Goal: Feedback & Contribution: Submit feedback/report problem

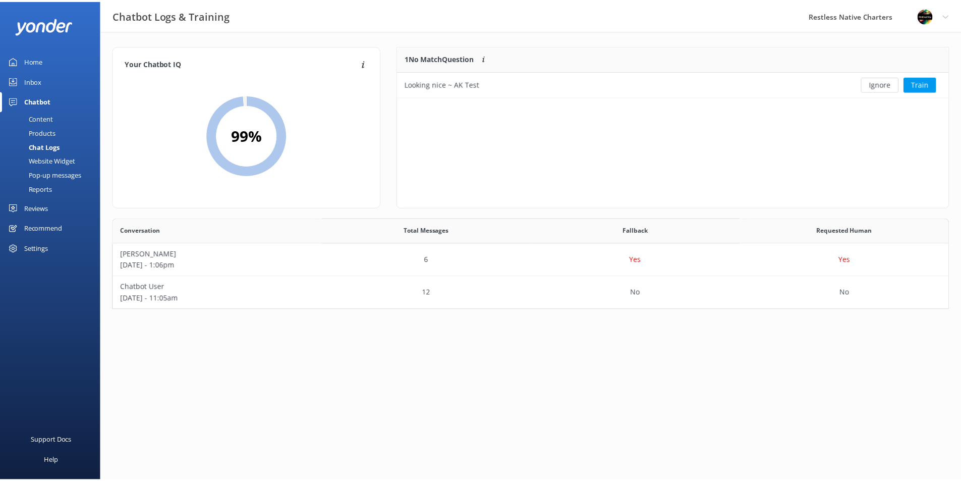
scroll to position [84, 836]
drag, startPoint x: 46, startPoint y: 157, endPoint x: 53, endPoint y: 158, distance: 6.7
click at [46, 157] on div "Website Widget" at bounding box center [41, 160] width 70 height 14
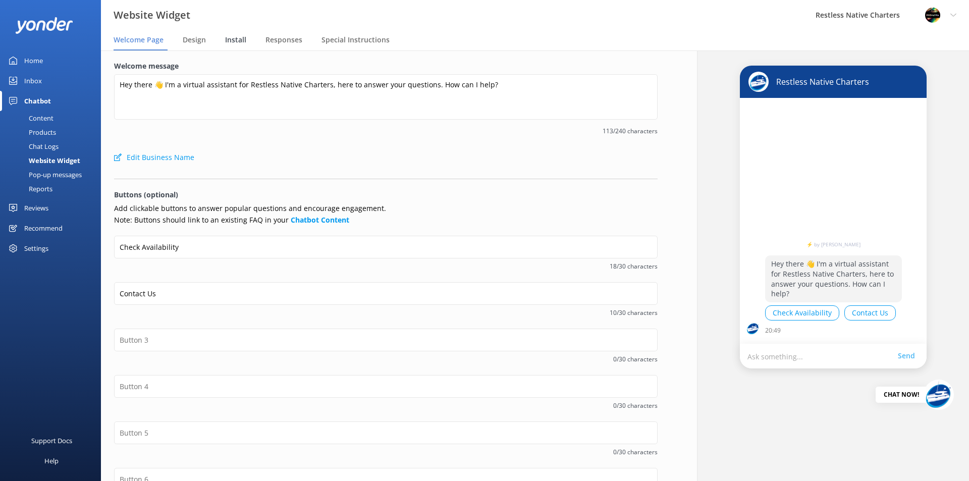
click at [228, 34] on div "Install" at bounding box center [237, 40] width 25 height 20
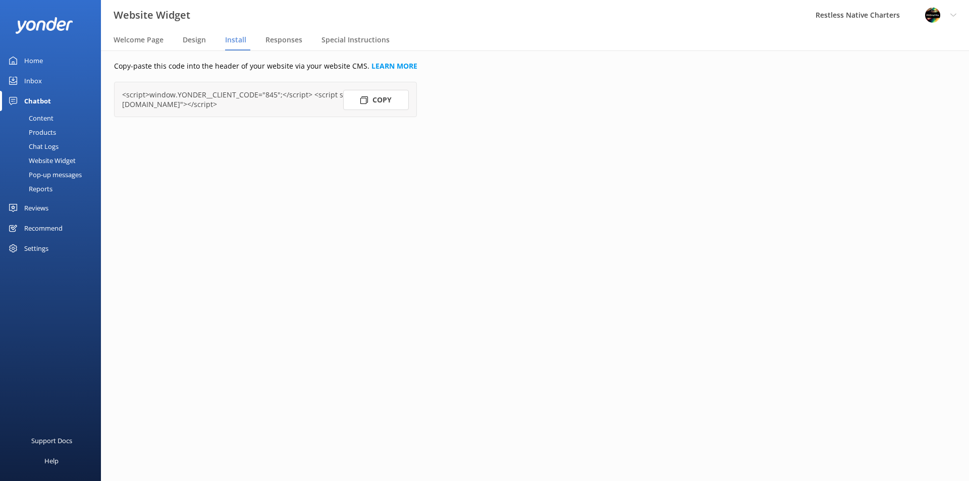
click at [377, 99] on button "Copy" at bounding box center [376, 100] width 66 height 20
click at [344, 237] on div "Copy-paste this code into the header of your website via your website CMS. LEAR…" at bounding box center [386, 265] width 596 height 430
click at [49, 120] on div "Content" at bounding box center [29, 118] width 47 height 14
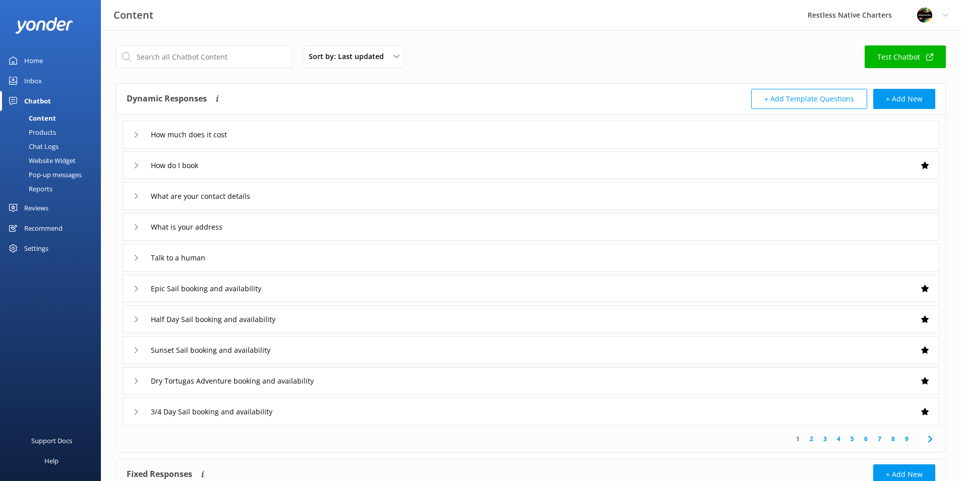
click at [407, 128] on div "How much does it cost" at bounding box center [531, 135] width 817 height 28
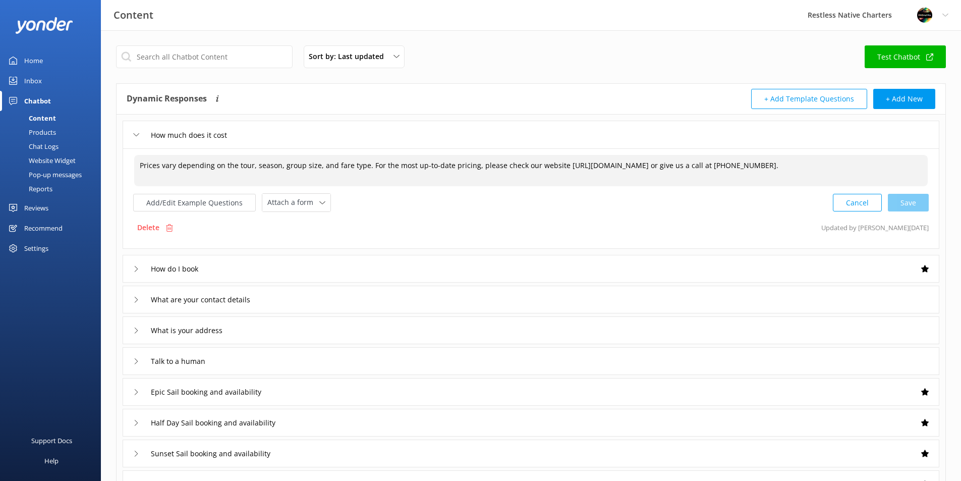
drag, startPoint x: 557, startPoint y: 163, endPoint x: 732, endPoint y: 168, distance: 174.6
click at [732, 168] on textarea "Prices vary depending on the tour, season, group size, and fare type. For the m…" at bounding box center [531, 170] width 794 height 31
click at [495, 206] on div "Add/Edit Example Questions Attach a form Leave contact details Check availabili…" at bounding box center [531, 202] width 796 height 19
click at [407, 226] on div "Delete Updated by [PERSON_NAME] [DATE]" at bounding box center [531, 227] width 796 height 19
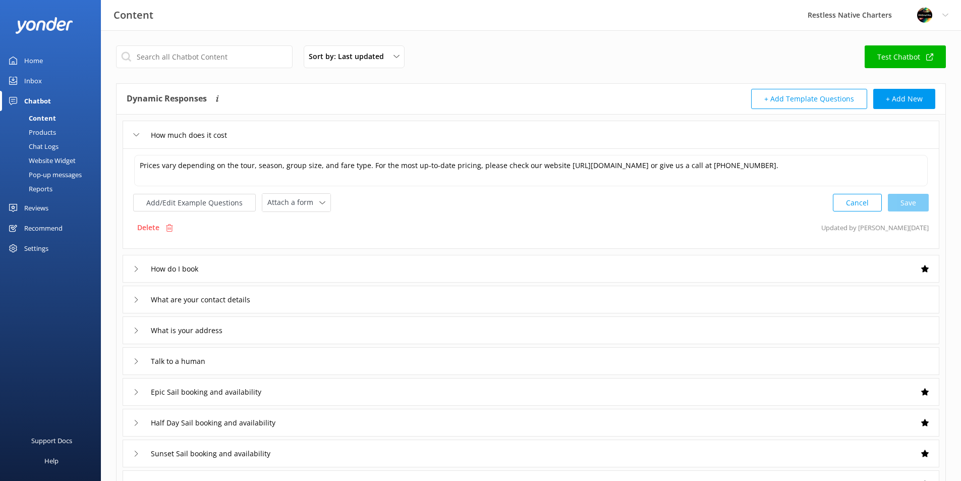
scroll to position [50, 0]
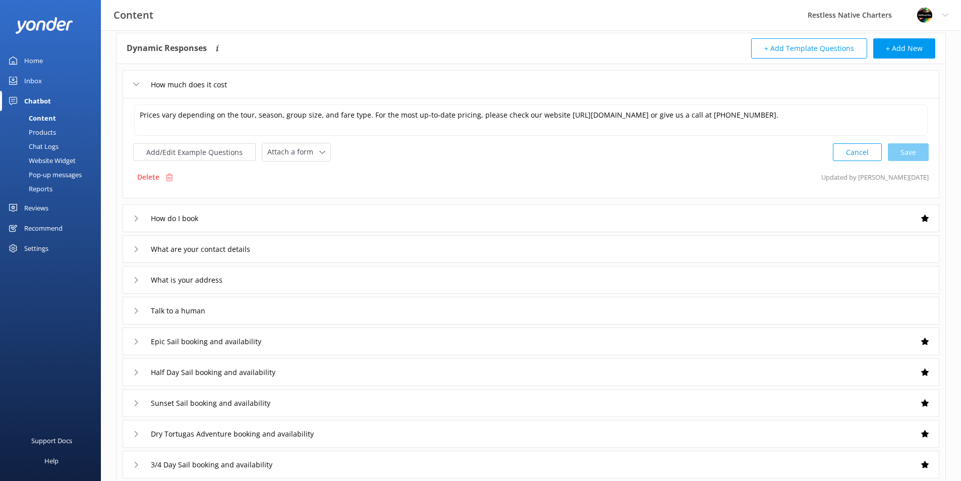
click at [132, 216] on div "How do I book" at bounding box center [531, 218] width 817 height 28
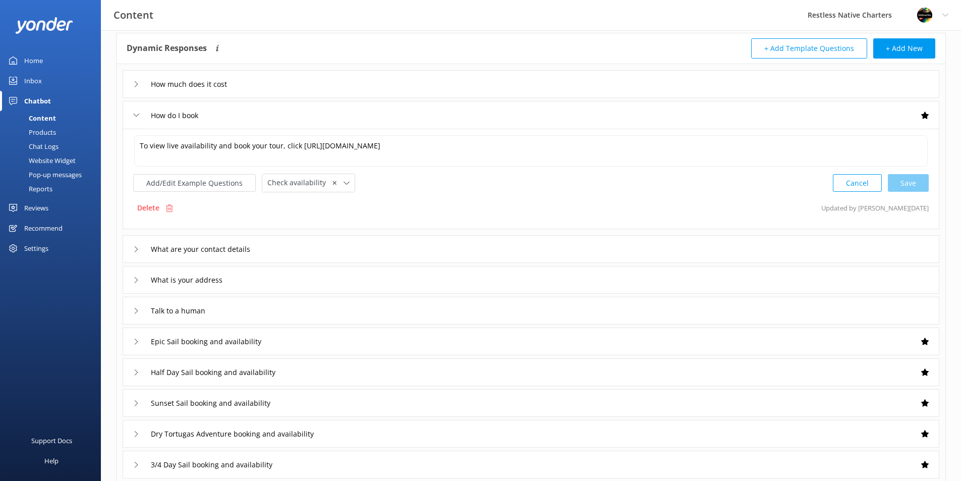
click at [132, 249] on div "What are your contact details" at bounding box center [531, 249] width 817 height 28
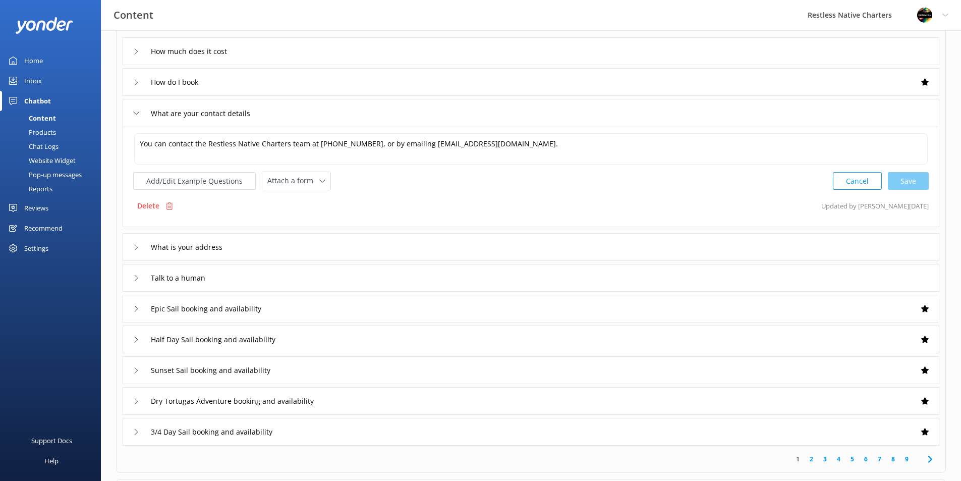
scroll to position [101, 0]
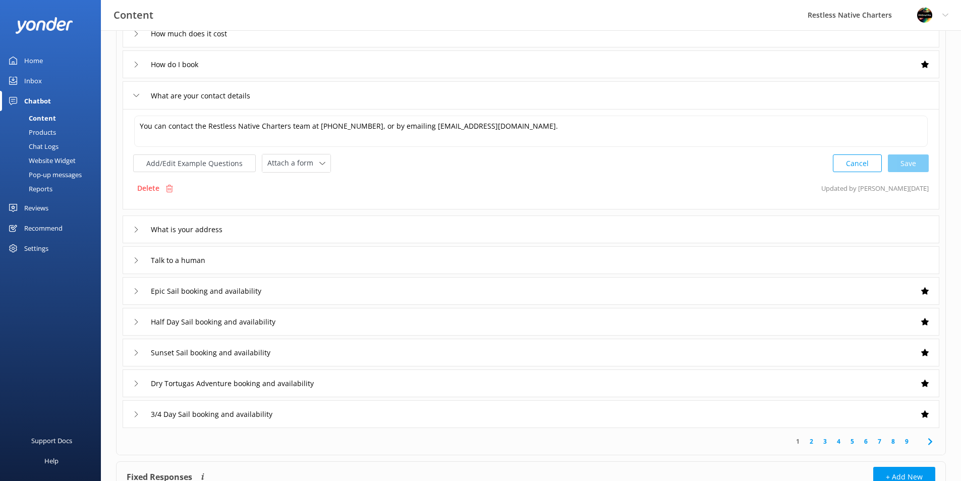
click at [137, 230] on use at bounding box center [136, 230] width 3 height 6
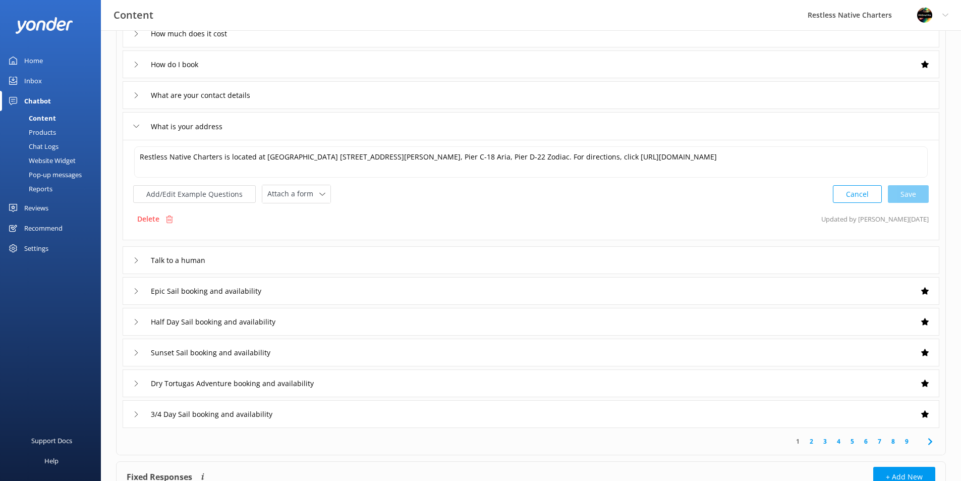
click at [136, 264] on div "Talk to a human" at bounding box center [171, 260] width 77 height 17
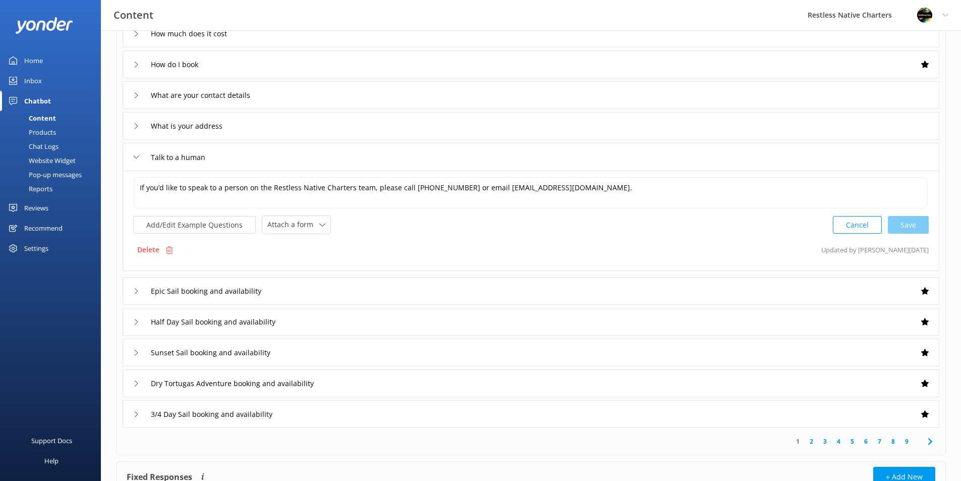
click at [134, 291] on icon at bounding box center [136, 291] width 6 height 6
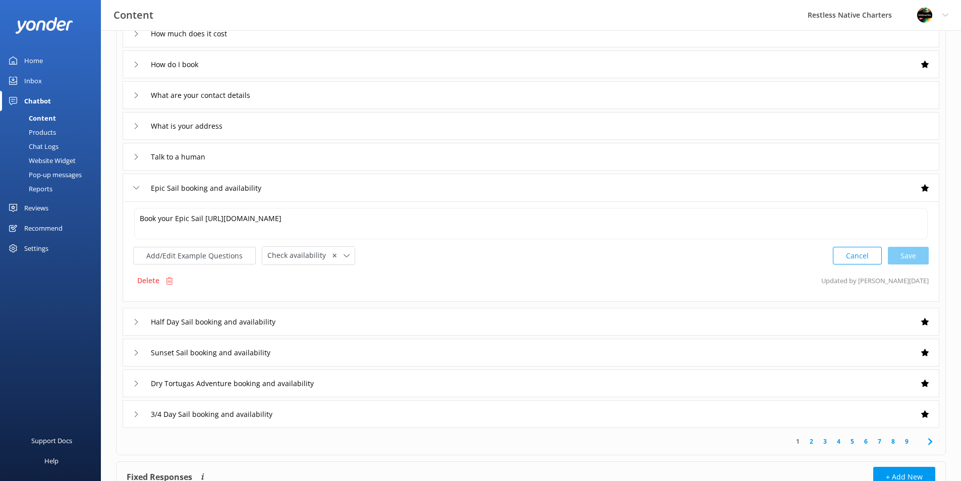
click at [135, 323] on icon at bounding box center [136, 322] width 6 height 6
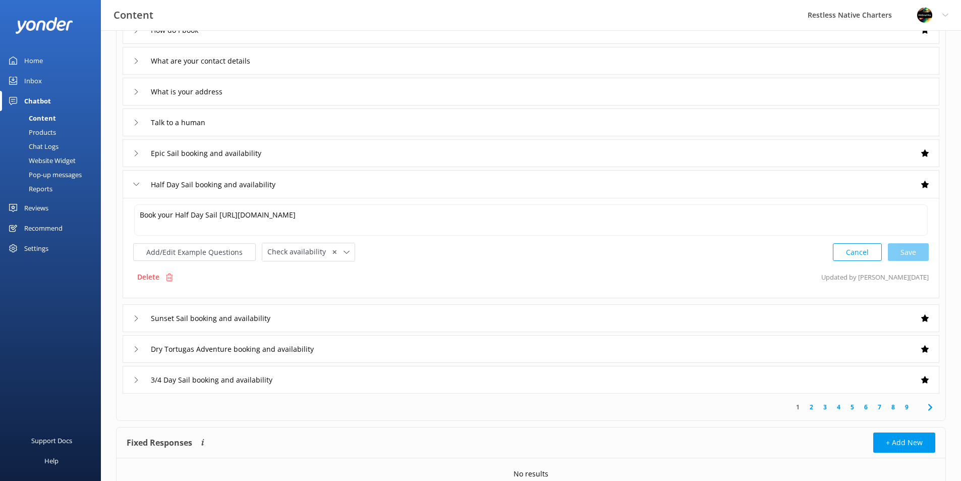
scroll to position [151, 0]
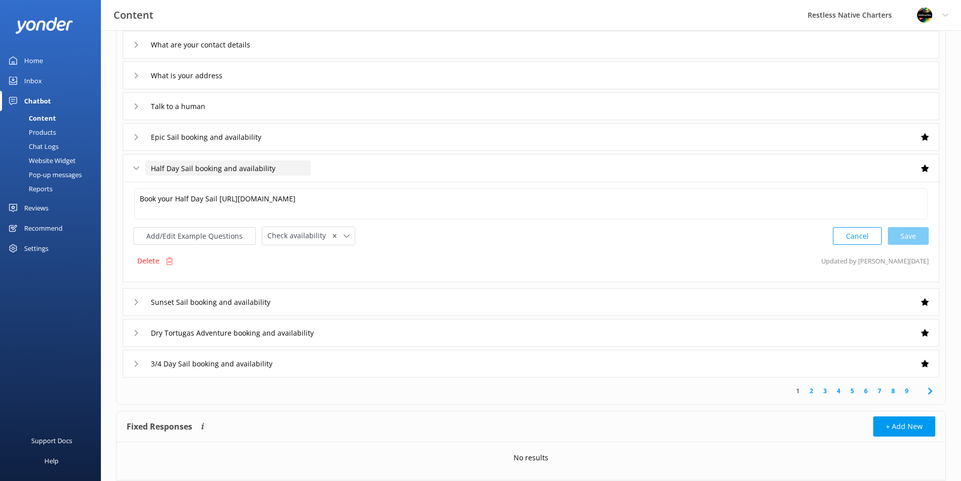
drag, startPoint x: 296, startPoint y: 167, endPoint x: 146, endPoint y: 181, distance: 151.0
click at [146, 181] on div "Half Day Sail booking and availability" at bounding box center [531, 168] width 817 height 28
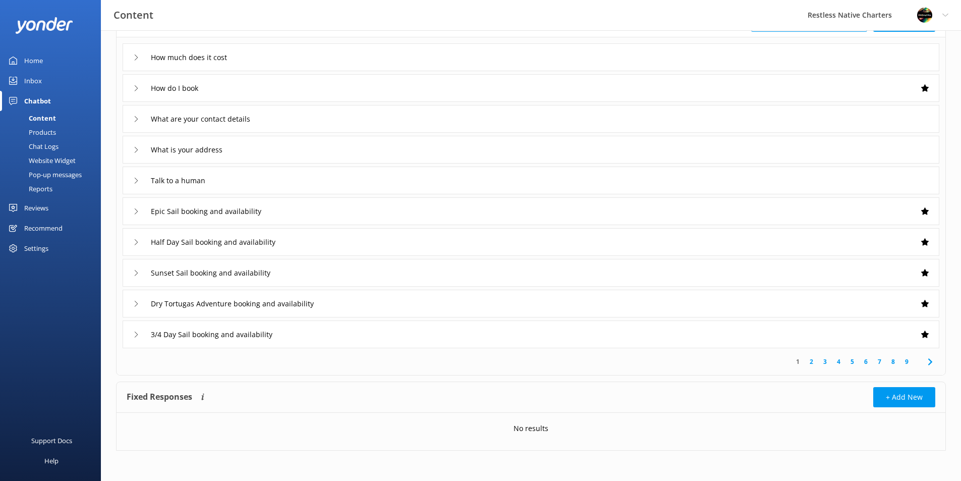
click at [133, 269] on div "Sunset Sail booking and availability" at bounding box center [531, 273] width 817 height 28
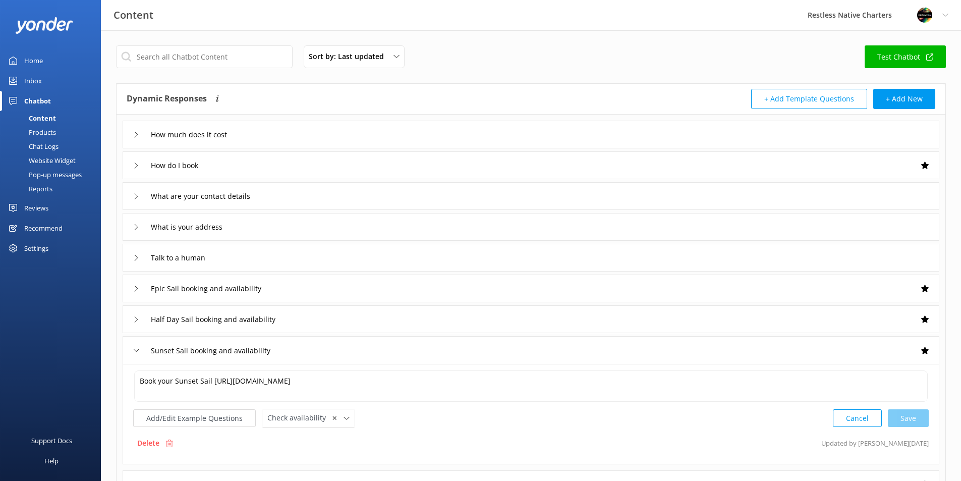
click at [884, 58] on link "Test Chatbot" at bounding box center [905, 56] width 81 height 23
click at [139, 319] on div "Half Day Sail booking and availability" at bounding box center [215, 319] width 165 height 17
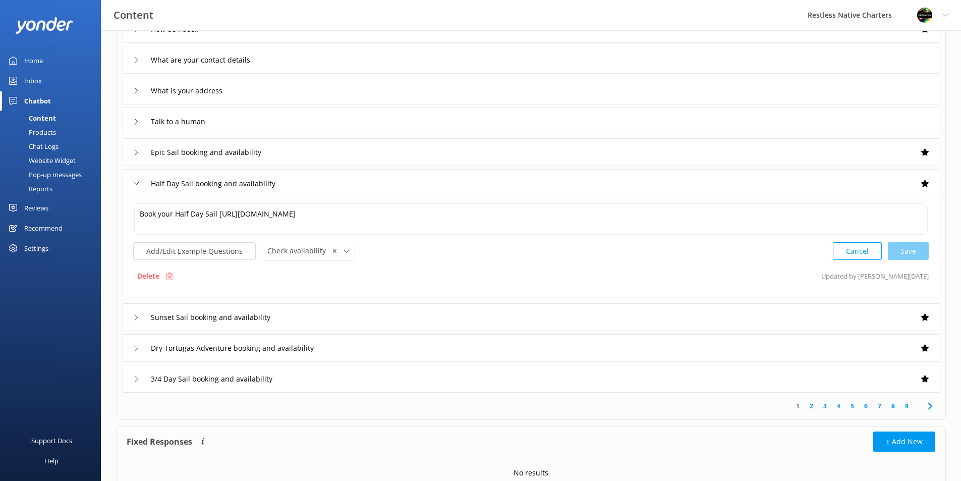
scroll to position [151, 0]
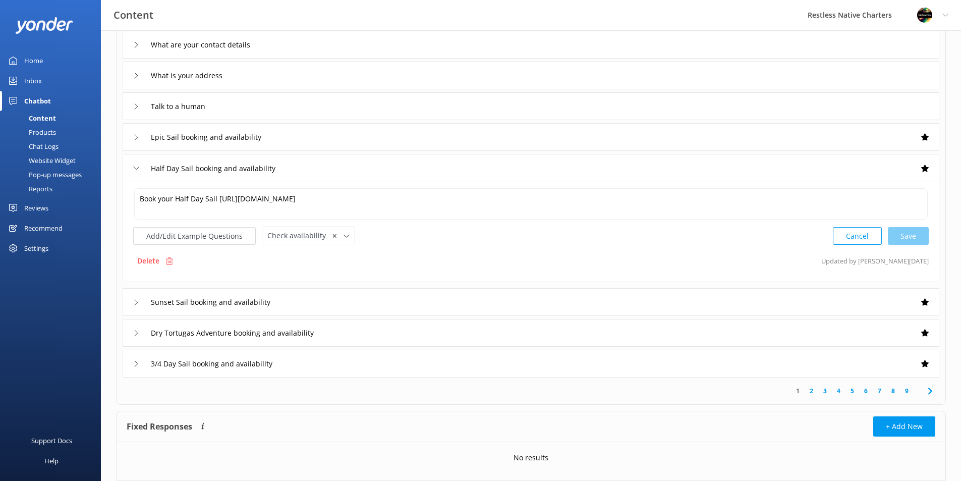
click at [337, 302] on div "Sunset Sail booking and availability" at bounding box center [531, 302] width 817 height 28
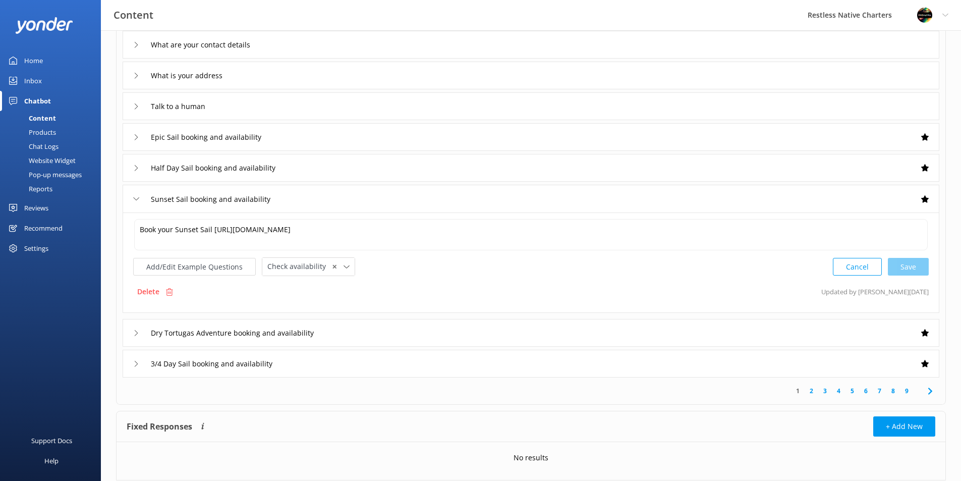
click at [358, 334] on div "Dry Tortugas Adventure booking and availability" at bounding box center [531, 333] width 817 height 28
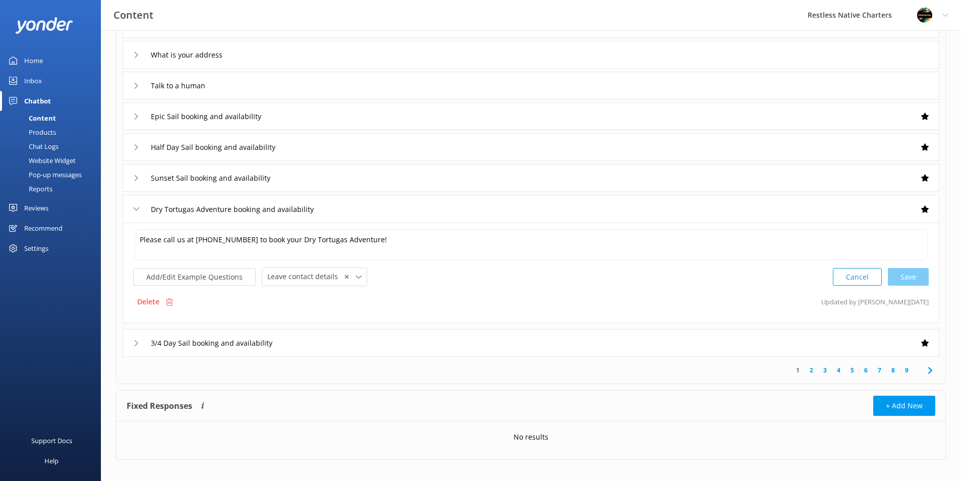
scroll to position [181, 0]
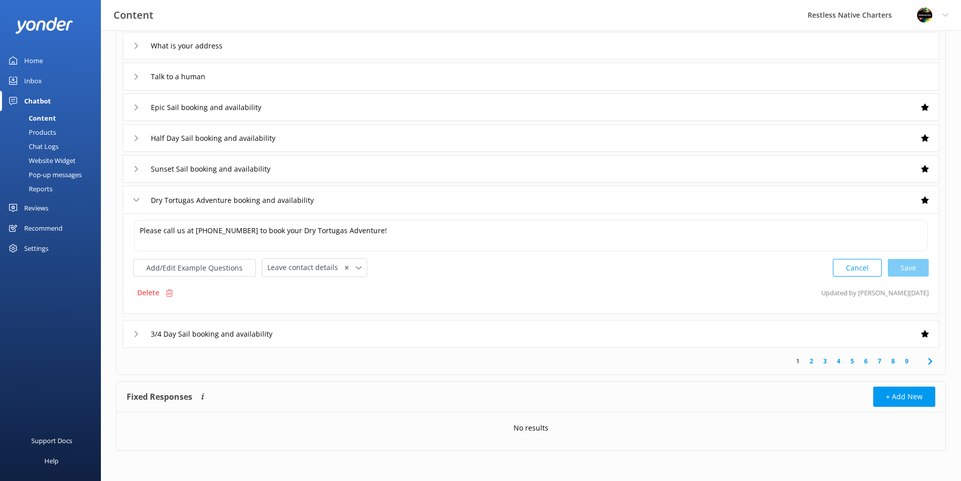
click at [320, 329] on div "3/4 Day Sail booking and availability" at bounding box center [531, 334] width 817 height 28
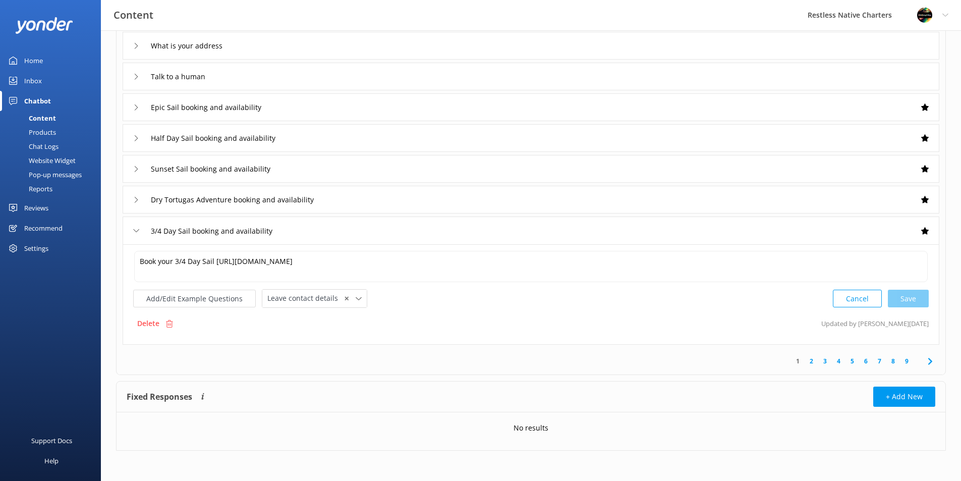
click at [813, 362] on link "2" at bounding box center [812, 361] width 14 height 10
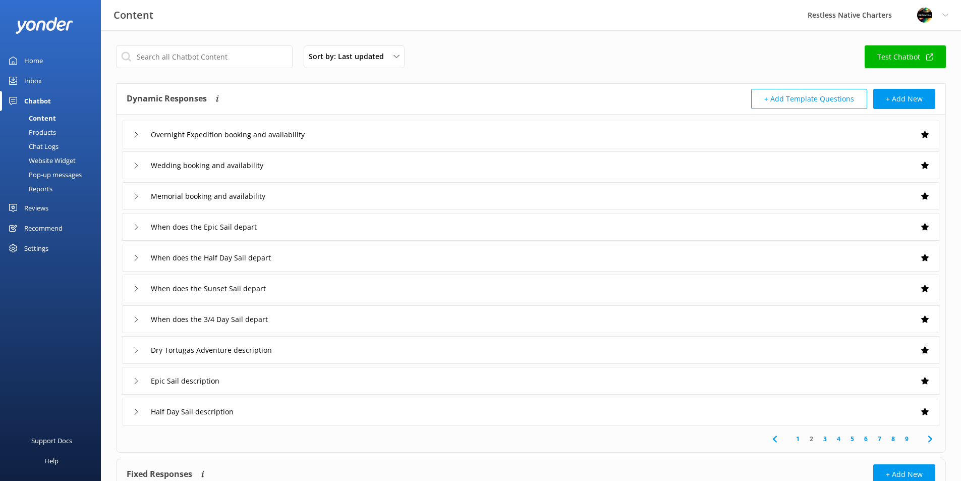
click at [355, 137] on div "Overnight Expedition booking and availability" at bounding box center [531, 135] width 817 height 28
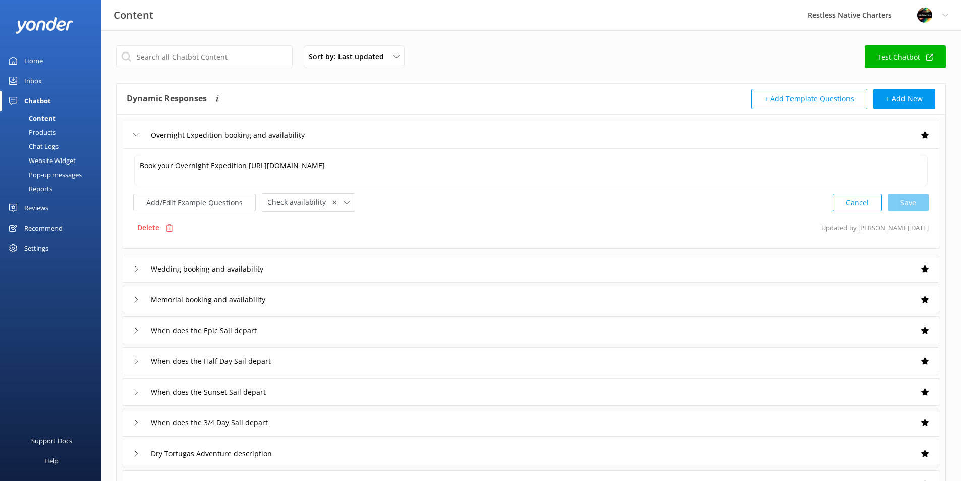
click at [426, 274] on div "Wedding booking and availability" at bounding box center [531, 269] width 817 height 28
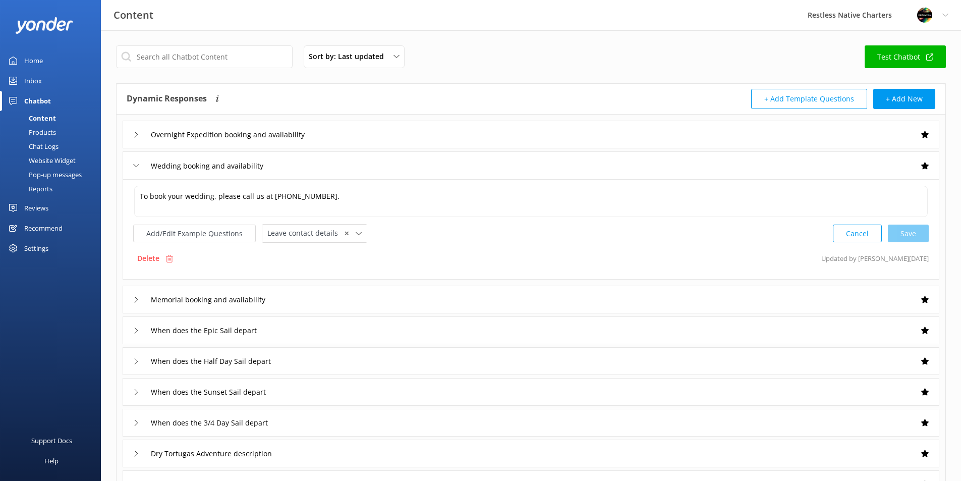
click at [425, 300] on div "Memorial booking and availability" at bounding box center [531, 300] width 817 height 28
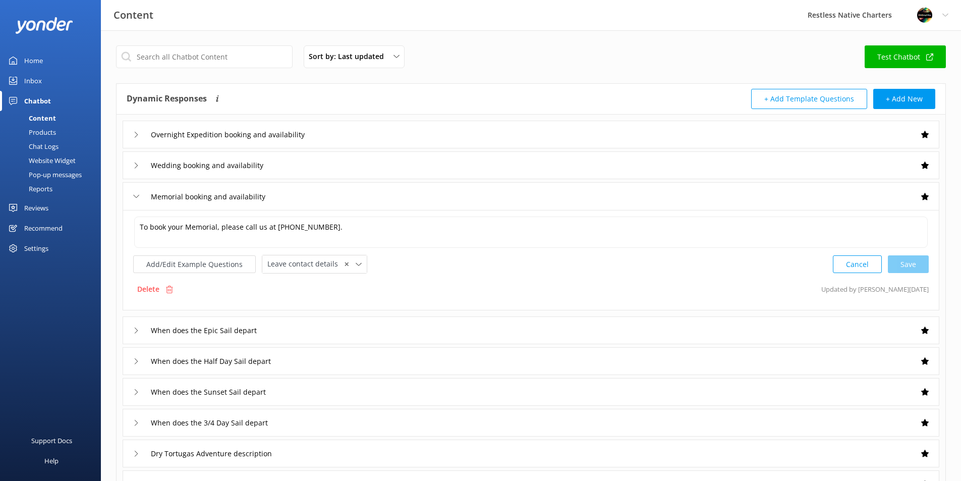
click at [285, 335] on div "When does the Epic Sail depart" at bounding box center [531, 330] width 817 height 28
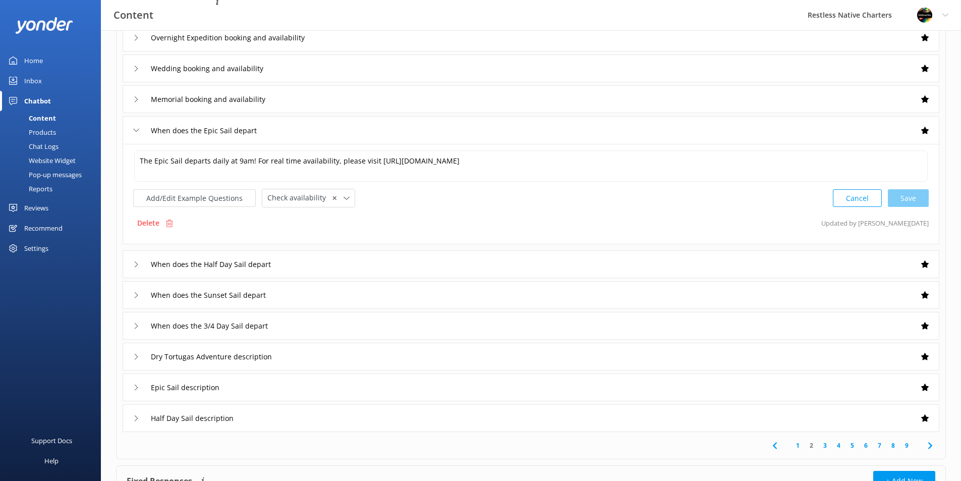
scroll to position [101, 0]
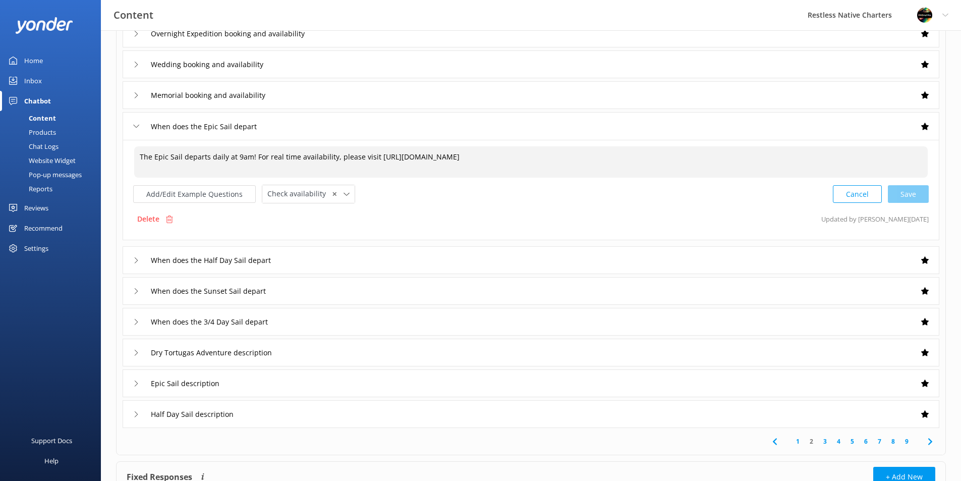
drag, startPoint x: 336, startPoint y: 154, endPoint x: 458, endPoint y: 161, distance: 121.8
click at [458, 161] on textarea "The Epic Sail departs daily at 9am! For real time availability, please visit [U…" at bounding box center [531, 161] width 794 height 31
click at [611, 182] on div "The Epic Sail departs daily at 9am! For real time availability, please visit [U…" at bounding box center [531, 174] width 796 height 58
drag, startPoint x: 548, startPoint y: 158, endPoint x: 373, endPoint y: 157, distance: 175.1
click at [373, 157] on textarea "The Epic Sail departs daily at 9am! For real time availability, please visit [U…" at bounding box center [531, 161] width 794 height 31
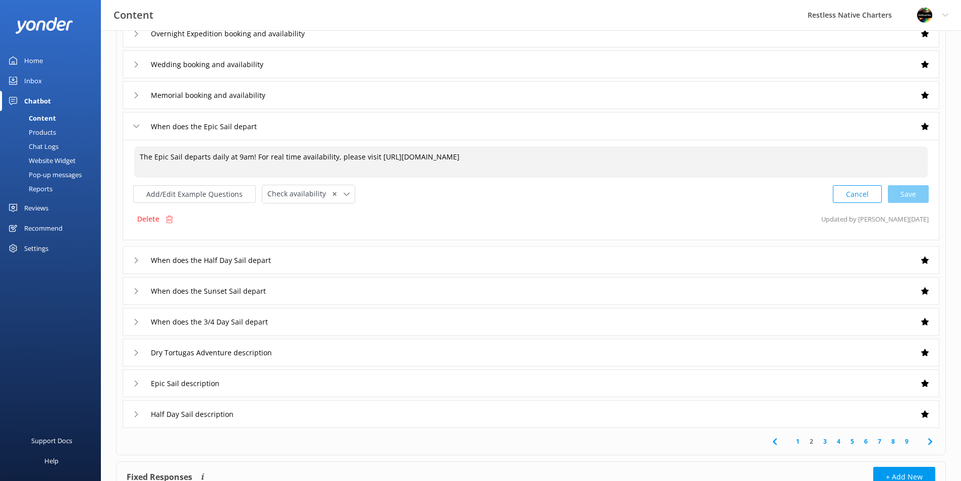
click at [432, 223] on div "Delete Updated by [PERSON_NAME] [DATE]" at bounding box center [531, 218] width 796 height 19
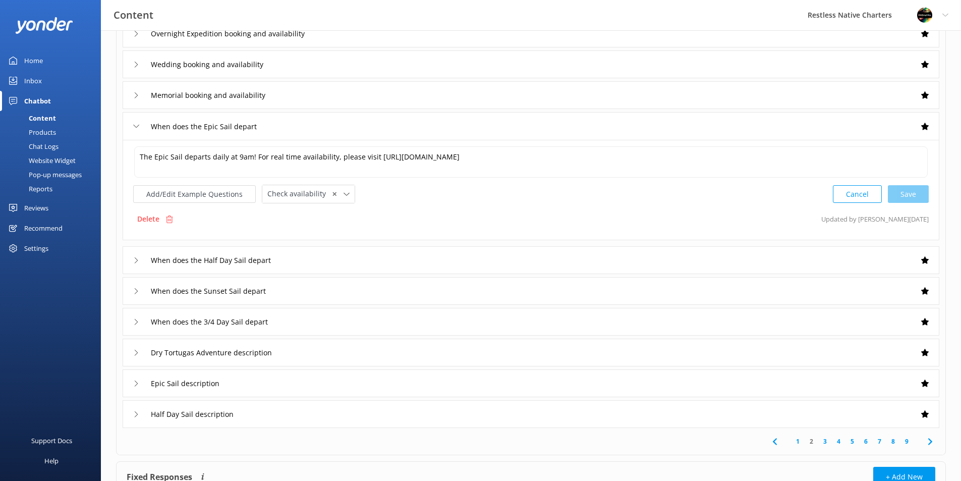
click at [334, 261] on div "When does the Half Day Sail depart" at bounding box center [531, 260] width 817 height 28
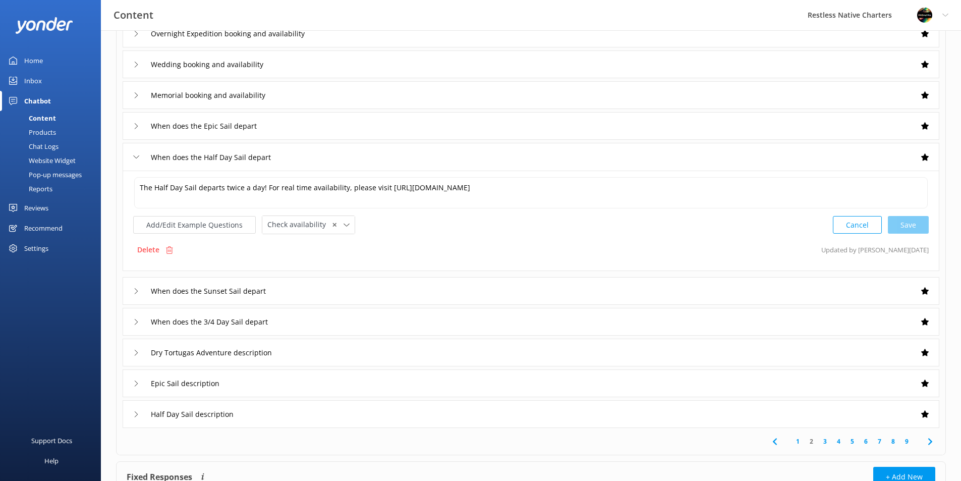
click at [341, 292] on div "When does the Sunset Sail depart" at bounding box center [531, 291] width 817 height 28
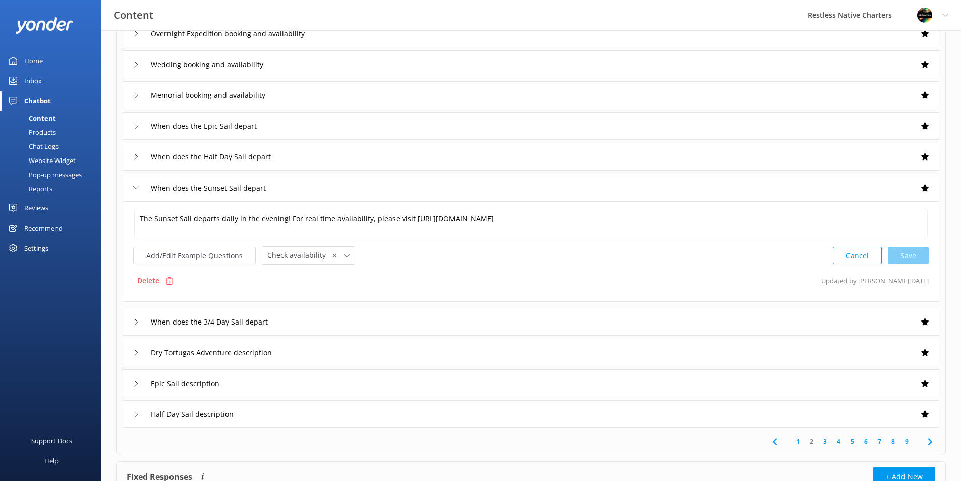
click at [338, 324] on div "When does the 3/4 Day Sail depart" at bounding box center [531, 322] width 817 height 28
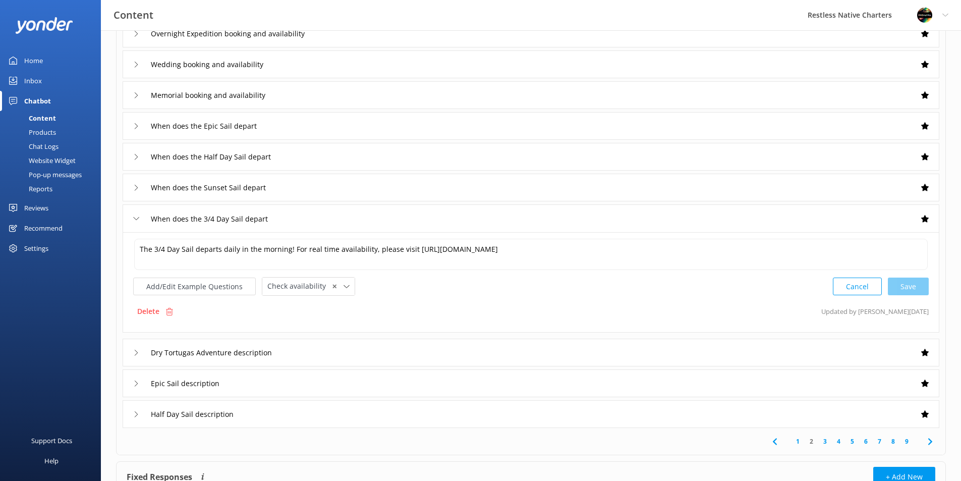
click at [338, 355] on div "Dry Tortugas Adventure description" at bounding box center [531, 353] width 817 height 28
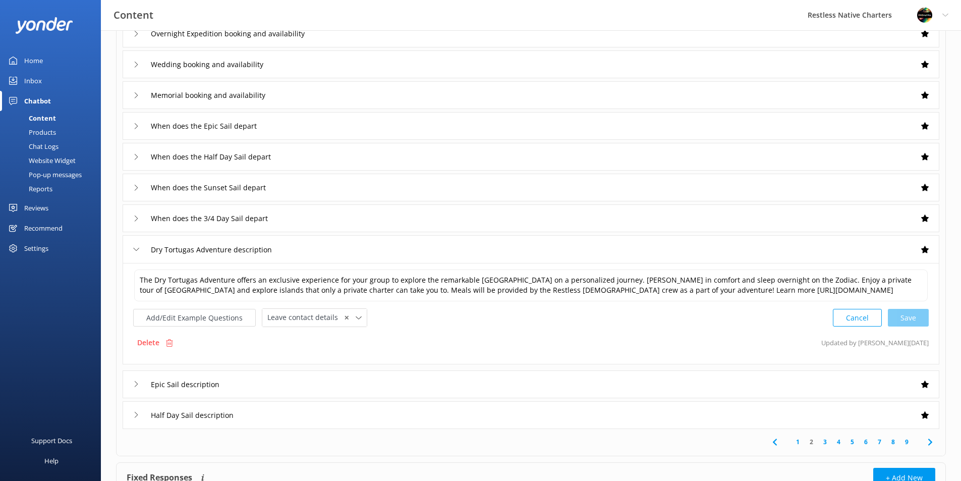
click at [332, 393] on div "Epic Sail description" at bounding box center [531, 384] width 817 height 28
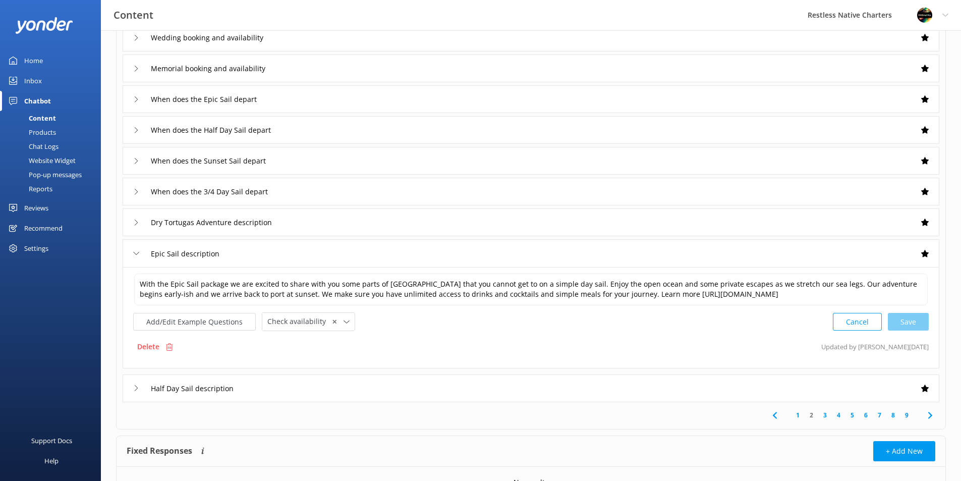
scroll to position [151, 0]
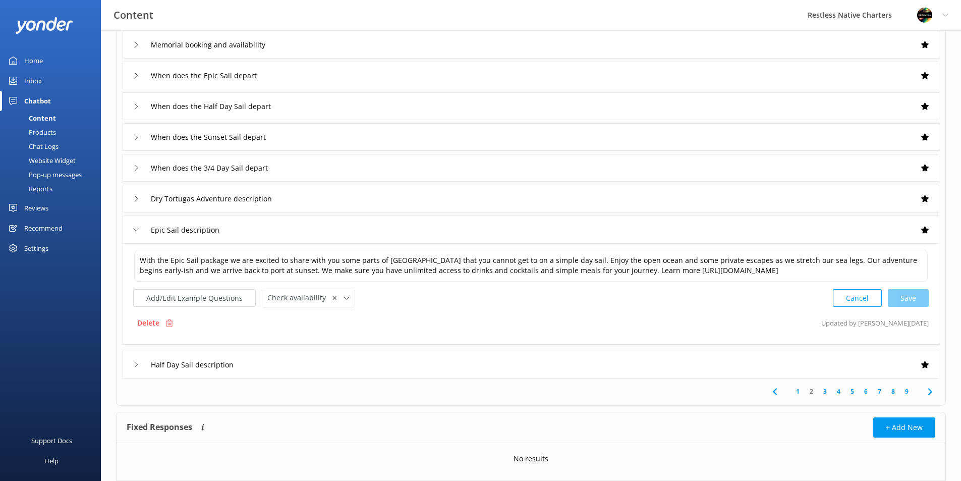
click at [328, 202] on div "Dry Tortugas Adventure description" at bounding box center [531, 199] width 817 height 28
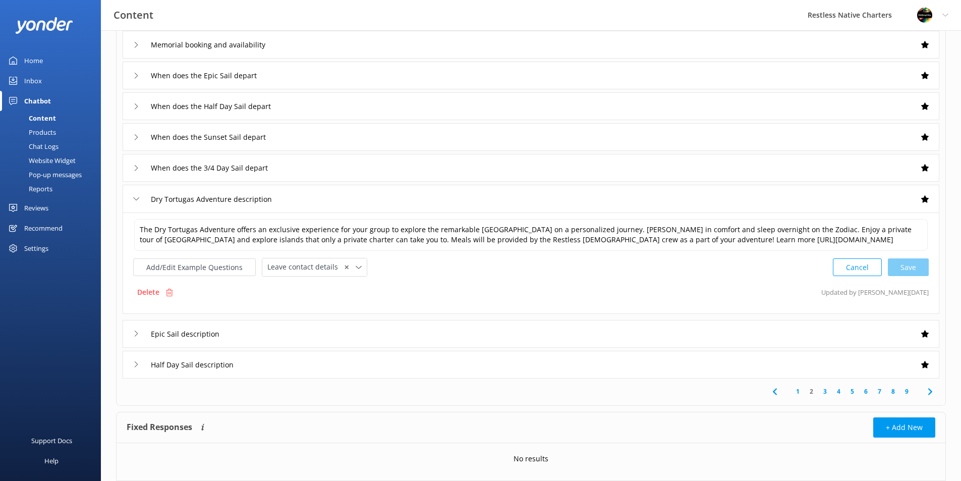
click at [314, 343] on div "Epic Sail description" at bounding box center [531, 334] width 817 height 28
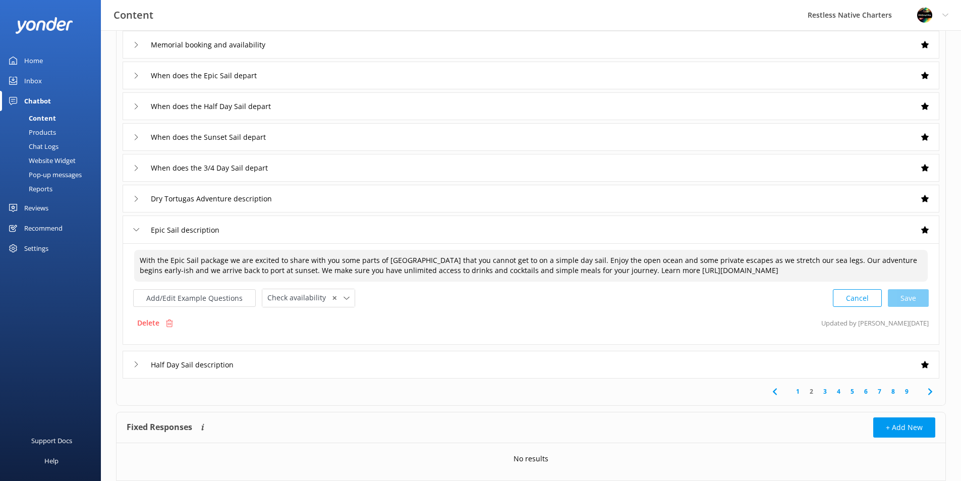
drag, startPoint x: 392, startPoint y: 271, endPoint x: 434, endPoint y: 268, distance: 42.0
click at [434, 268] on textarea "With the Epic Sail package we are excited to share with you some parts of [GEOG…" at bounding box center [531, 266] width 794 height 32
click at [448, 272] on textarea "With the Epic Sail package we are excited to share with you some parts of [GEOG…" at bounding box center [531, 266] width 794 height 32
drag, startPoint x: 431, startPoint y: 271, endPoint x: 460, endPoint y: 275, distance: 28.5
click at [460, 275] on textarea "With the Epic Sail package we are excited to share with you some parts of [GEOG…" at bounding box center [531, 266] width 794 height 32
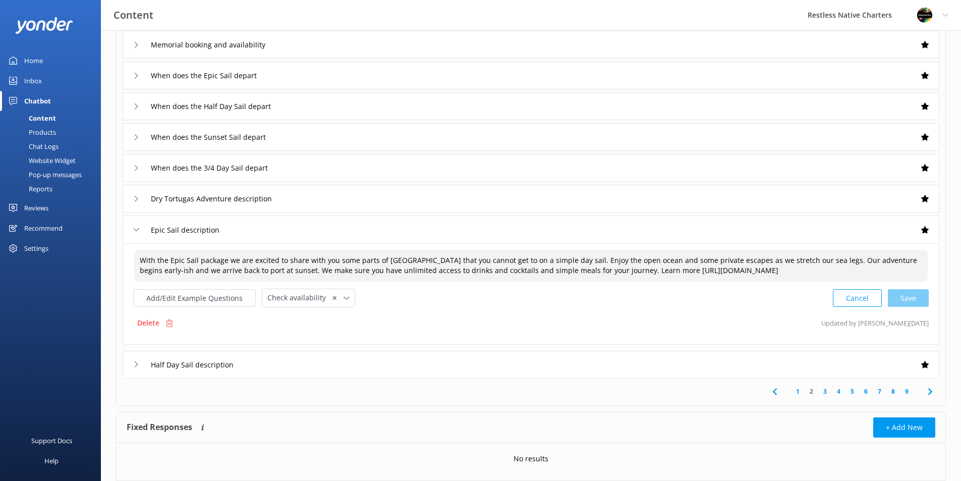
drag, startPoint x: 430, startPoint y: 272, endPoint x: 475, endPoint y: 272, distance: 44.4
click at [475, 272] on textarea "With the Epic Sail package we are excited to share with you some parts of [GEOG…" at bounding box center [531, 266] width 794 height 32
click at [406, 270] on textarea "With the Epic Sail package we are excited to share with you some parts of [GEOG…" at bounding box center [531, 266] width 794 height 32
drag, startPoint x: 410, startPoint y: 265, endPoint x: 408, endPoint y: 284, distance: 18.8
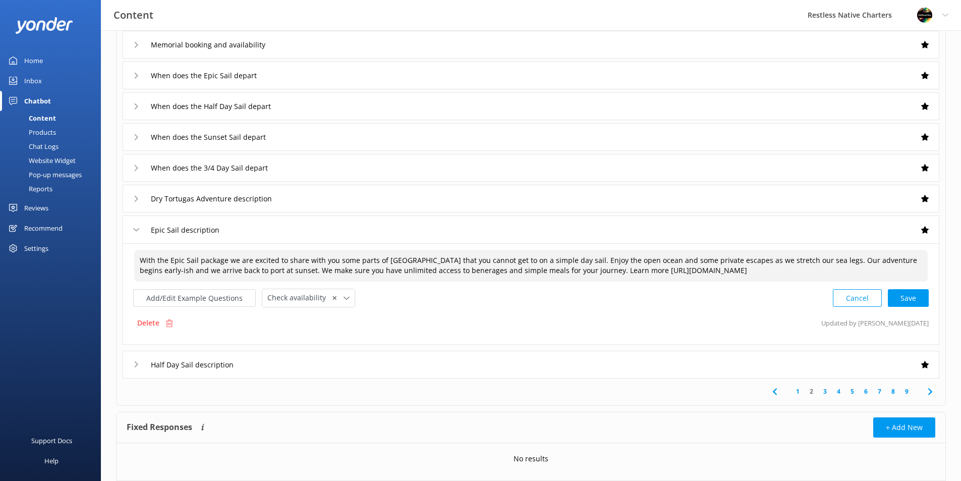
click at [408, 284] on div "With the Epic Sail package we are excited to share with you some parts of [GEOG…" at bounding box center [531, 278] width 796 height 59
type textarea "With the Epic Sail package we are excited to share with you some parts of [GEOG…"
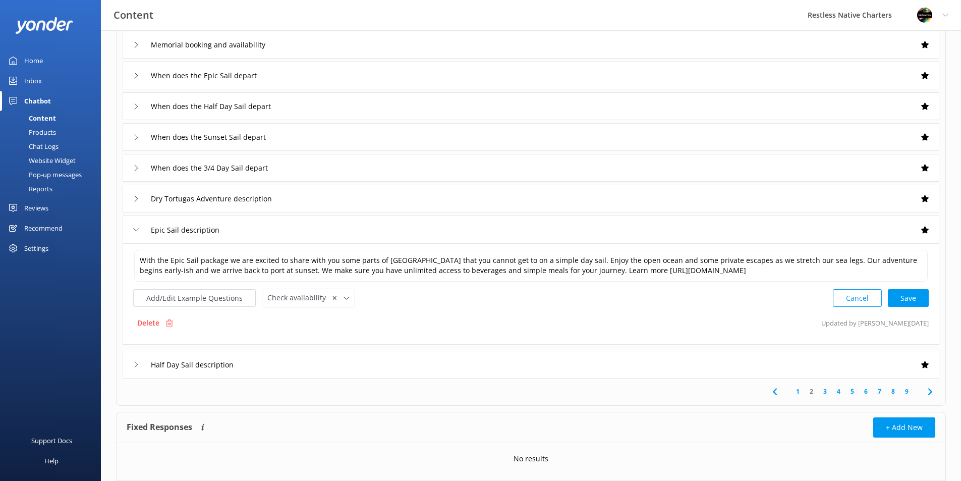
click at [416, 315] on div "Delete Updated by [PERSON_NAME] [DATE]" at bounding box center [531, 322] width 796 height 19
click at [261, 367] on div "Half Day Sail description" at bounding box center [531, 365] width 817 height 28
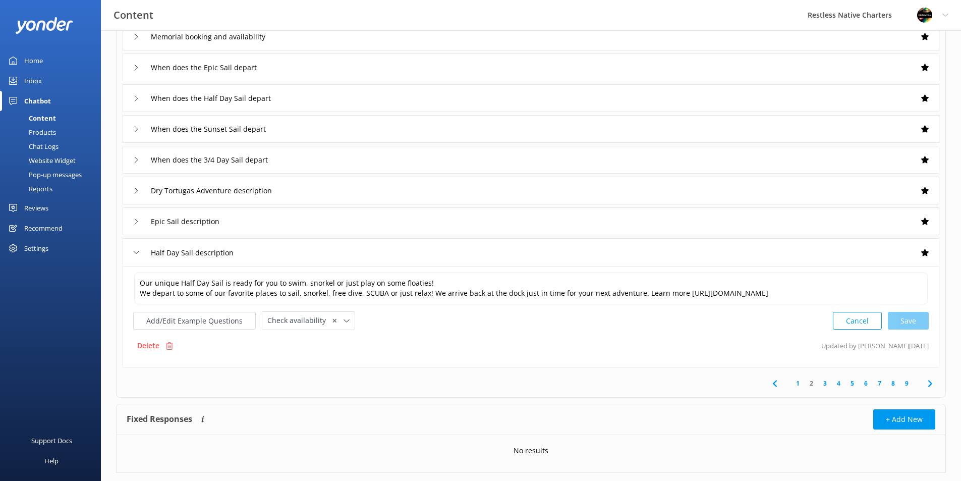
scroll to position [141, 0]
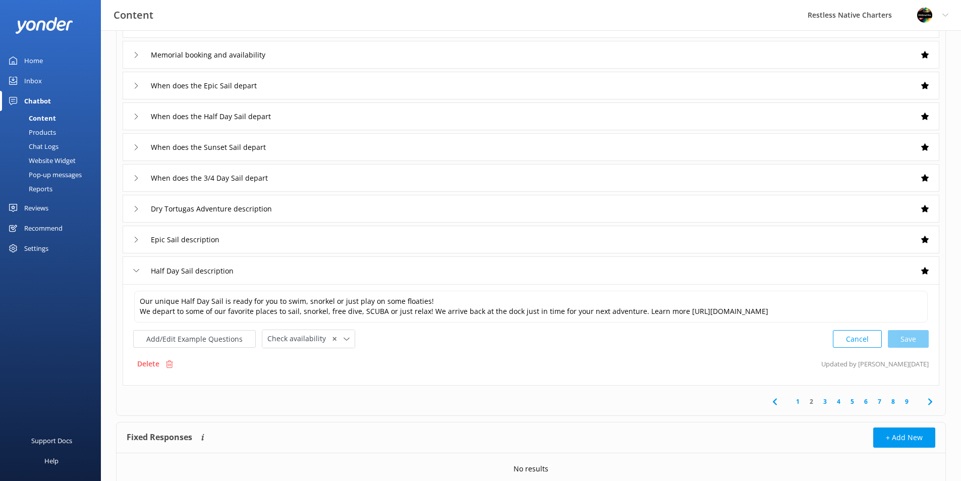
click at [423, 278] on div "Half Day Sail description" at bounding box center [531, 270] width 817 height 28
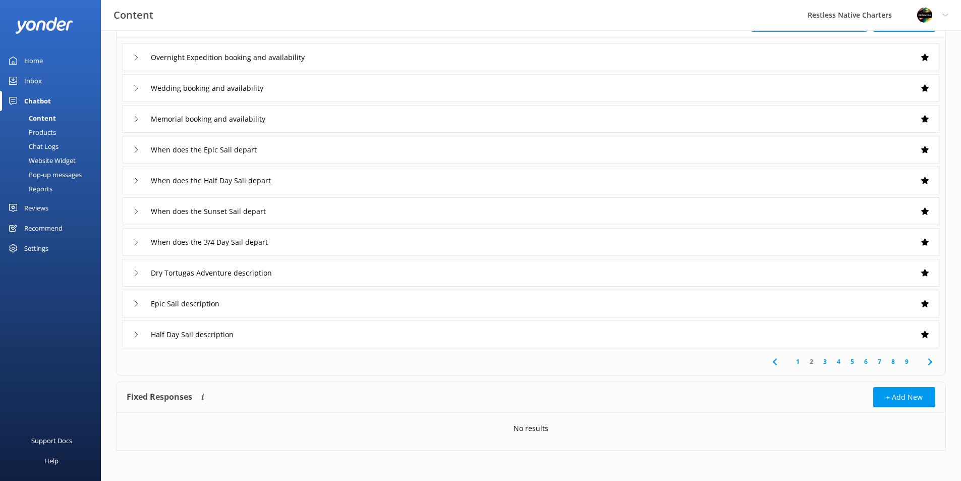
click at [428, 299] on div "Epic Sail description" at bounding box center [531, 304] width 817 height 28
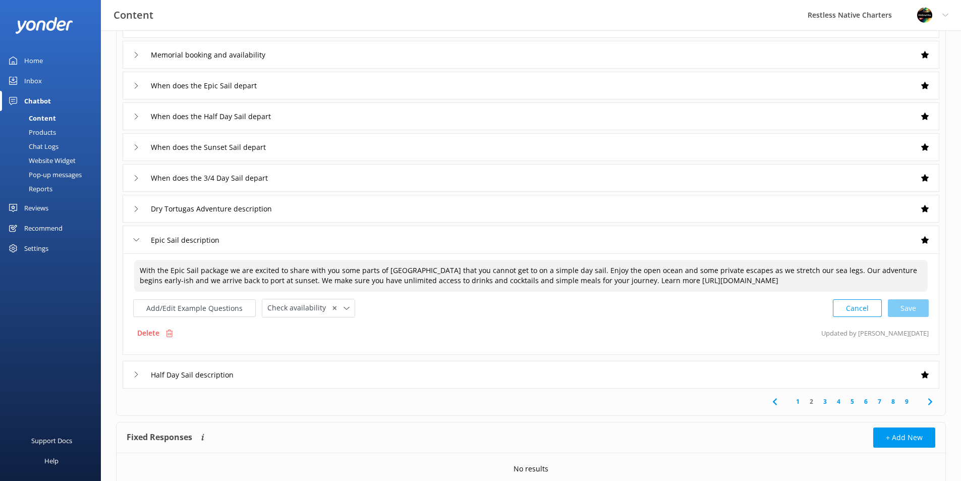
drag, startPoint x: 393, startPoint y: 280, endPoint x: 457, endPoint y: 286, distance: 64.9
click at [457, 286] on textarea "With the Epic Sail package we are excited to share with you some parts of [GEOG…" at bounding box center [531, 276] width 794 height 32
click at [473, 307] on div "Add/Edit Example Questions Check availability ✕ Leave contact details Check ava…" at bounding box center [531, 308] width 796 height 19
click at [914, 310] on div "Cancel Save" at bounding box center [881, 308] width 96 height 19
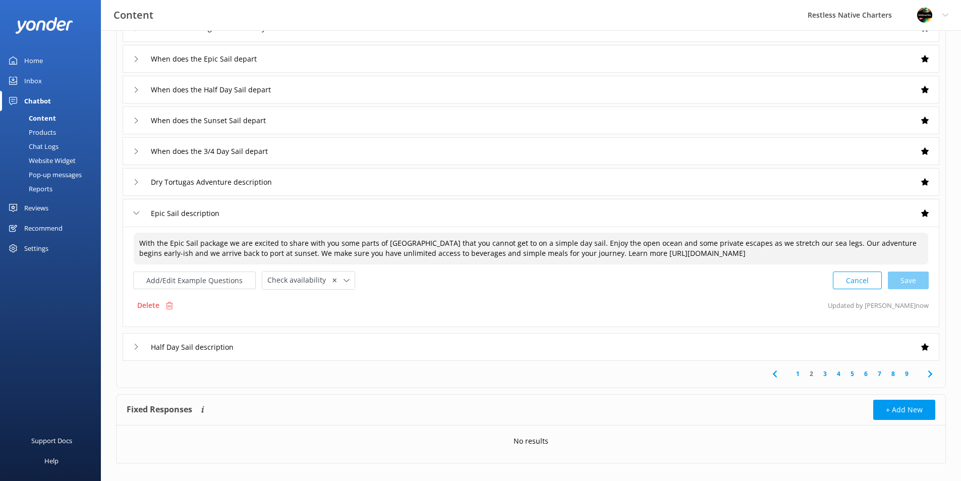
scroll to position [181, 0]
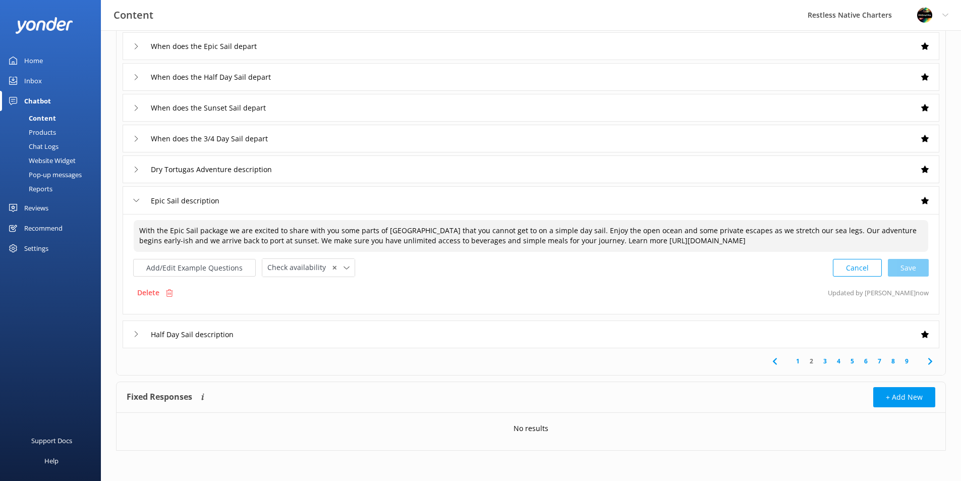
type textarea "With the Epic Sail package we are excited to share with you some parts of [GEOG…"
click at [328, 341] on div "Half Day Sail description" at bounding box center [531, 334] width 817 height 28
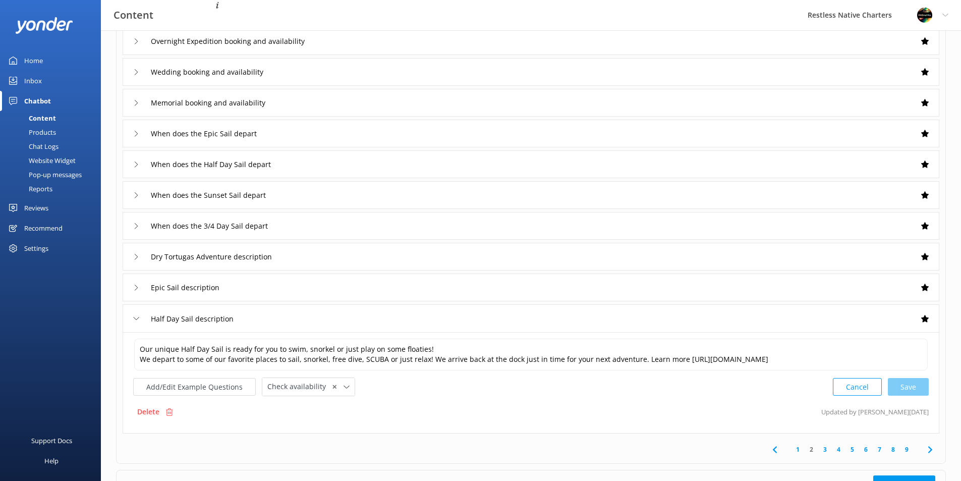
scroll to position [192, 0]
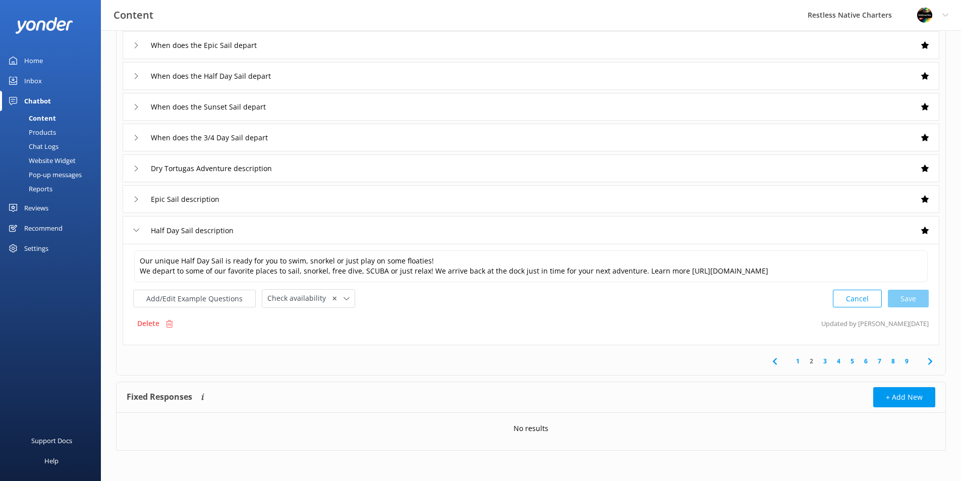
click at [799, 361] on link "1" at bounding box center [798, 361] width 14 height 10
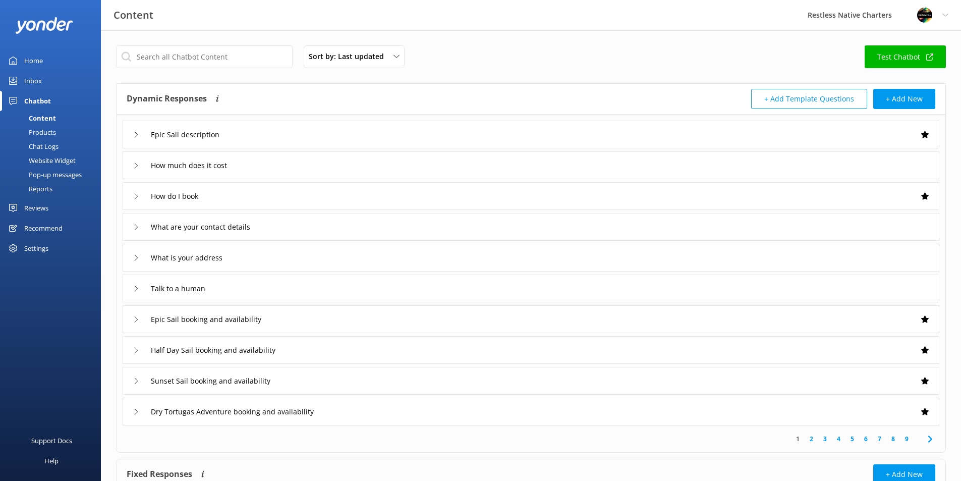
click at [414, 136] on div "Epic Sail description" at bounding box center [531, 135] width 817 height 28
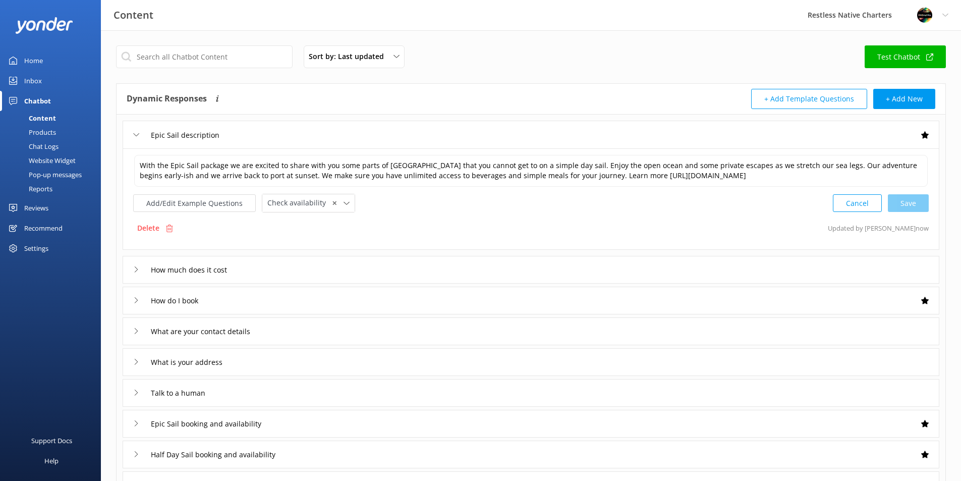
click at [411, 271] on div "How much does it cost" at bounding box center [531, 270] width 817 height 28
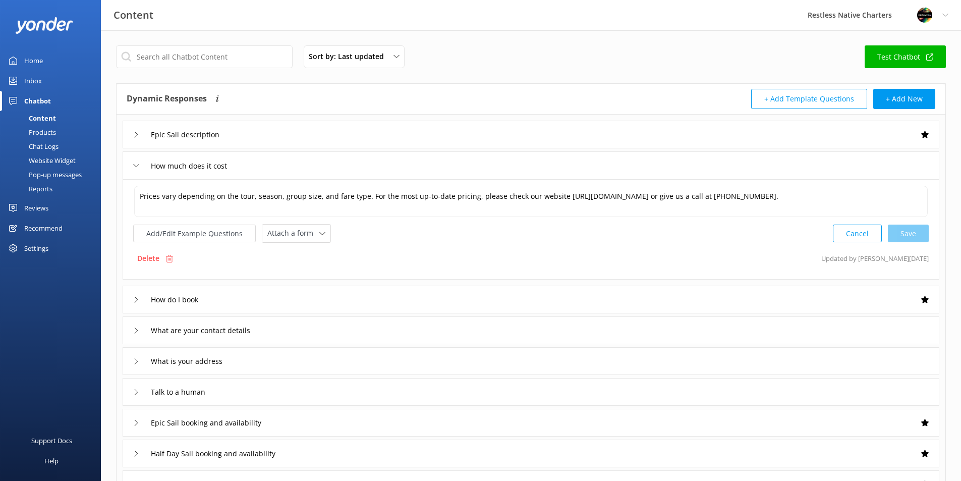
click at [414, 299] on div "How do I book" at bounding box center [531, 300] width 817 height 28
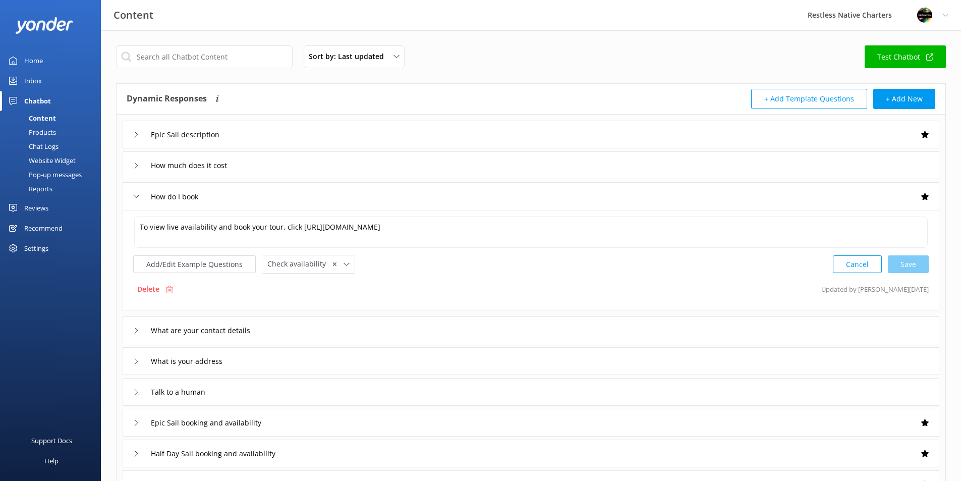
click at [406, 329] on div "What are your contact details" at bounding box center [531, 330] width 817 height 28
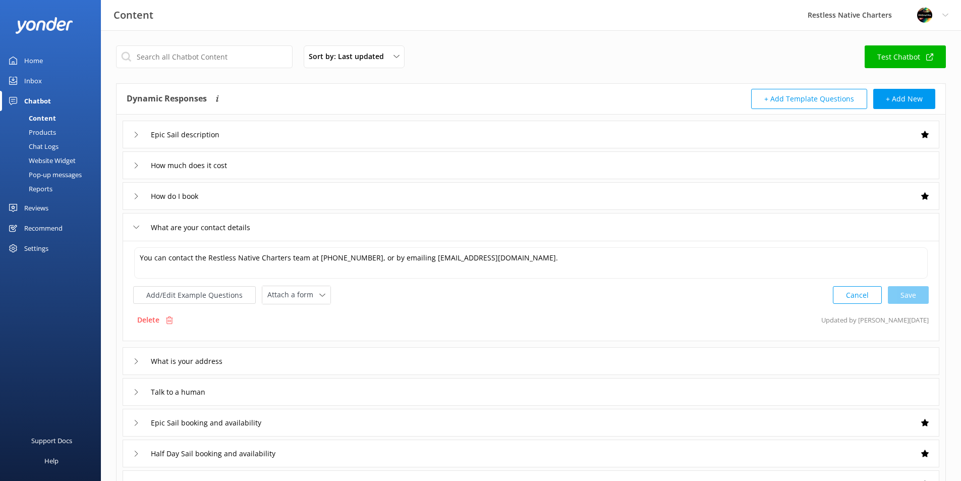
click at [396, 361] on div "What is your address" at bounding box center [531, 361] width 817 height 28
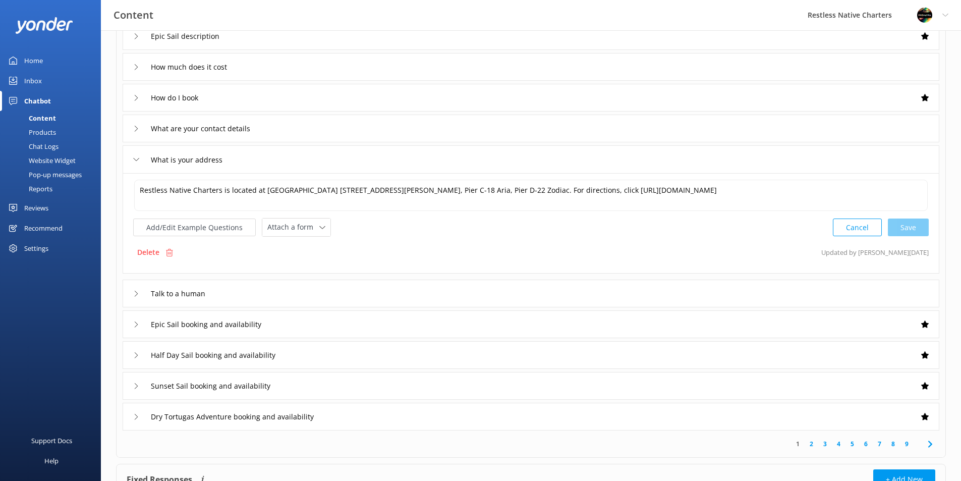
scroll to position [101, 0]
click at [351, 283] on div "Talk to a human" at bounding box center [531, 291] width 817 height 28
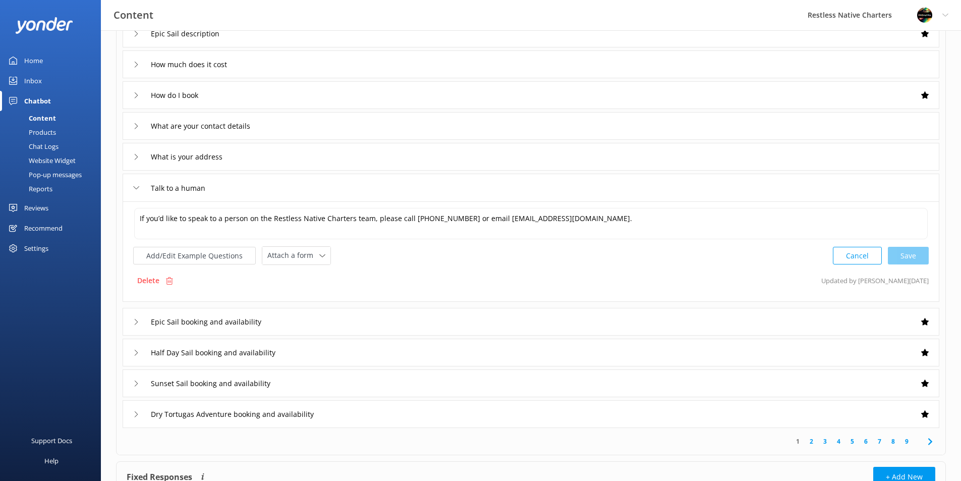
click at [358, 321] on div "Epic Sail booking and availability" at bounding box center [531, 322] width 817 height 28
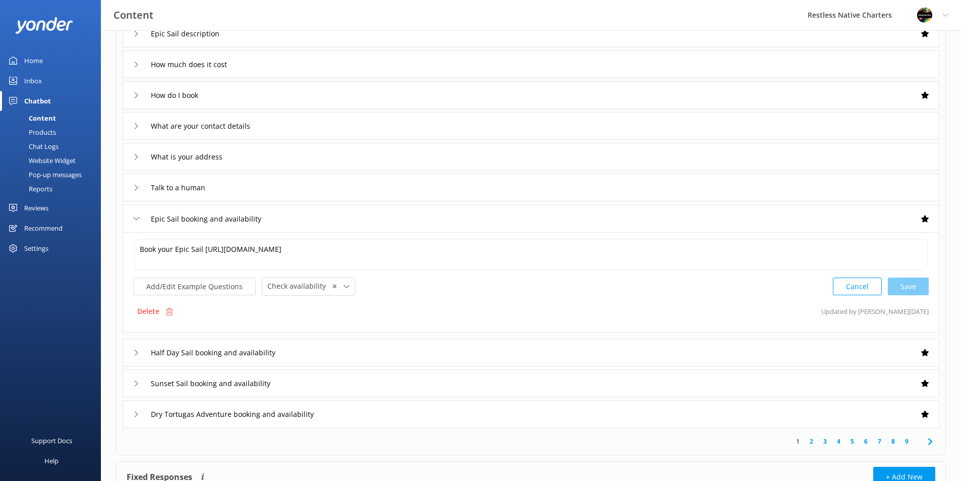
click at [351, 355] on div "Half Day Sail booking and availability" at bounding box center [531, 353] width 817 height 28
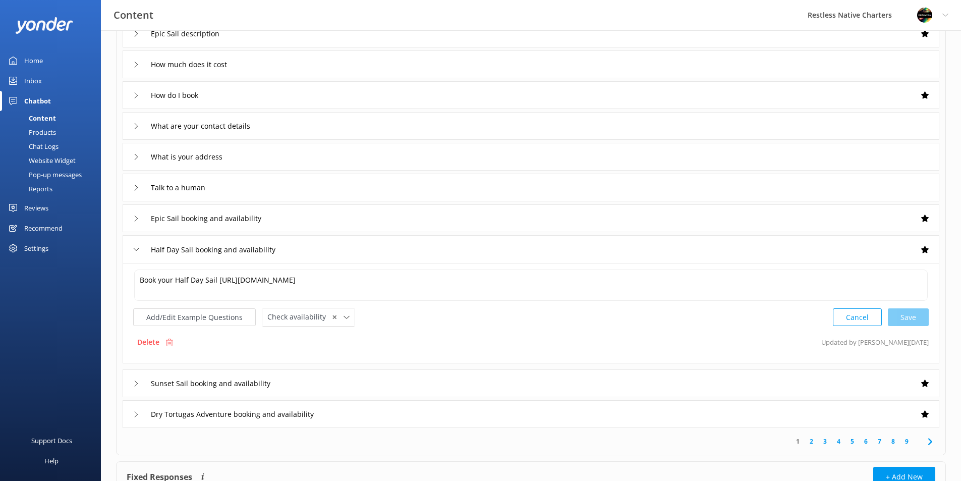
click at [350, 385] on div "Sunset Sail booking and availability" at bounding box center [531, 383] width 817 height 28
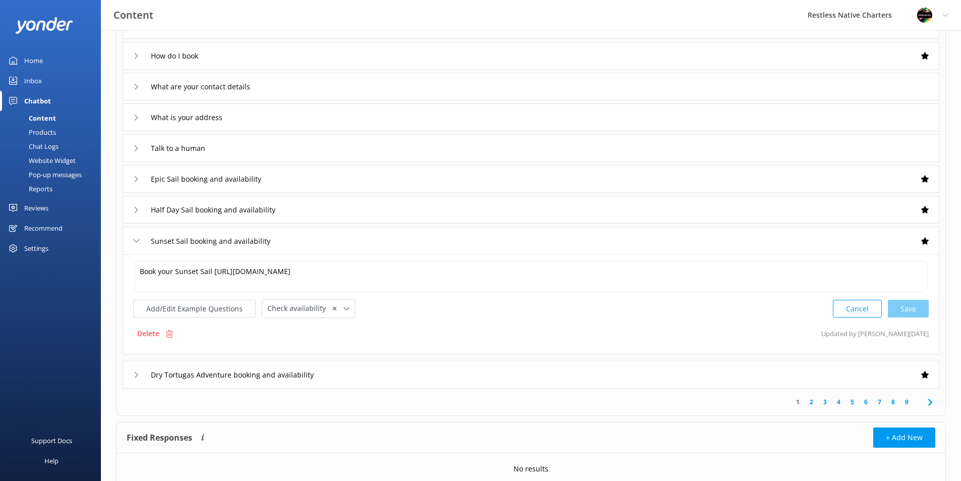
scroll to position [181, 0]
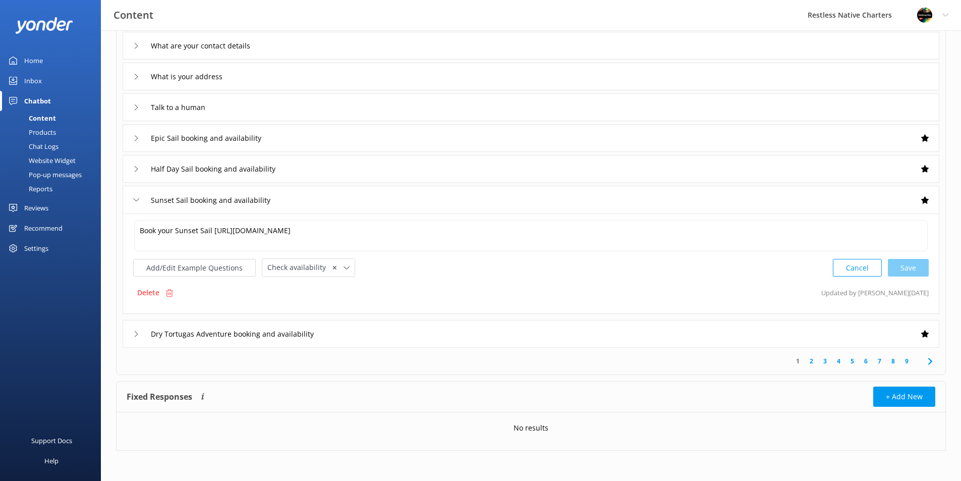
click at [366, 337] on div "Dry Tortugas Adventure booking and availability" at bounding box center [531, 334] width 817 height 28
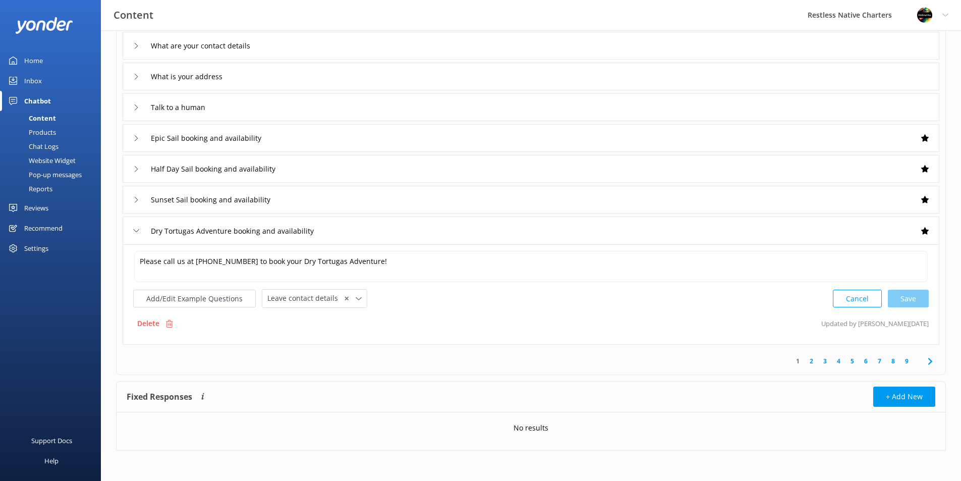
click at [812, 361] on link "2" at bounding box center [812, 361] width 14 height 10
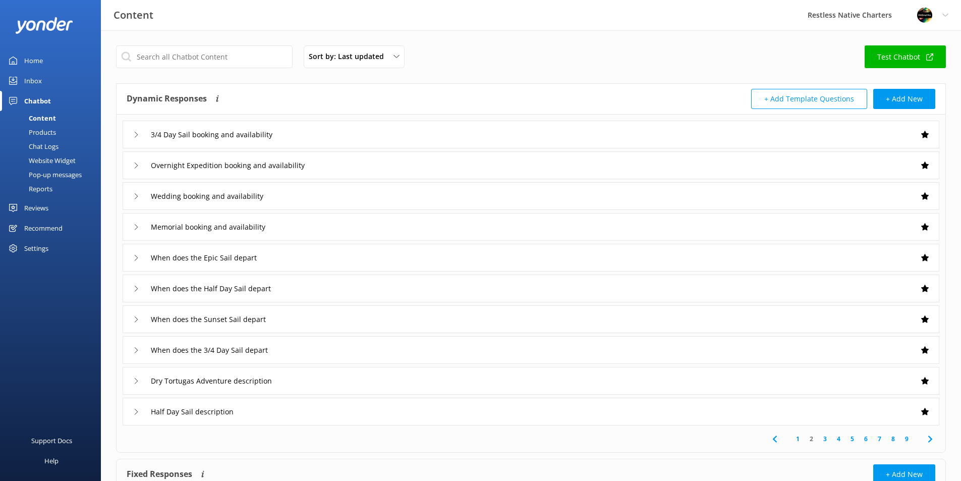
click at [824, 435] on link "3" at bounding box center [825, 439] width 14 height 10
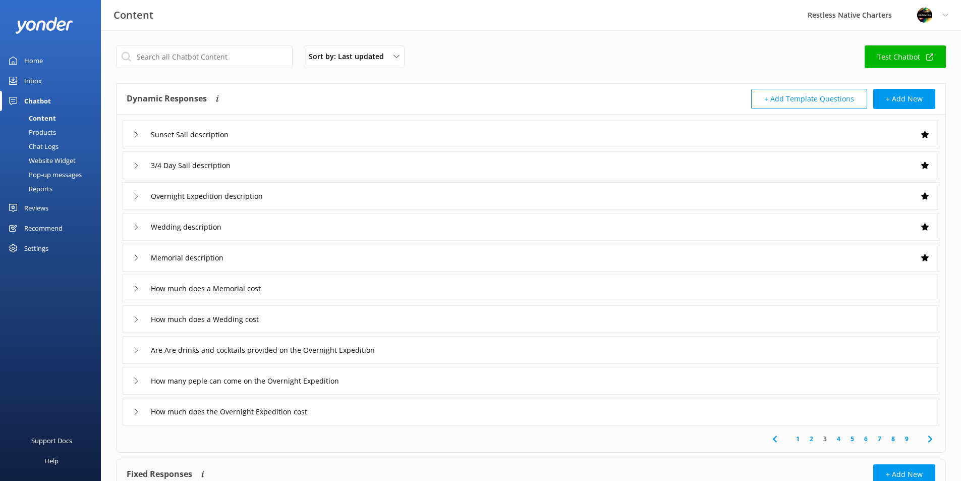
click at [381, 135] on div "Sunset Sail description" at bounding box center [531, 135] width 817 height 28
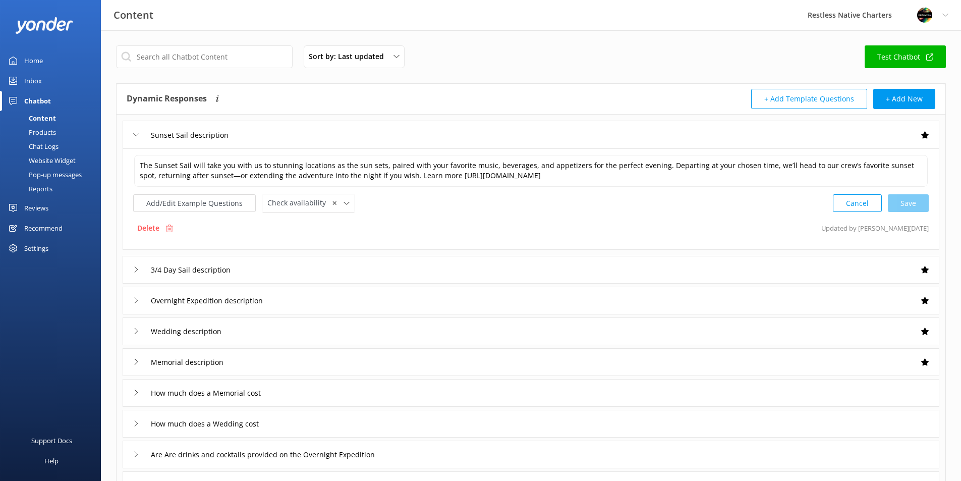
click at [400, 272] on div "3/4 Day Sail description" at bounding box center [531, 270] width 817 height 28
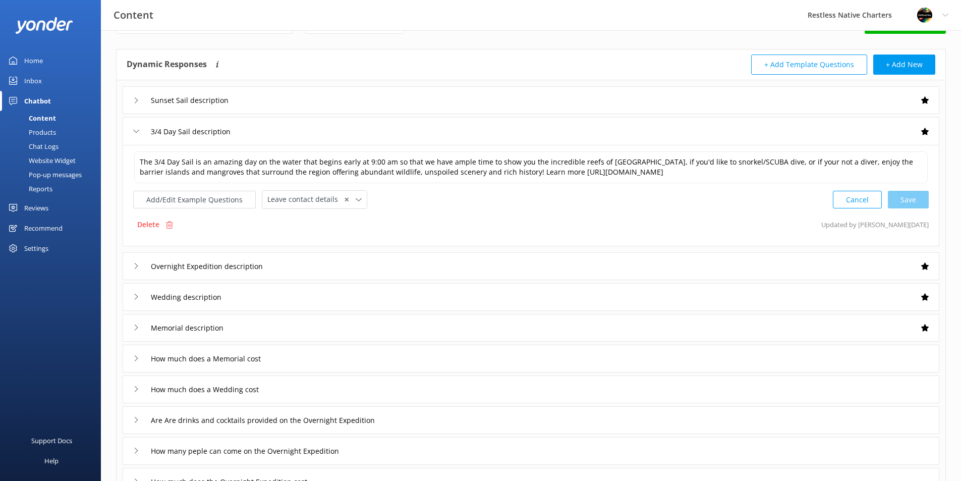
scroll to position [50, 0]
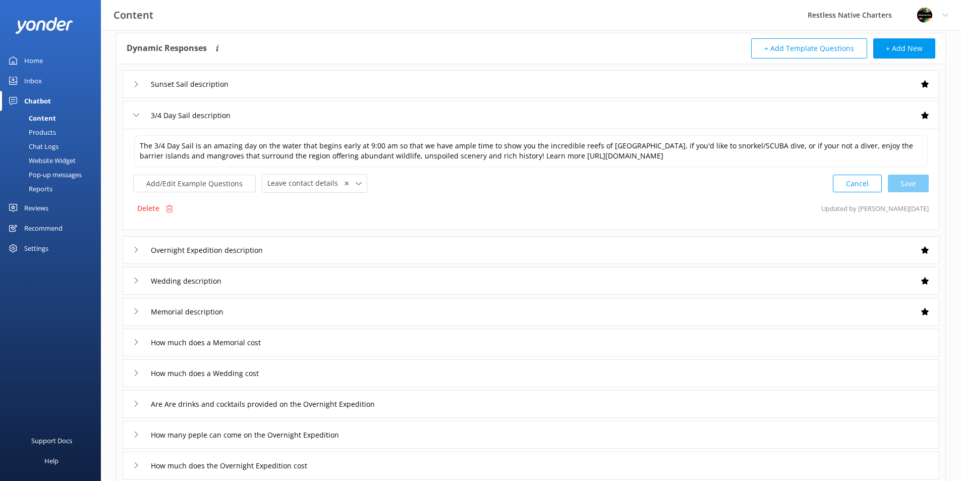
click at [461, 248] on div "Overnight Expedition description" at bounding box center [531, 250] width 817 height 28
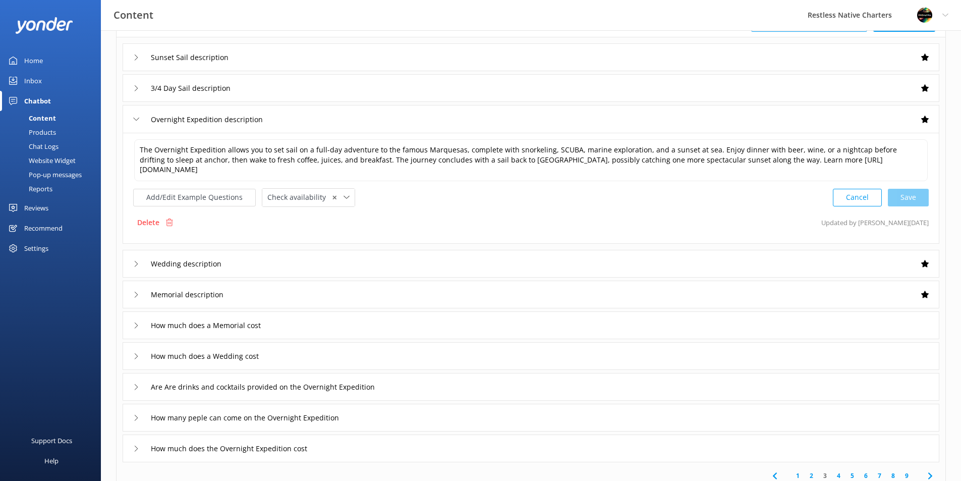
scroll to position [101, 0]
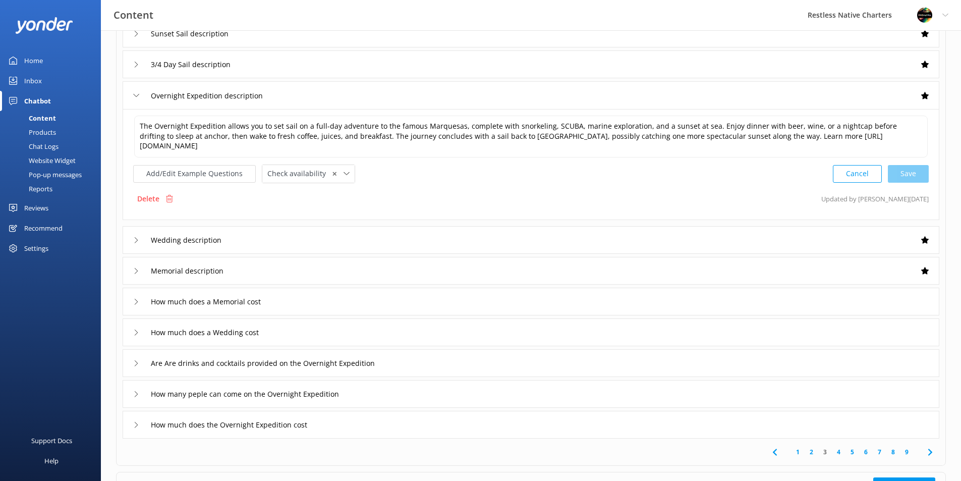
click at [499, 94] on div "Overnight Expedition description" at bounding box center [531, 95] width 817 height 28
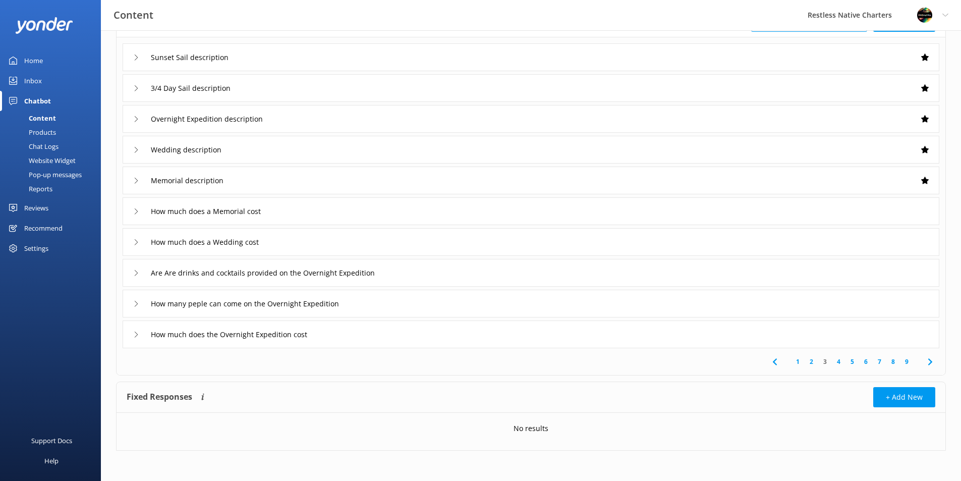
click at [487, 79] on div "3/4 Day Sail description" at bounding box center [531, 88] width 817 height 28
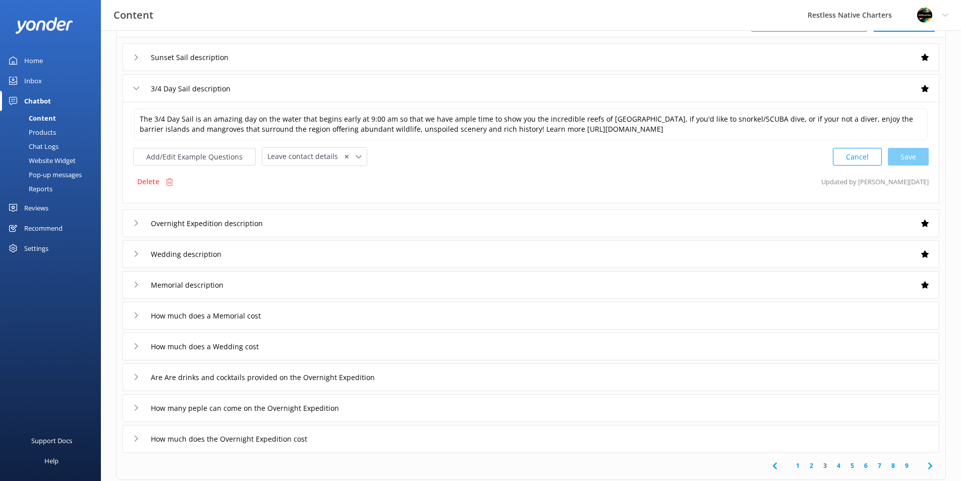
scroll to position [101, 0]
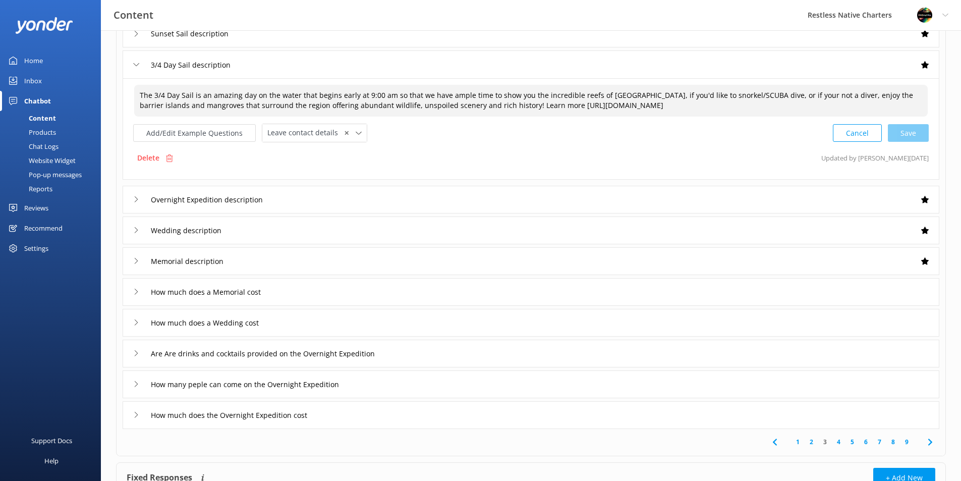
drag, startPoint x: 705, startPoint y: 94, endPoint x: 744, endPoint y: 93, distance: 38.9
click at [744, 93] on textarea "The 3/4 Day Sail is an amazing day on the water that begins early at 9:00 am so…" at bounding box center [531, 101] width 794 height 32
drag, startPoint x: 643, startPoint y: 96, endPoint x: 744, endPoint y: 95, distance: 100.9
click at [744, 95] on textarea "The 3/4 Day Sail is an amazing day on the water that begins early at 9:00 am so…" at bounding box center [531, 101] width 794 height 32
click at [662, 94] on textarea "The 3/4 Day Sail is an amazing day on the water that begins early at 9:00 am so…" at bounding box center [531, 101] width 794 height 32
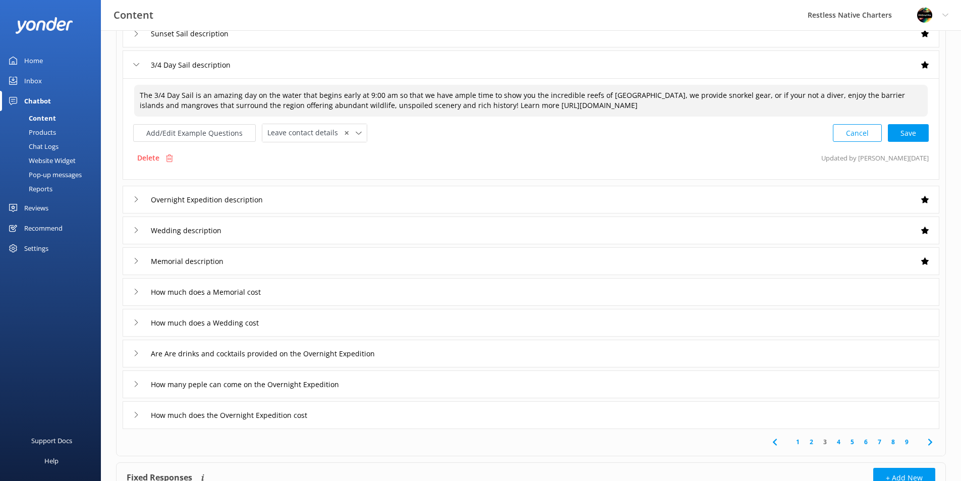
click at [629, 95] on textarea "The 3/4 Day Sail is an amazing day on the water that begins early at 9:00 am so…" at bounding box center [531, 101] width 794 height 32
click at [670, 94] on textarea "The 3/4 Day Sail is an amazing day on the water that begins early at 9:00 am so…" at bounding box center [531, 101] width 794 height 32
click at [836, 94] on textarea "The 3/4 Day Sail is an amazing day on the water that begins early at 9:00 am so…" at bounding box center [531, 101] width 794 height 32
click at [844, 94] on textarea "The 3/4 Day Sail is an amazing day on the water that begins early at 9:00 am so…" at bounding box center [531, 101] width 794 height 32
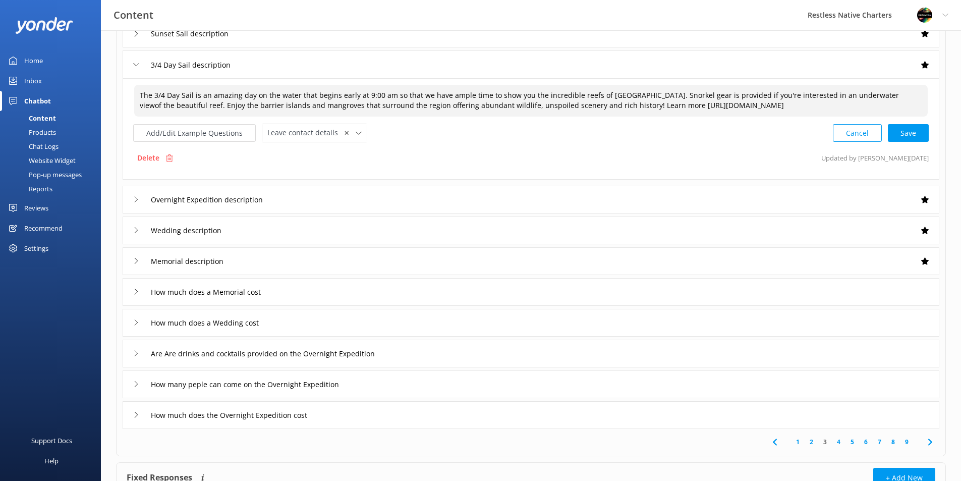
click at [138, 104] on textarea "The 3/4 Day Sail is an amazing day on the water that begins early at 9:00 am so…" at bounding box center [531, 101] width 794 height 32
click at [851, 97] on textarea "The 3/4 Day Sail is an amazing day on the water that begins early at 9:00 am so…" at bounding box center [531, 101] width 794 height 32
click at [921, 96] on textarea "The 3/4 Day Sail is an amazing day on the water that begins early at 9:00 am so…" at bounding box center [531, 101] width 794 height 32
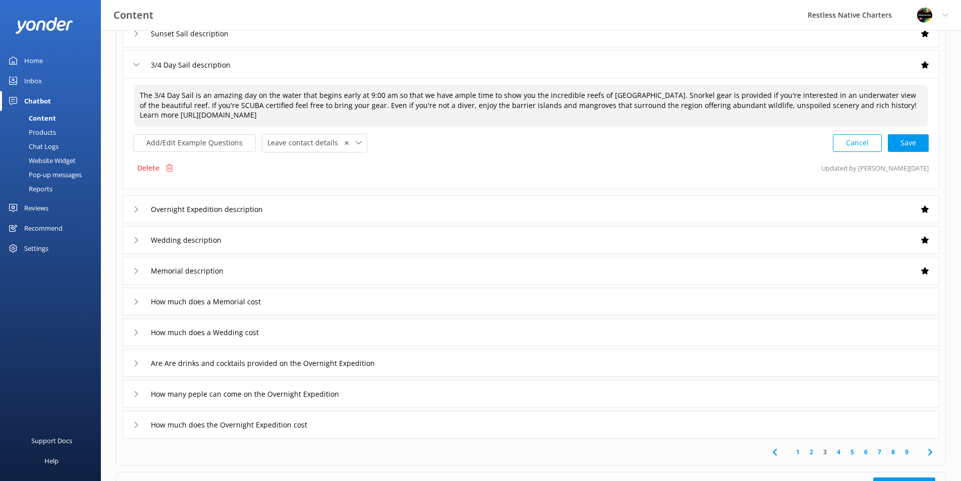
click at [398, 105] on textarea "The 3/4 Day Sail is an amazing day on the water that begins early at 9:00 am so…" at bounding box center [531, 106] width 794 height 42
drag, startPoint x: 314, startPoint y: 105, endPoint x: 448, endPoint y: 105, distance: 133.7
click at [448, 105] on textarea "The 3/4 Day Sail is an amazing day on the water that begins early at 9:00 am so…" at bounding box center [531, 106] width 794 height 42
paste textarea "If you aren’t a diver, enjoy the barrier islands and mangroves that surround th…"
drag, startPoint x: 596, startPoint y: 105, endPoint x: 795, endPoint y: 103, distance: 198.8
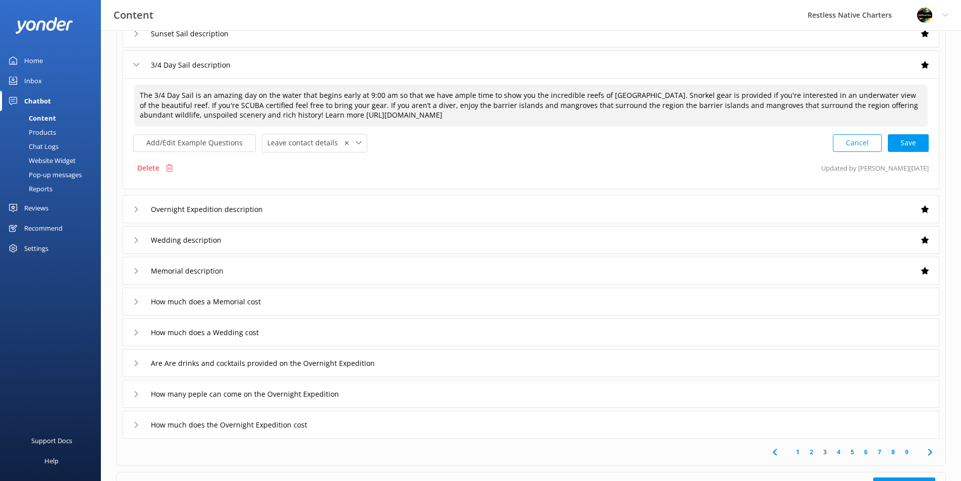
click at [795, 103] on textarea "The 3/4 Day Sail is an amazing day on the water that begins early at 9:00 am so…" at bounding box center [531, 106] width 794 height 42
click at [914, 142] on div "Cancel Save" at bounding box center [881, 143] width 96 height 19
type textarea "The 3/4 Day Sail is an amazing day on the water that begins early at 9:00 am so…"
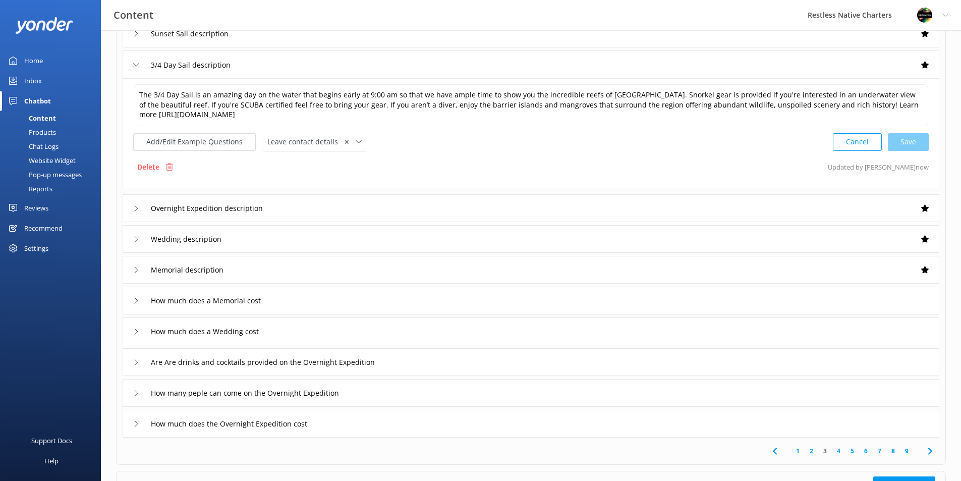
click at [331, 208] on div "Overnight Expedition description" at bounding box center [531, 208] width 817 height 28
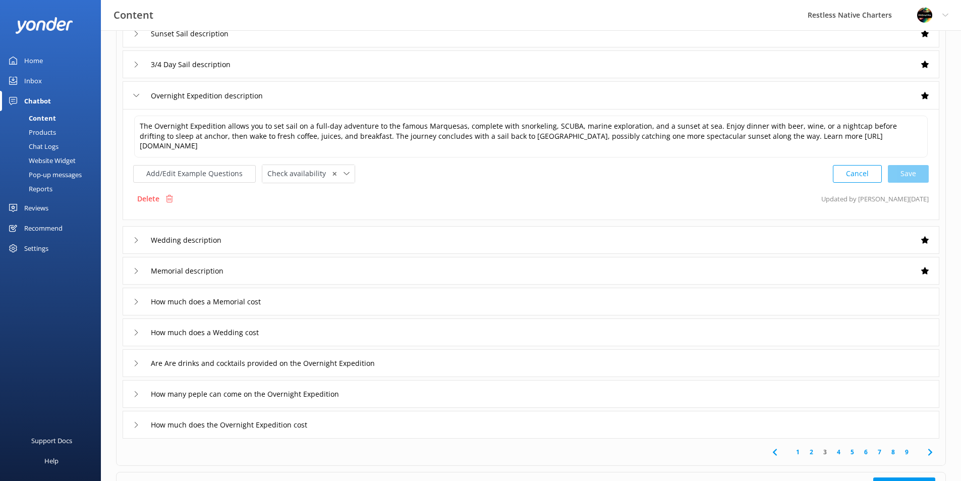
click at [479, 194] on div "Delete Updated by [PERSON_NAME] [DATE]" at bounding box center [531, 198] width 796 height 19
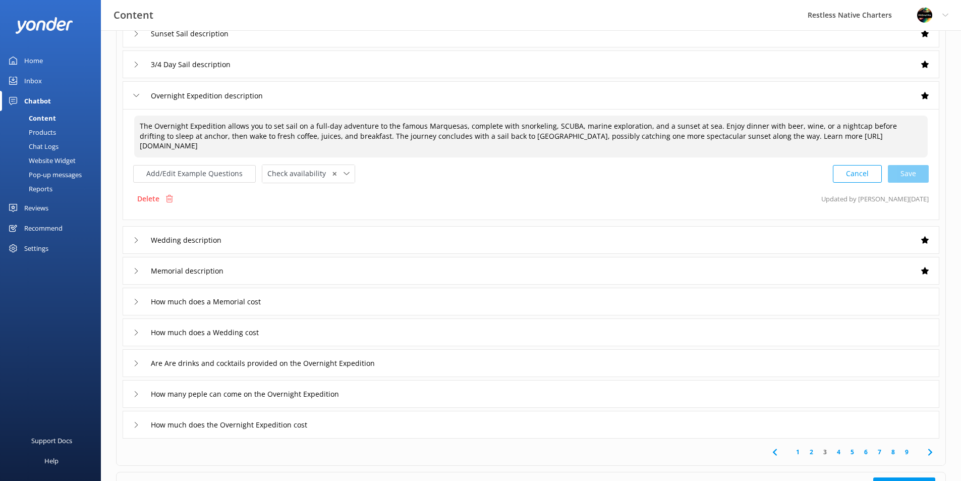
drag, startPoint x: 549, startPoint y: 127, endPoint x: 574, endPoint y: 127, distance: 25.2
click at [574, 127] on textarea "The Overnight Expedition allows you to set sail on a full-day adventure to the …" at bounding box center [531, 137] width 794 height 42
drag, startPoint x: 548, startPoint y: 126, endPoint x: 572, endPoint y: 128, distance: 23.8
click at [572, 128] on textarea "The Overnight Expedition allows you to set sail on a full-day adventure to the …" at bounding box center [531, 137] width 794 height 42
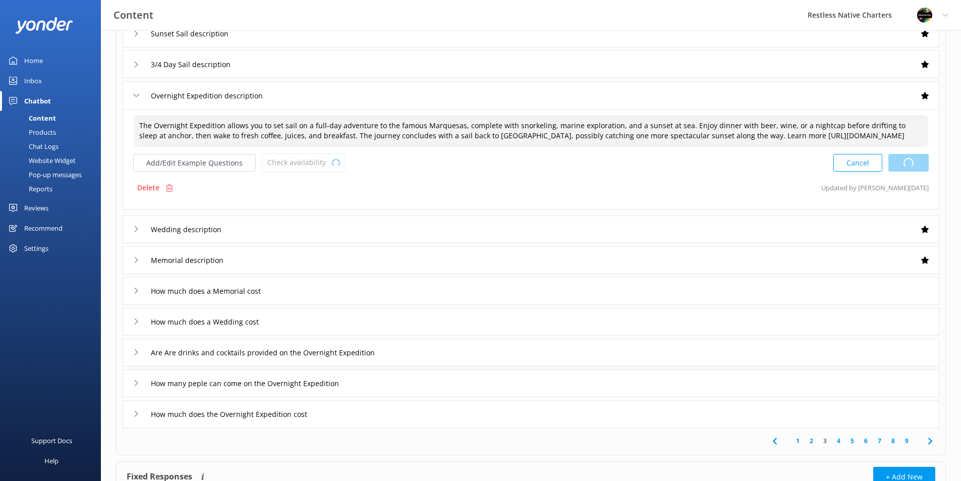
click at [904, 172] on div "Cancel Loading.." at bounding box center [881, 162] width 95 height 19
drag, startPoint x: 739, startPoint y: 127, endPoint x: 819, endPoint y: 128, distance: 80.2
click at [819, 128] on textarea "The Overnight Expedition allows you to set sail on a full-day adventure to the …" at bounding box center [531, 131] width 795 height 32
drag, startPoint x: 724, startPoint y: 125, endPoint x: 820, endPoint y: 128, distance: 96.4
click at [820, 128] on textarea "The Overnight Expedition allows you to set sail on a full-day adventure to the …" at bounding box center [531, 131] width 795 height 32
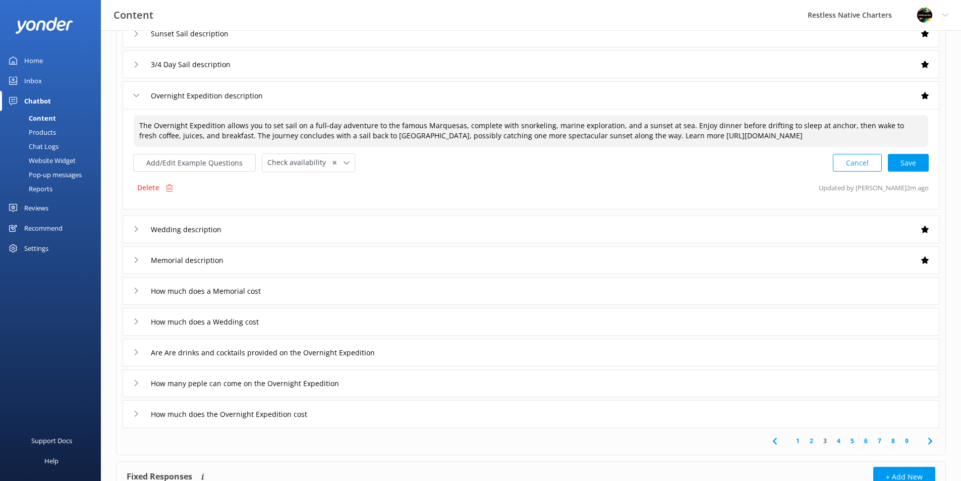
click at [724, 127] on textarea "The Overnight Expedition allows you to set sail on a full-day adventure to the …" at bounding box center [531, 131] width 795 height 32
click at [903, 160] on div "Cancel Loading.." at bounding box center [881, 162] width 95 height 19
type textarea "The Overnight Expedition allows you to set sail on a full-day adventure to the …"
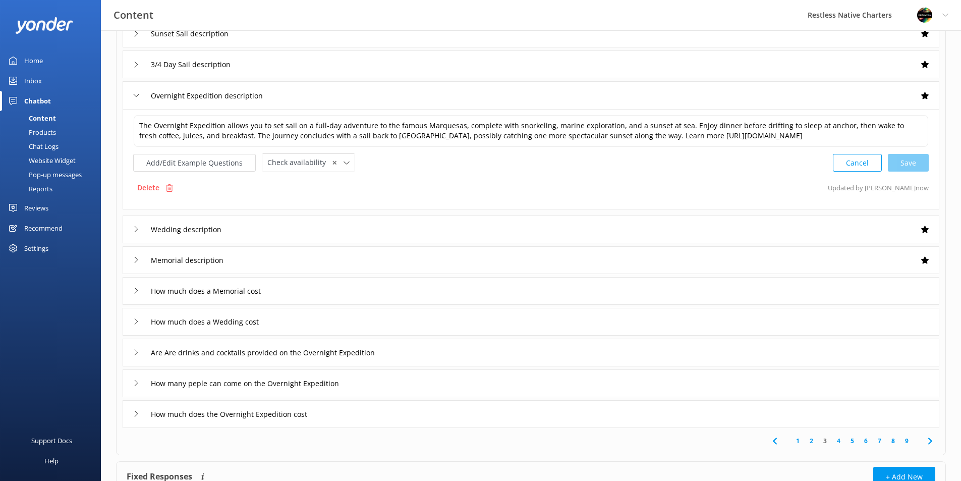
click at [287, 230] on div "Wedding description" at bounding box center [531, 229] width 817 height 28
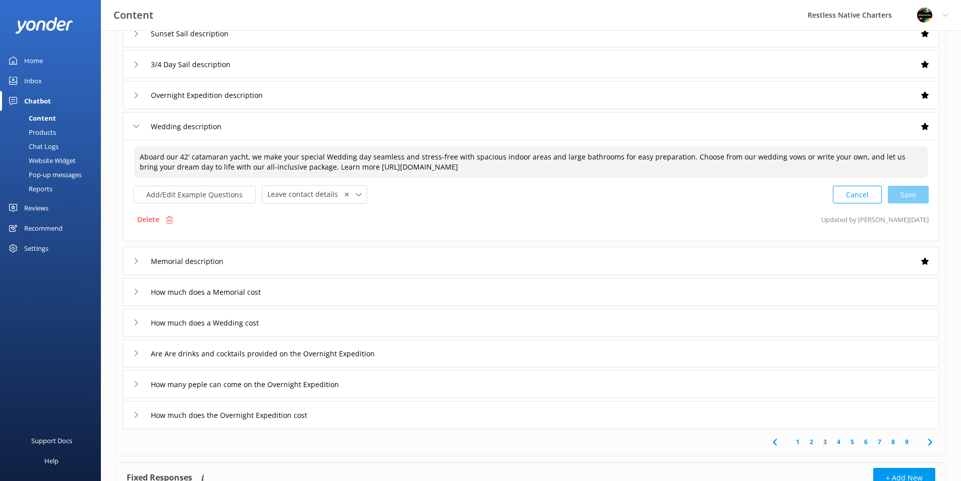
drag, startPoint x: 252, startPoint y: 157, endPoint x: 137, endPoint y: 156, distance: 115.5
click at [137, 156] on textarea "Aboard our 42' catamaran yacht, we make your special Wedding day seamless and s…" at bounding box center [531, 162] width 794 height 32
drag, startPoint x: 200, startPoint y: 167, endPoint x: 205, endPoint y: 172, distance: 6.8
click at [199, 167] on textarea "We make your special Wedding day seamless and stress-free with spacious indoor …" at bounding box center [531, 162] width 794 height 32
click at [203, 166] on textarea "We make your special Wedding day seamless and stress-free with spacious indoor …" at bounding box center [531, 162] width 794 height 32
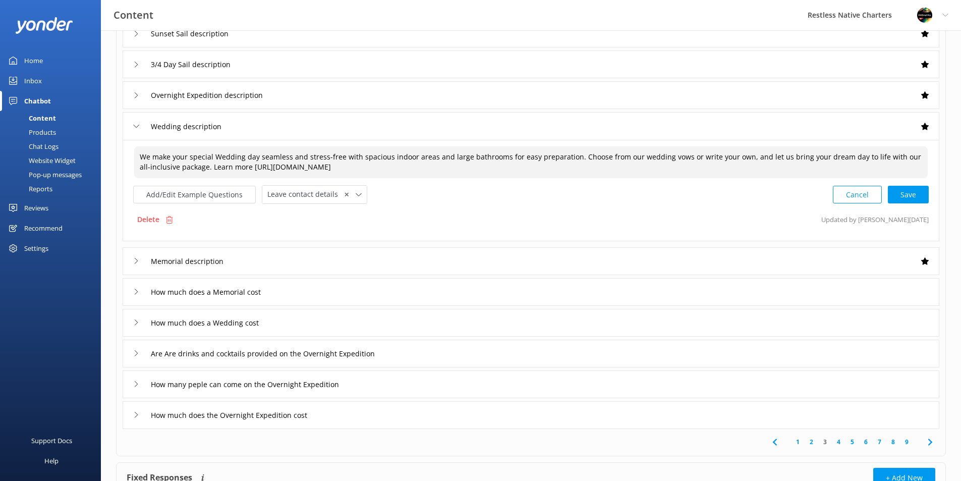
click at [202, 166] on textarea "We make your special Wedding day seamless and stress-free with spacious indoor …" at bounding box center [531, 162] width 794 height 32
click at [367, 167] on textarea "We make your special Wedding day seamless and stress-free with spacious indoor …" at bounding box center [531, 162] width 794 height 32
click at [909, 194] on div "Cancel Save" at bounding box center [881, 194] width 96 height 19
type textarea "We make your special Wedding day seamless and stress-free with spacious indoor …"
click at [412, 263] on div "Memorial description" at bounding box center [531, 260] width 817 height 28
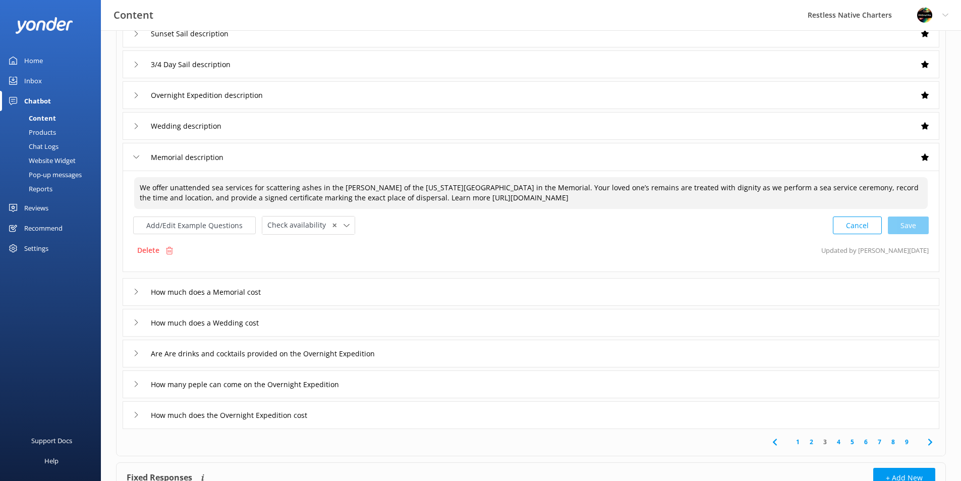
click at [171, 185] on textarea "We offer unattended sea services for scattering ashes in the [PERSON_NAME] of t…" at bounding box center [531, 193] width 794 height 32
click at [899, 224] on div "Cancel Loading.." at bounding box center [881, 224] width 95 height 19
type textarea "We offer attended or unattended sea services for scattering ashes in the [PERSO…"
click at [348, 293] on div "How much does a Memorial cost" at bounding box center [531, 291] width 817 height 28
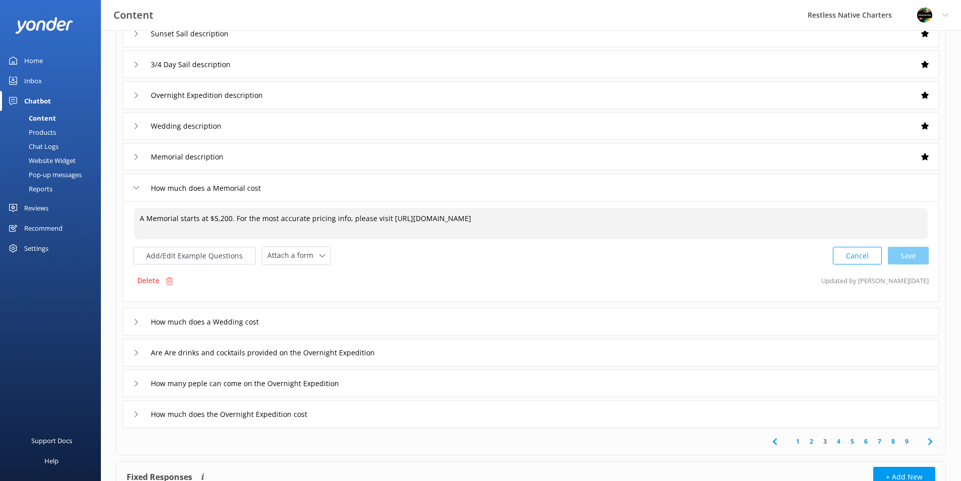
drag, startPoint x: 234, startPoint y: 218, endPoint x: 133, endPoint y: 222, distance: 101.0
click at [133, 222] on div "A Memorial starts at $5,200. For the most accurate pricing info, please visit […" at bounding box center [531, 223] width 796 height 33
click at [905, 254] on div "Cancel Loading.." at bounding box center [881, 254] width 95 height 19
type textarea "For the most accurate pricing info, please visit [URL][DOMAIN_NAME]"
click at [494, 328] on div "How much does a Wedding cost" at bounding box center [531, 321] width 817 height 28
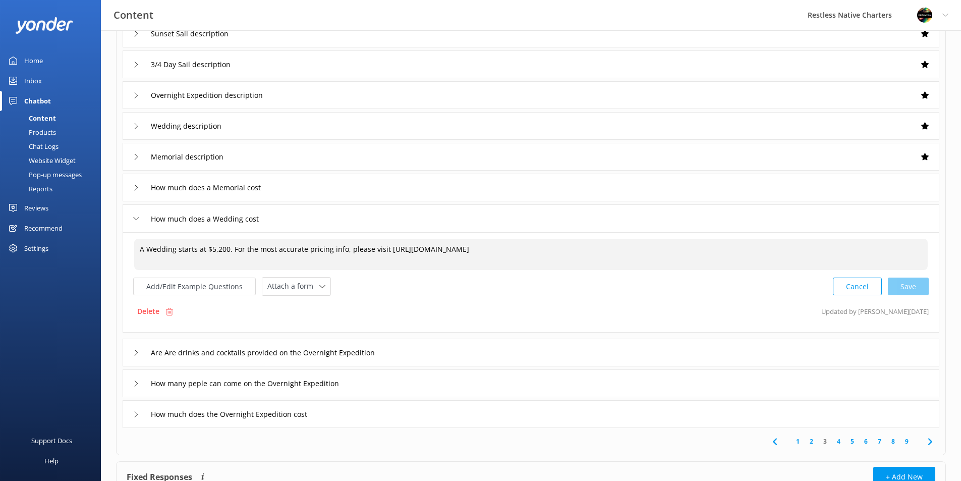
drag, startPoint x: 231, startPoint y: 250, endPoint x: 129, endPoint y: 247, distance: 102.0
click at [129, 247] on div "A Wedding starts at $5,200. For the most accurate pricing info, please visit [U…" at bounding box center [531, 282] width 817 height 100
click at [899, 285] on div "Cancel Loading.." at bounding box center [881, 285] width 95 height 19
type textarea "For the most accurate pricing info, please visit [URL][DOMAIN_NAME]"
click at [426, 354] on div "Are Are drinks and cocktails provided on the Overnight Expedition" at bounding box center [531, 352] width 817 height 28
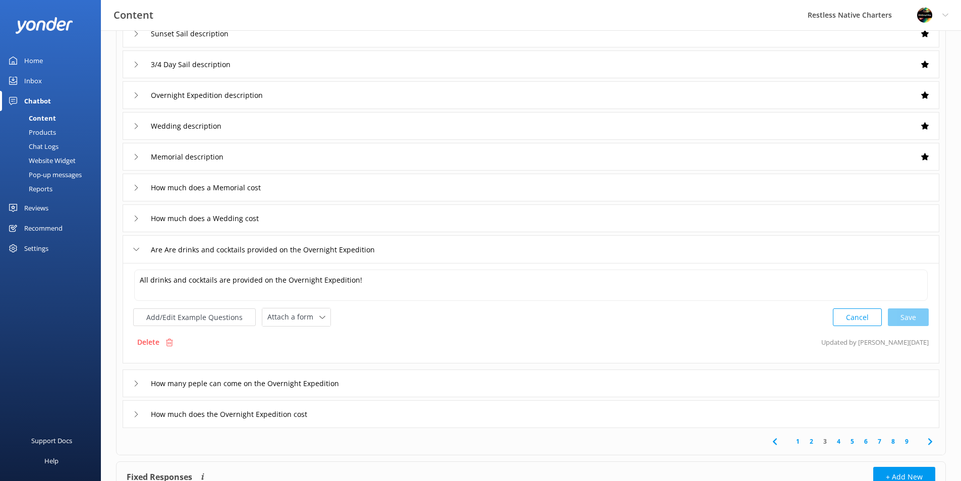
scroll to position [151, 0]
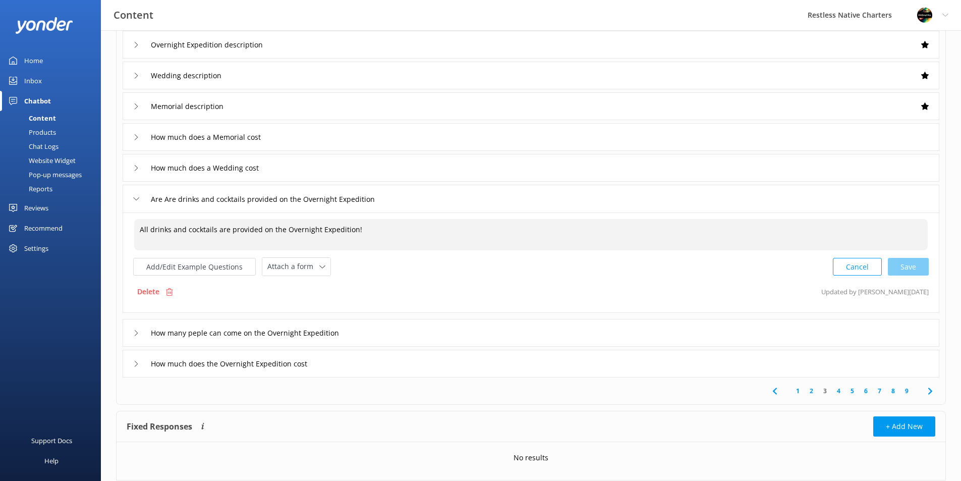
drag, startPoint x: 365, startPoint y: 229, endPoint x: 133, endPoint y: 228, distance: 232.1
click at [134, 228] on div "All drinks and cocktails are provided on the Overnight Expedition! All drinks a…" at bounding box center [531, 234] width 795 height 32
type textarea "O"
type textarea "w"
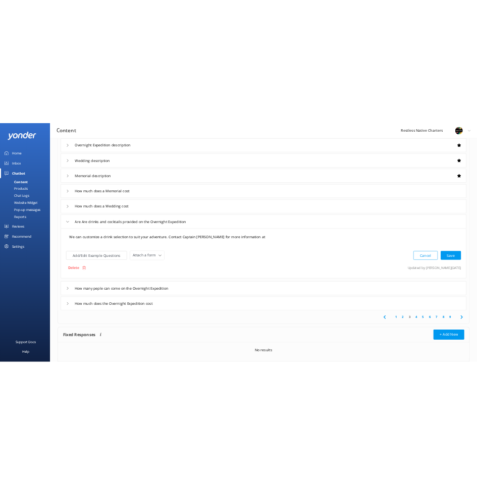
scroll to position [180, 0]
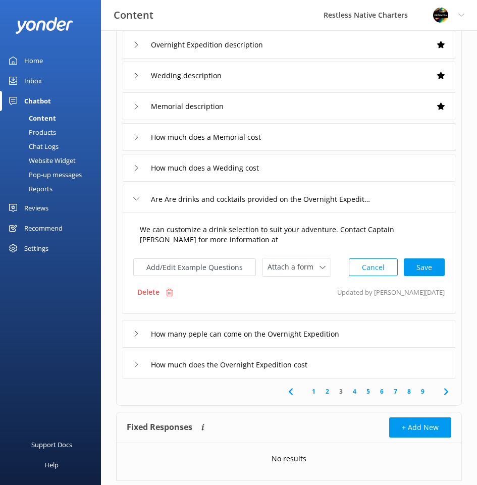
click at [239, 238] on textarea "We can customize a drink selection to suit your adventure. Contact Captain [PER…" at bounding box center [288, 235] width 309 height 32
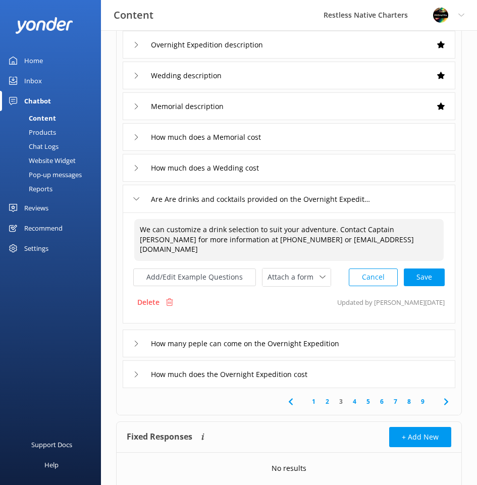
click at [247, 239] on textarea "We can customize a drink selection to suit your adventure. Contact Captain [PER…" at bounding box center [288, 240] width 309 height 42
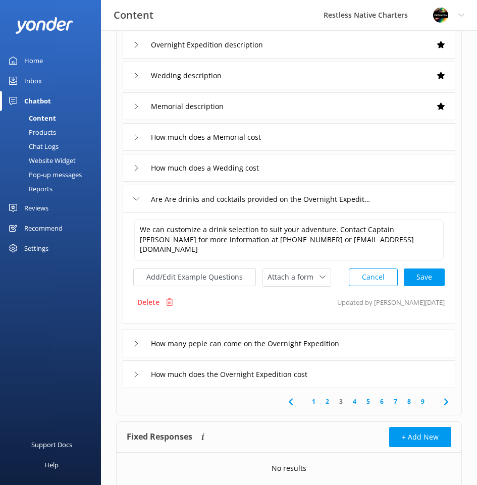
click at [251, 298] on div "Delete Updated by [PERSON_NAME] [DATE]" at bounding box center [288, 302] width 311 height 19
click at [210, 231] on textarea "We can customize a drink selection to suit your adventure. Contact Captain [PER…" at bounding box center [288, 240] width 309 height 42
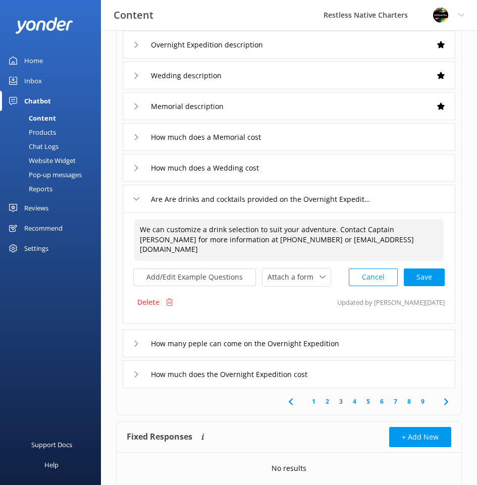
drag, startPoint x: 207, startPoint y: 231, endPoint x: 224, endPoint y: 228, distance: 16.4
click at [224, 228] on textarea "We can customize a drink selection to suit your adventure. Contact Captain [PER…" at bounding box center [288, 240] width 309 height 42
click at [223, 228] on textarea "We can customize a drink selection to suit your adventure. Contact Captain [PER…" at bounding box center [288, 240] width 309 height 42
drag, startPoint x: 207, startPoint y: 230, endPoint x: 225, endPoint y: 227, distance: 17.4
click at [225, 227] on textarea "We can customize a drink selection to suit your adventure. Contact Captain [PER…" at bounding box center [288, 240] width 309 height 42
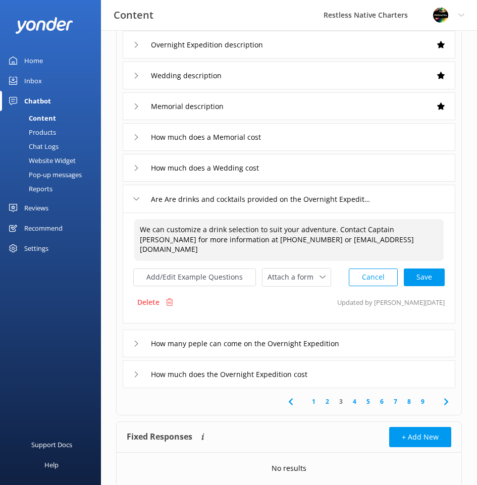
click at [202, 230] on textarea "We can customize a drink selection to suit your adventure. Contact Captain [PER…" at bounding box center [288, 240] width 309 height 42
click at [205, 230] on textarea "We can customize a drink selection to suit your adventure. Contact Captain [PER…" at bounding box center [288, 240] width 309 height 42
click at [425, 271] on div "Cancel Save" at bounding box center [397, 277] width 96 height 19
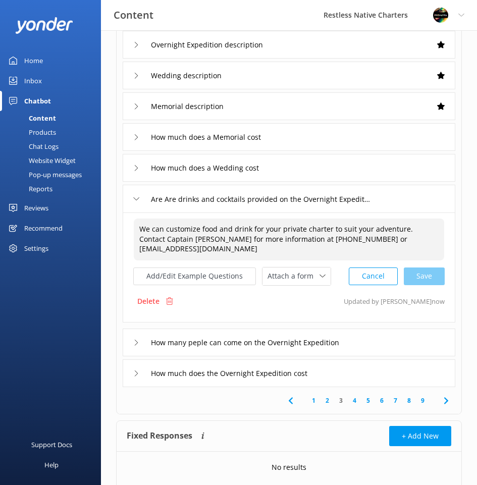
type textarea "We can customize food and drink for your private charter to suit your adventure…"
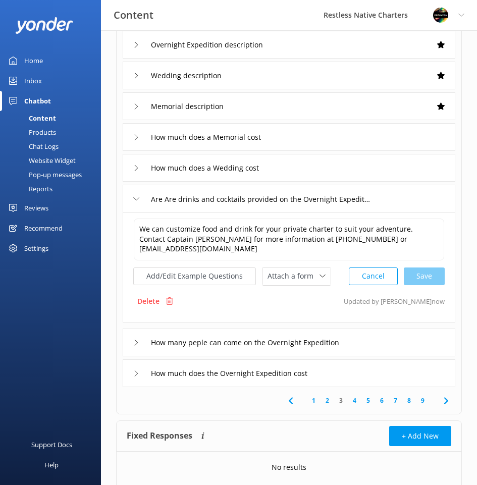
click at [389, 334] on div "How many peple can come on the Overnight Expedition" at bounding box center [289, 342] width 333 height 28
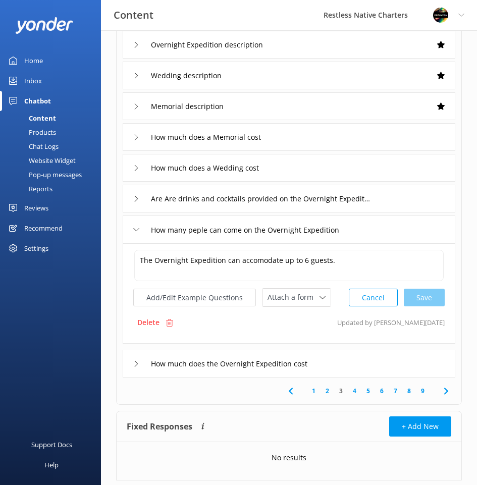
click at [357, 366] on div "How much does the Overnight Expedition cost" at bounding box center [289, 364] width 333 height 28
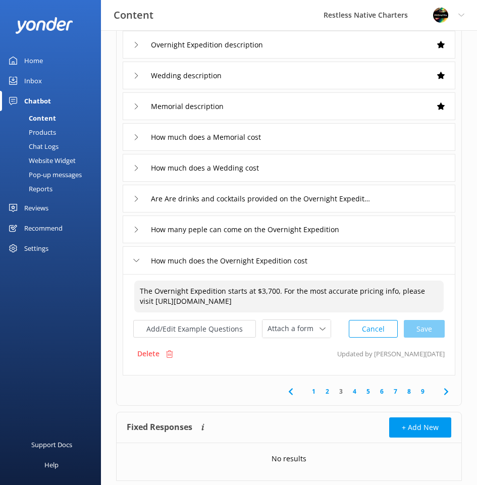
drag, startPoint x: 280, startPoint y: 291, endPoint x: 123, endPoint y: 296, distance: 157.0
click at [123, 296] on div "The Overnight Expedition starts at $3,700. For the most accurate pricing info, …" at bounding box center [289, 324] width 333 height 101
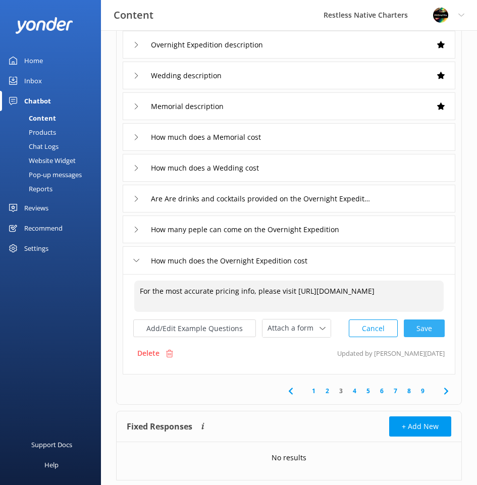
click at [420, 330] on div "Cancel Save" at bounding box center [397, 328] width 96 height 19
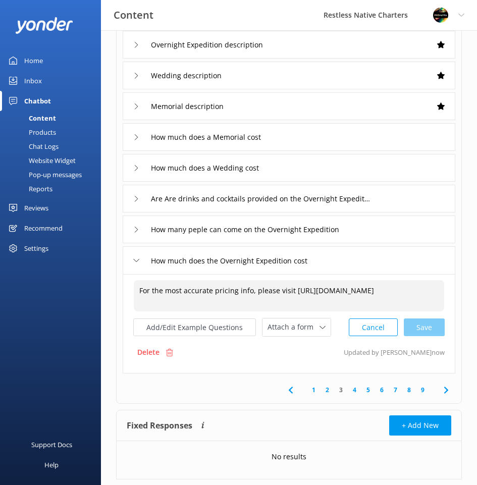
type textarea "For the most accurate pricing info, please visit [URL][DOMAIN_NAME]"
click at [353, 391] on link "4" at bounding box center [355, 390] width 14 height 10
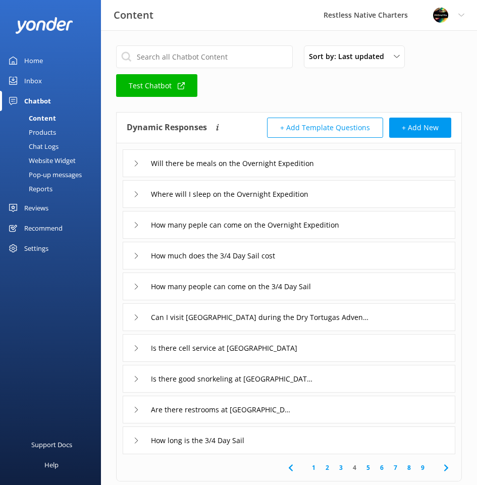
click at [362, 167] on div "Will there be meals on the Overnight Expedition" at bounding box center [289, 163] width 333 height 28
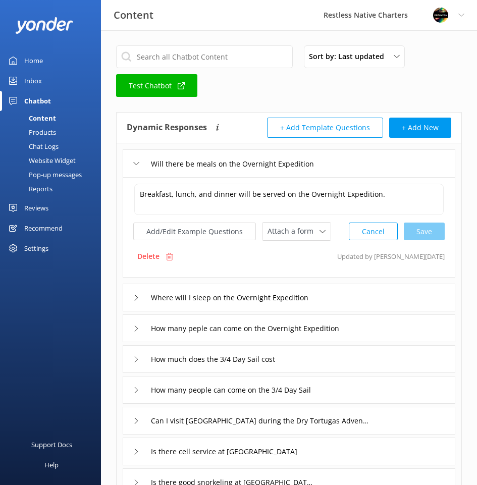
click at [400, 302] on div "Where will I sleep on the Overnight Expedition" at bounding box center [289, 298] width 333 height 28
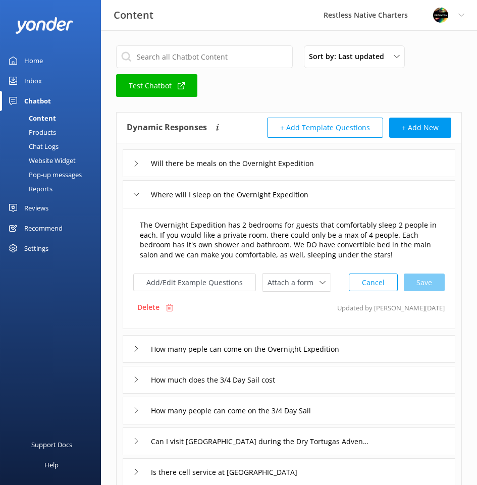
drag, startPoint x: 139, startPoint y: 222, endPoint x: 144, endPoint y: 227, distance: 6.4
click at [139, 222] on textarea "The Overnight Expedition has 2 bedrooms for guests that comfortably sleep 2 peo…" at bounding box center [288, 239] width 309 height 51
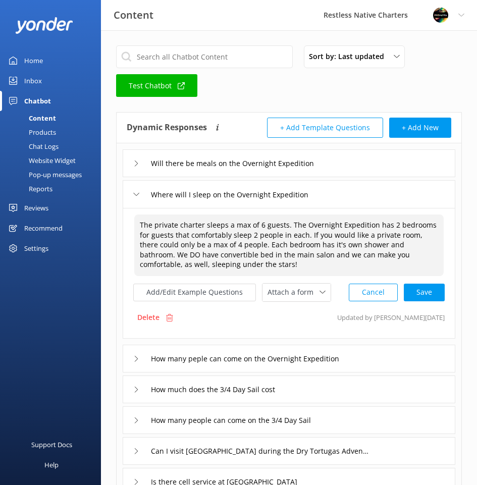
drag, startPoint x: 289, startPoint y: 223, endPoint x: 139, endPoint y: 223, distance: 150.4
click at [139, 223] on textarea "The private charter sleeps a max of 6 guests. The Overnight Expedition has 2 be…" at bounding box center [288, 245] width 309 height 62
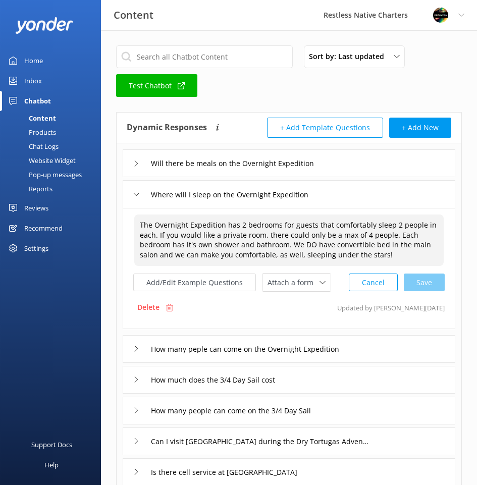
click at [397, 254] on textarea "The Overnight Expedition has 2 bedrooms for guests that comfortably sleep 2 peo…" at bounding box center [288, 239] width 309 height 51
click at [290, 243] on textarea "The Overnight Expedition has 2 bedrooms for guests that comfortably sleep 2 peo…" at bounding box center [288, 239] width 309 height 51
click at [138, 226] on textarea "The Overnight Expedition has 2 bedrooms for guests that comfortably sleep 2 peo…" at bounding box center [288, 239] width 309 height 51
click at [225, 221] on textarea "The Overnight Expedition has 2 bedrooms for guests that comfortably sleep 2 peo…" at bounding box center [288, 239] width 309 height 51
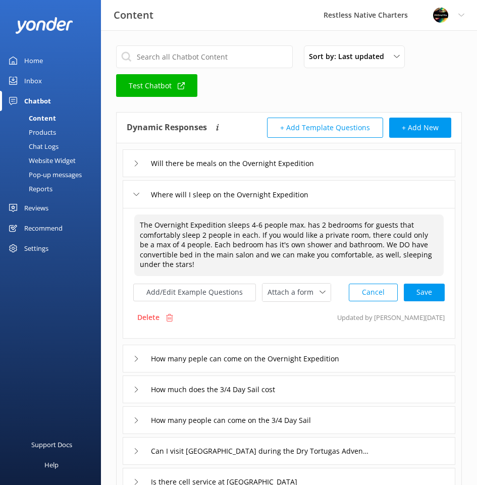
click at [189, 267] on textarea "The Overnight Expedition sleeps 4-6 people max. has 2 bedrooms for guests that …" at bounding box center [288, 245] width 309 height 62
click at [254, 225] on textarea "The Overnight Expedition sleeps 4-6 people max. has 2 bedrooms for guests that …" at bounding box center [288, 245] width 309 height 62
click at [308, 226] on textarea "The Overnight Expedition sleeps 4 to 6 people max. has 2 bedrooms for guests th…" at bounding box center [288, 245] width 309 height 62
click at [426, 246] on textarea "The Overnight Expedition sleeps 4 to 6 people max. Our boat has 2 bedrooms for …" at bounding box center [288, 245] width 309 height 62
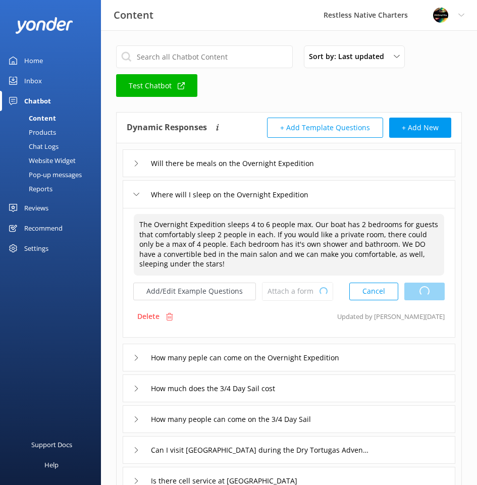
drag, startPoint x: 417, startPoint y: 293, endPoint x: 409, endPoint y: 295, distance: 8.3
click at [417, 292] on div "Cancel Loading.." at bounding box center [396, 291] width 95 height 19
type textarea "The Overnight Expedition sleeps 4 to 6 people max. Our boat has 2 bedrooms for …"
click at [375, 356] on div "How many peple can come on the Overnight Expedition" at bounding box center [289, 358] width 333 height 28
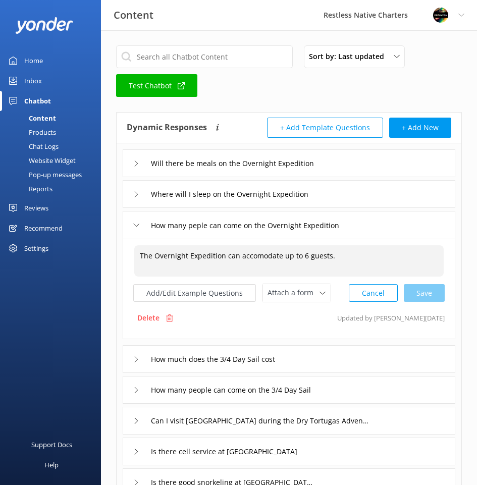
click at [290, 257] on textarea "The Overnight Expedition can accomodate up to 6 guests." at bounding box center [288, 260] width 309 height 31
drag, startPoint x: 300, startPoint y: 256, endPoint x: 308, endPoint y: 266, distance: 12.2
click at [301, 257] on textarea "The Overnight Expedition can accomodate up to 6 guests." at bounding box center [288, 260] width 309 height 31
click at [306, 254] on textarea "The Overnight Expedition can accommodate up to 6 guests." at bounding box center [288, 260] width 309 height 31
click at [364, 253] on textarea "The Overnight Expedition can accommodate up to 4 to 6 guests." at bounding box center [288, 260] width 309 height 31
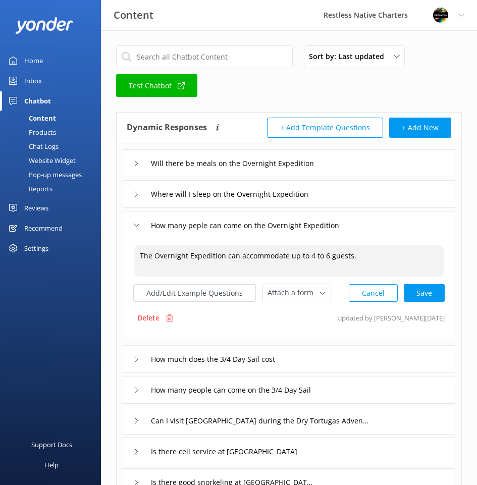
type textarea "The Overnight Expedition can accommodate up to 4 to 6 guests."
click at [378, 196] on div "Where will I sleep on the Overnight Expedition" at bounding box center [289, 194] width 333 height 28
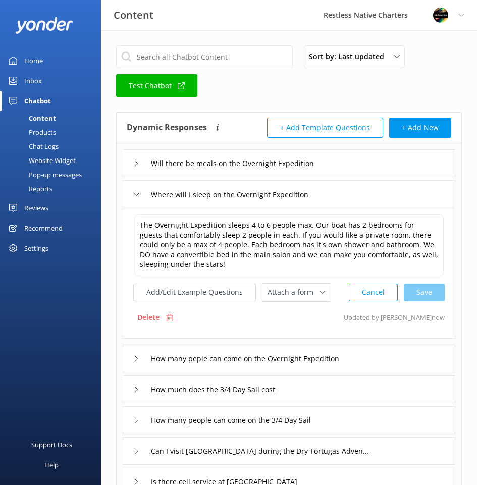
click at [383, 356] on div "How many peple can come on the Overnight Expedition" at bounding box center [289, 359] width 333 height 28
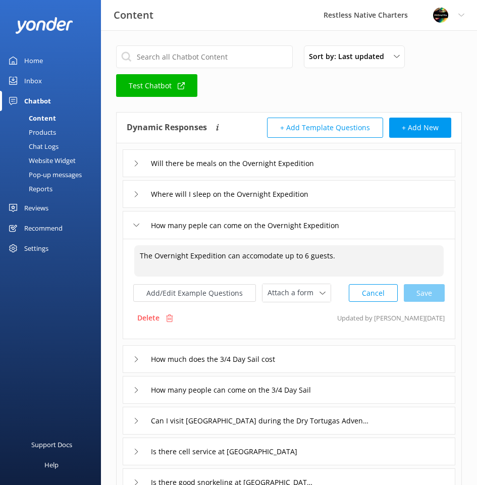
click at [303, 254] on textarea "The Overnight Expedition can accomodate up to 6 guests." at bounding box center [288, 260] width 309 height 31
click at [264, 256] on textarea "The Overnight Expedition can accomodate up to 6 guests." at bounding box center [288, 260] width 309 height 31
type textarea "The Overnight Expedition can accommodate up to 6 guests."
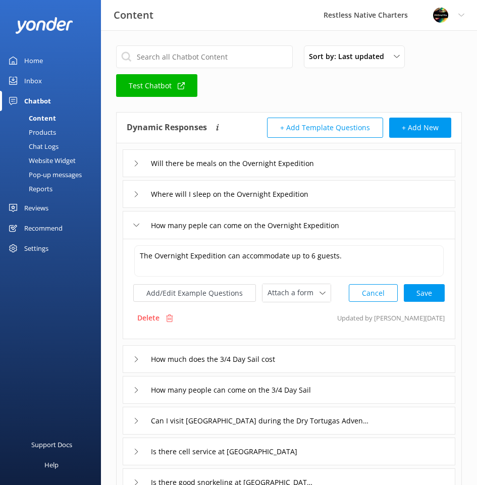
click at [372, 228] on div "How many peple can come on the Overnight Expedition" at bounding box center [289, 225] width 333 height 28
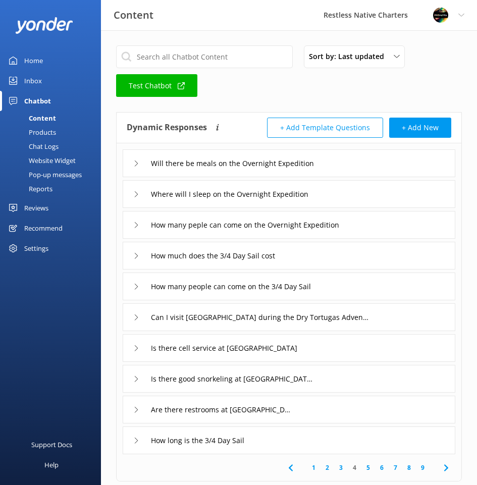
click at [376, 224] on div "How many peple can come on the Overnight Expedition" at bounding box center [289, 225] width 333 height 28
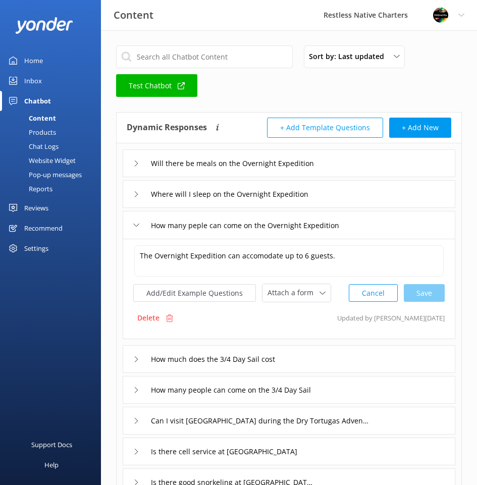
click at [370, 194] on div "Where will I sleep on the Overnight Expedition" at bounding box center [289, 194] width 333 height 28
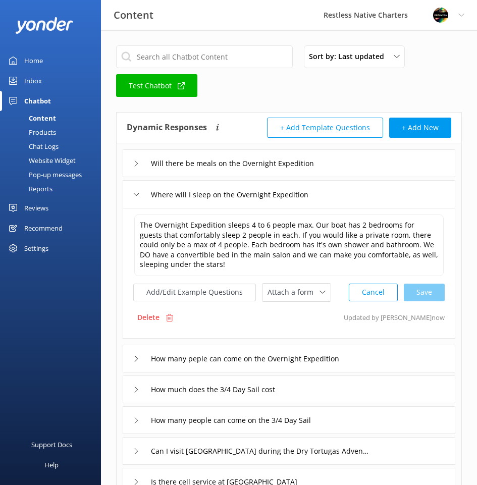
click at [388, 361] on div "How many peple can come on the Overnight Expedition" at bounding box center [289, 359] width 333 height 28
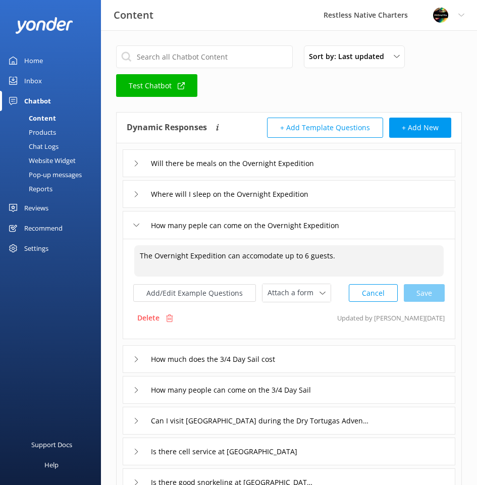
click at [292, 255] on textarea "The Overnight Expedition can accomodate up to 6 guests." at bounding box center [288, 260] width 309 height 31
drag, startPoint x: 288, startPoint y: 255, endPoint x: 296, endPoint y: 253, distance: 8.3
click at [296, 253] on textarea "The Overnight Expedition can accommodate up to 6 guests." at bounding box center [288, 260] width 309 height 31
click at [340, 251] on textarea "The Overnight Expedition can accommodate 4 to 6 guests." at bounding box center [288, 260] width 309 height 31
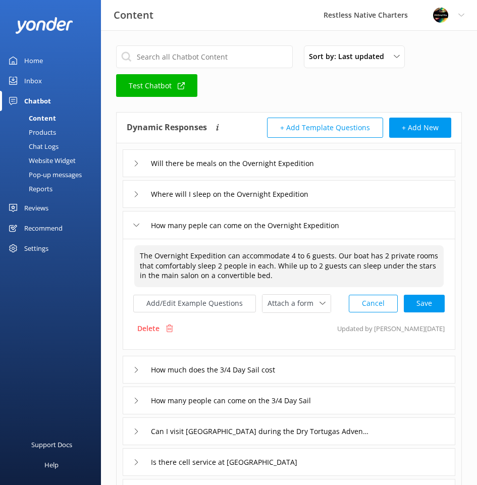
drag, startPoint x: 329, startPoint y: 256, endPoint x: 335, endPoint y: 274, distance: 19.5
click at [335, 274] on textarea "The Overnight Expedition can accommodate 4 to 6 guests. Our boat has 2 private …" at bounding box center [288, 266] width 309 height 42
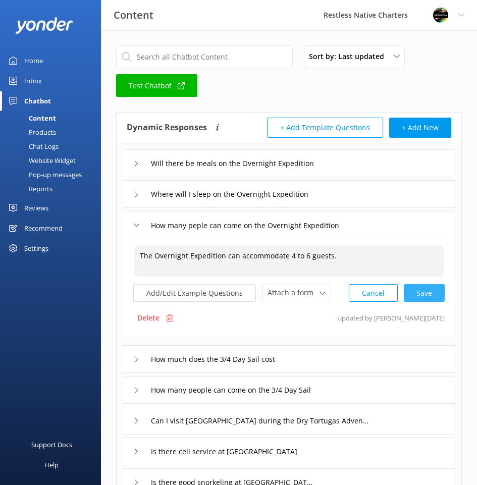
click at [420, 285] on div "Cancel Save" at bounding box center [397, 293] width 96 height 19
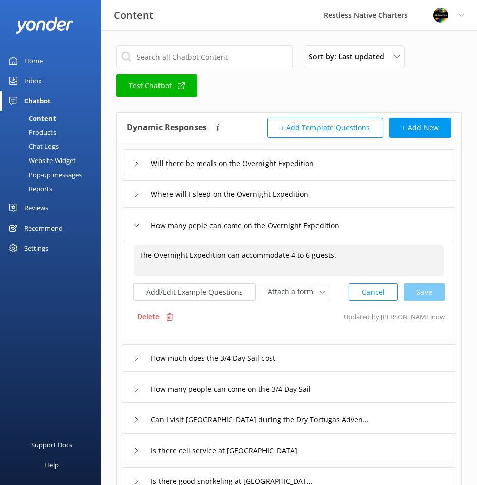
drag, startPoint x: 287, startPoint y: 252, endPoint x: 305, endPoint y: 253, distance: 17.7
click at [305, 253] on textarea "The Overnight Expedition can accommodate 4 to 6 guests." at bounding box center [289, 260] width 310 height 31
click at [427, 293] on div "Cancel Save" at bounding box center [397, 292] width 96 height 19
click at [382, 319] on p "Updated by [PERSON_NAME] now" at bounding box center [394, 316] width 101 height 19
click at [357, 250] on textarea "The Overnight Expedition can accommodate up to 6 guests." at bounding box center [289, 260] width 310 height 31
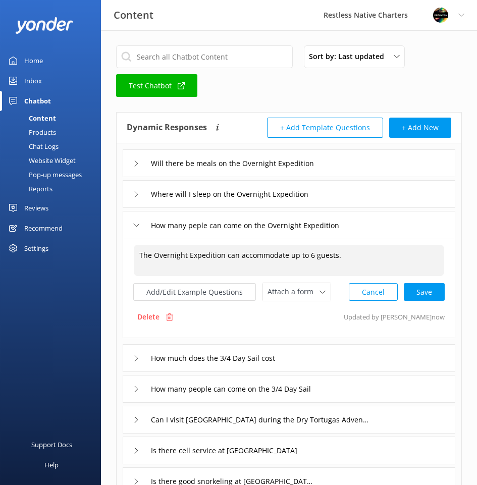
type textarea "The Overnight Expedition can accommodate up to 6 guests."
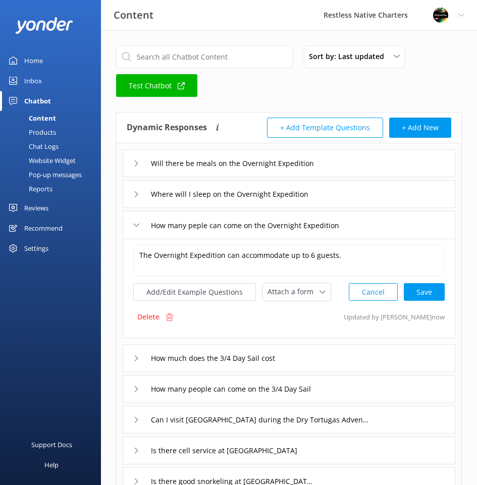
click at [393, 228] on div "How many peple can come on the Overnight Expedition" at bounding box center [289, 225] width 333 height 28
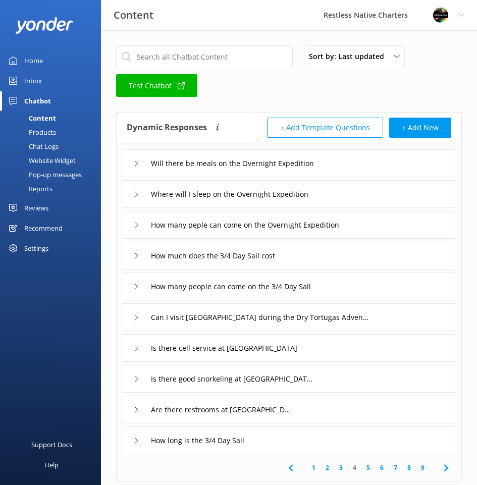
click at [372, 231] on div "How many peple can come on the Overnight Expedition" at bounding box center [289, 225] width 333 height 28
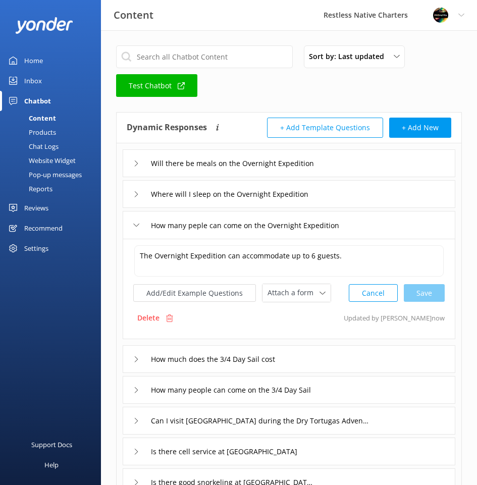
click at [350, 192] on div "Where will I sleep on the Overnight Expedition" at bounding box center [289, 194] width 333 height 28
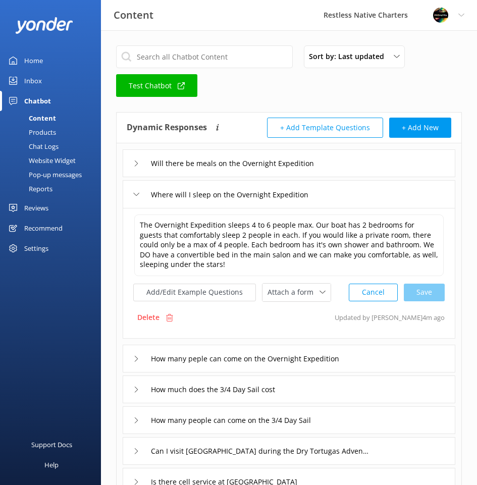
click at [344, 171] on div "Will there be meals on the Overnight Expedition" at bounding box center [289, 163] width 333 height 28
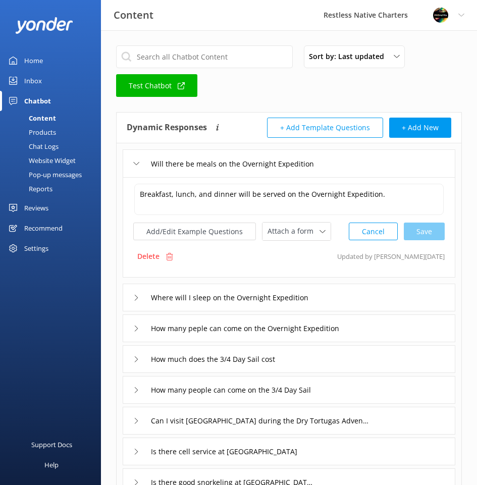
click at [376, 302] on div "Where will I sleep on the Overnight Expedition" at bounding box center [289, 298] width 333 height 28
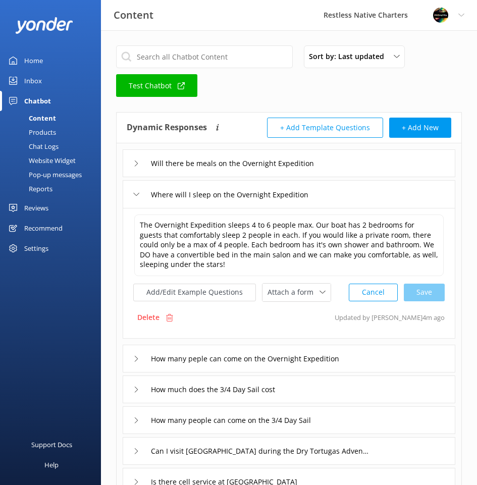
click at [369, 358] on div "How many peple can come on the Overnight Expedition" at bounding box center [289, 359] width 333 height 28
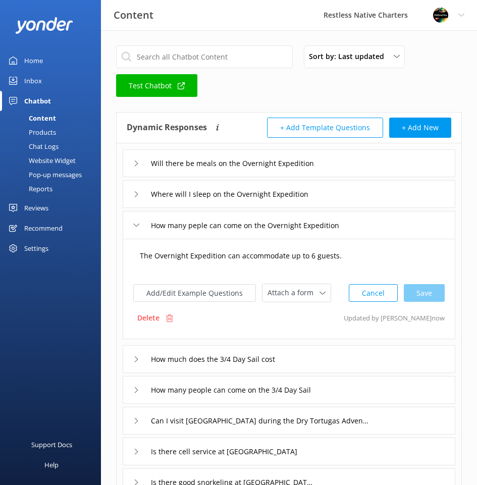
click at [368, 254] on textarea "The Overnight Expedition can accommodate up to 6 guests." at bounding box center [288, 260] width 309 height 31
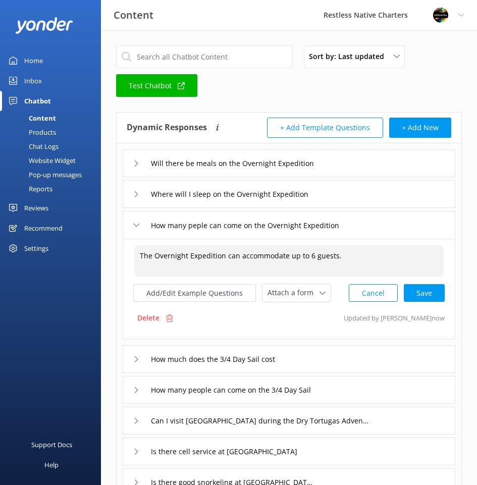
type textarea "The Overnight Expedition can accommodate up to 6 guests."
click at [414, 292] on div "Cancel Save" at bounding box center [397, 293] width 96 height 19
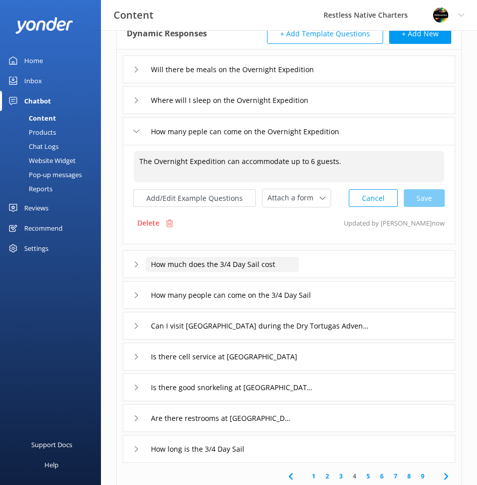
scroll to position [151, 0]
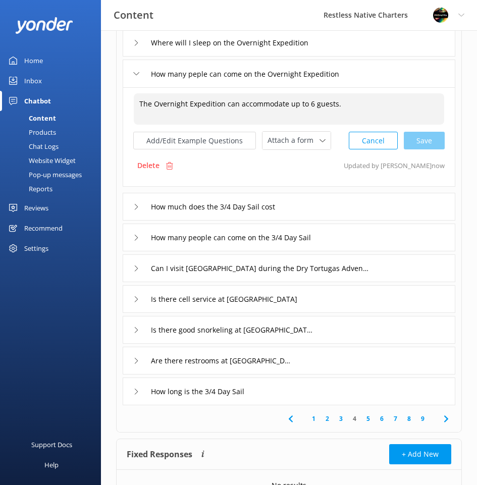
click at [133, 205] on icon at bounding box center [136, 207] width 6 height 6
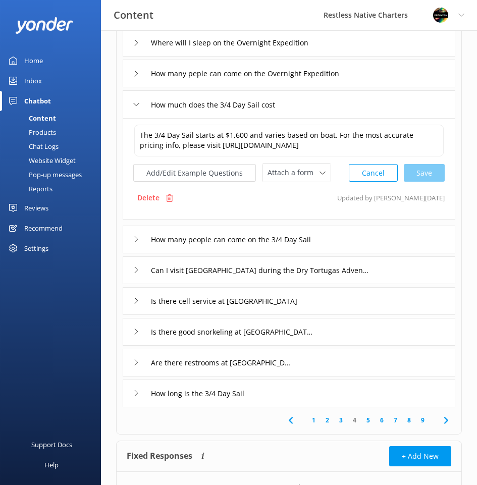
click at [369, 249] on div "How many people can come on the 3/4 Day Sail" at bounding box center [289, 240] width 333 height 28
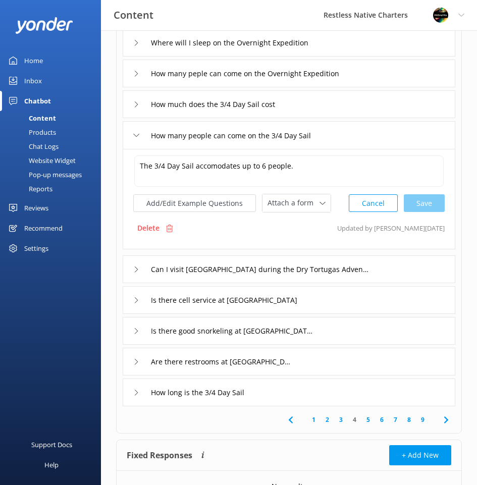
click at [391, 267] on div "Can I visit [GEOGRAPHIC_DATA] during the Dry Tortugas Adventure" at bounding box center [289, 269] width 333 height 28
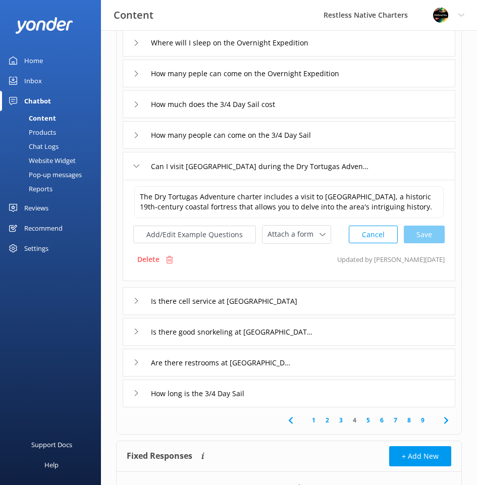
click at [336, 297] on div "Is there cell service at [GEOGRAPHIC_DATA]" at bounding box center [289, 301] width 333 height 28
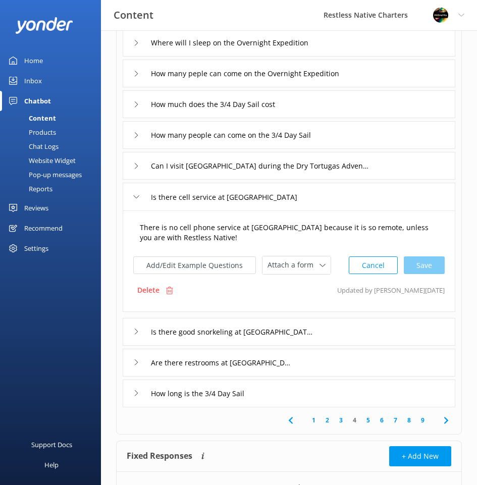
click at [232, 239] on textarea "There is no cell phone service at [GEOGRAPHIC_DATA] because it is so remote, un…" at bounding box center [288, 233] width 309 height 32
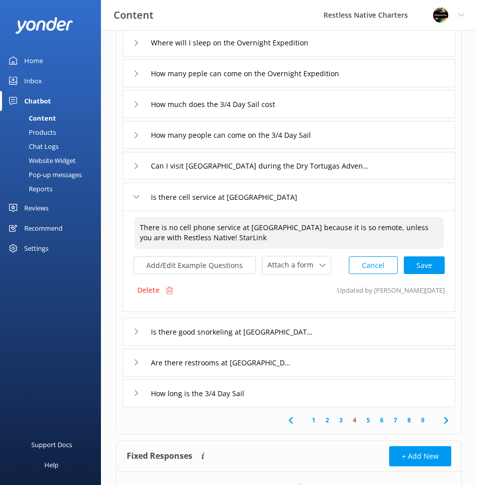
click at [228, 237] on textarea "There is no cell phone service at [GEOGRAPHIC_DATA] because it is so remote, un…" at bounding box center [288, 233] width 309 height 32
drag, startPoint x: 237, startPoint y: 238, endPoint x: 192, endPoint y: 235, distance: 45.0
click at [192, 235] on textarea "There is no cell phone service at [GEOGRAPHIC_DATA] because it is so remote, un…" at bounding box center [288, 233] width 309 height 32
click at [211, 240] on textarea "There is no cell phone service at [GEOGRAPHIC_DATA] because it is so remote, un…" at bounding box center [288, 233] width 309 height 32
click at [424, 264] on div "Cancel Save" at bounding box center [397, 265] width 96 height 19
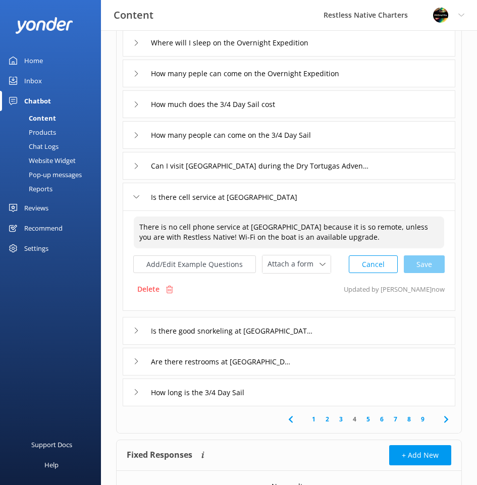
type textarea "There is no cell phone service at [GEOGRAPHIC_DATA] because it is so remote, un…"
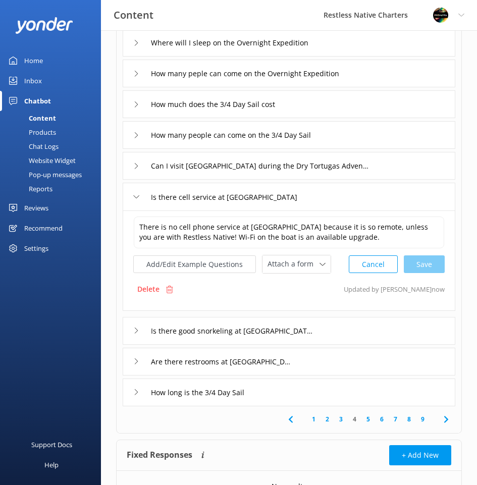
click at [351, 330] on div "Is there good snorkeling at [GEOGRAPHIC_DATA]" at bounding box center [289, 331] width 333 height 28
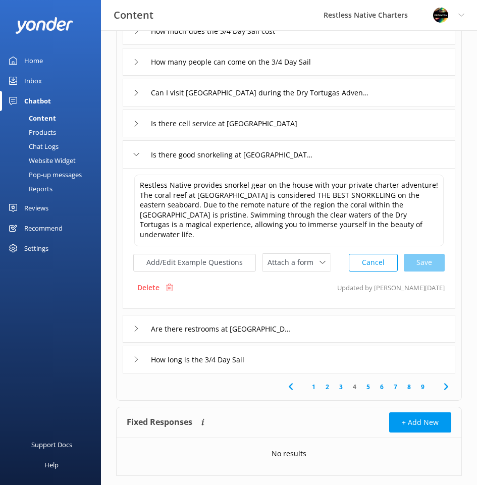
scroll to position [236, 0]
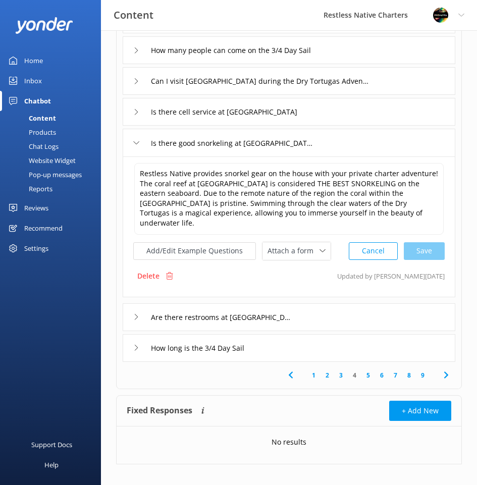
click at [305, 310] on div "Are there restrooms at [GEOGRAPHIC_DATA]" at bounding box center [289, 317] width 333 height 28
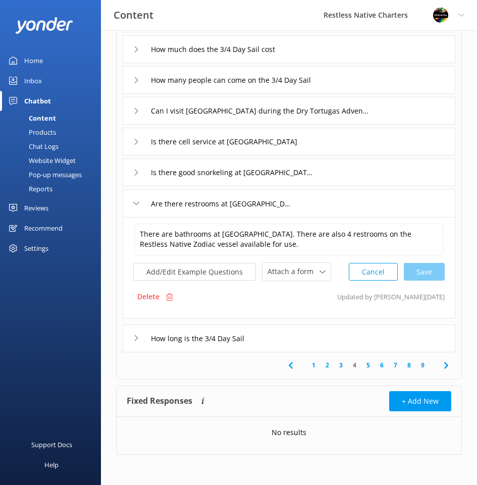
click at [291, 336] on div "How long is the 3/4 Day Sail" at bounding box center [289, 338] width 333 height 28
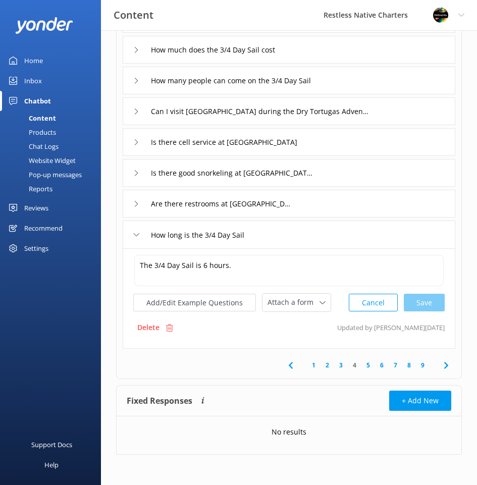
scroll to position [206, 0]
click at [390, 112] on div "Can I visit [GEOGRAPHIC_DATA] during the Dry Tortugas Adventure" at bounding box center [289, 111] width 333 height 28
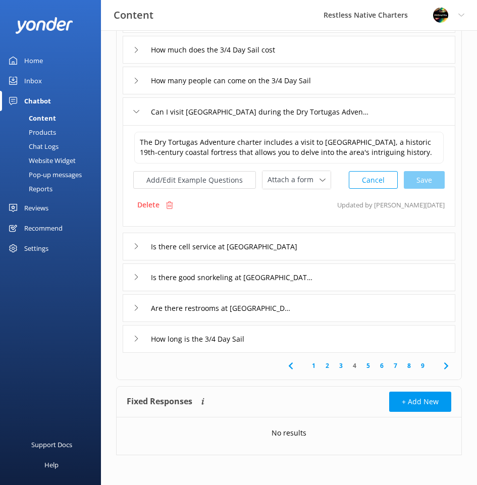
scroll to position [206, 0]
click at [335, 256] on div "Is there cell service at [GEOGRAPHIC_DATA]" at bounding box center [289, 246] width 333 height 28
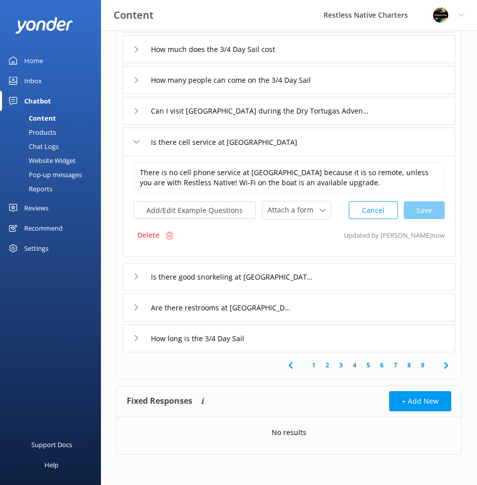
click at [339, 269] on div "Is there good snorkeling at [GEOGRAPHIC_DATA]" at bounding box center [289, 277] width 333 height 28
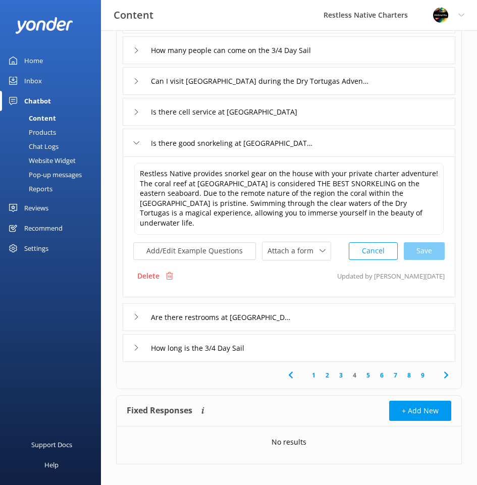
click at [334, 304] on div "Are there restrooms at [GEOGRAPHIC_DATA]" at bounding box center [289, 317] width 333 height 28
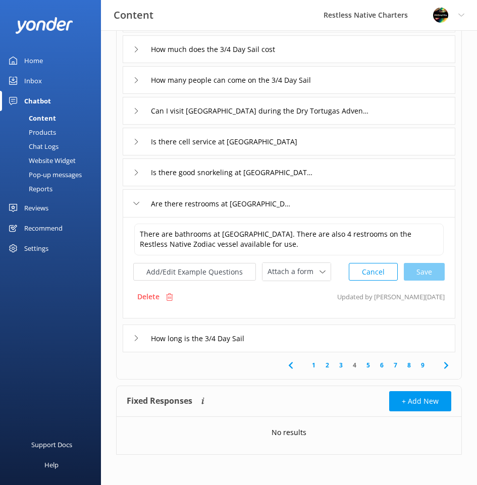
click at [324, 327] on div "How long is the 3/4 Day Sail" at bounding box center [289, 338] width 333 height 28
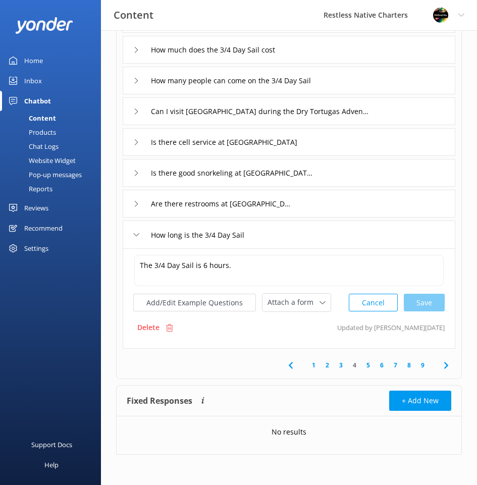
click at [391, 114] on div "Can I visit [GEOGRAPHIC_DATA] during the Dry Tortugas Adventure" at bounding box center [289, 111] width 333 height 28
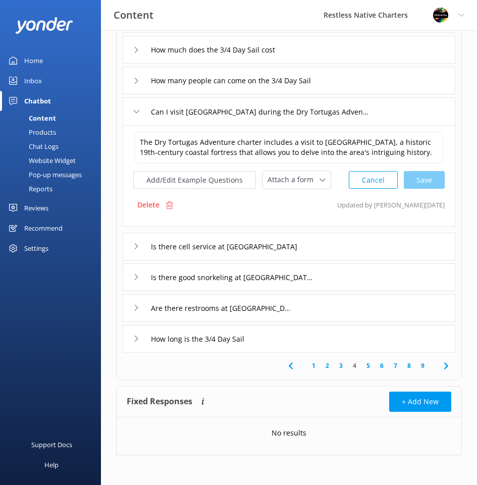
scroll to position [206, 0]
click at [365, 76] on div "How many people can come on the 3/4 Day Sail" at bounding box center [289, 80] width 333 height 28
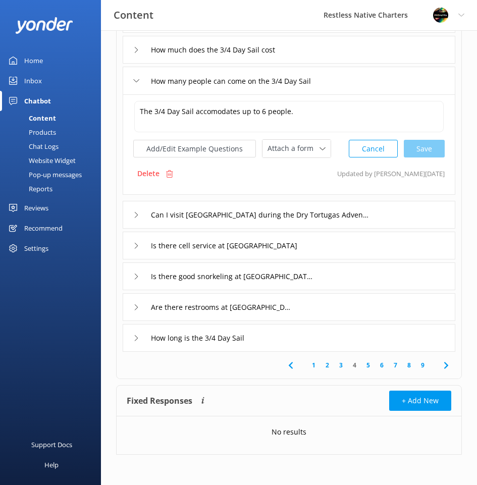
click at [358, 53] on div "How much does the 3/4 Day Sail cost" at bounding box center [289, 50] width 333 height 28
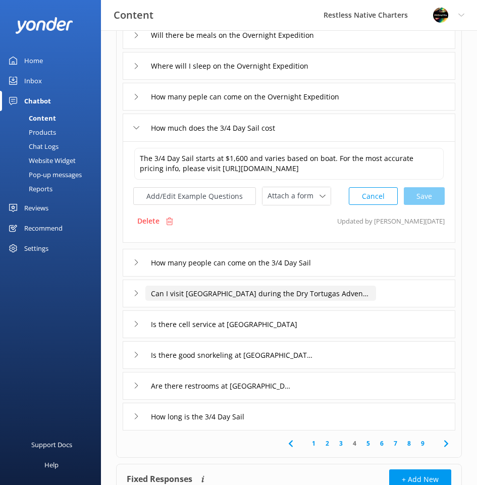
scroll to position [116, 0]
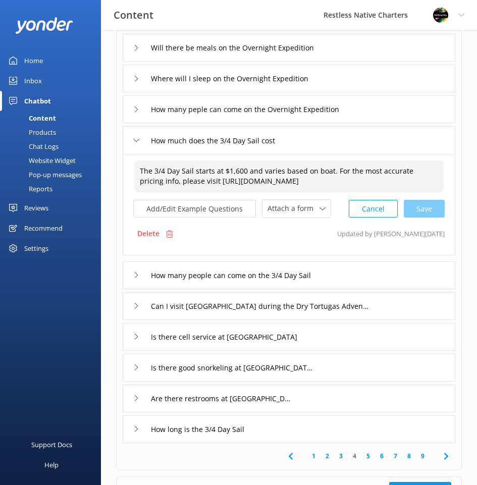
drag, startPoint x: 258, startPoint y: 171, endPoint x: 195, endPoint y: 170, distance: 63.1
click at [195, 170] on textarea "The 3/4 Day Sail starts at $1,600 and varies based on boat. For the most accura…" at bounding box center [288, 176] width 309 height 32
click at [420, 203] on div "Cancel Save" at bounding box center [397, 208] width 96 height 19
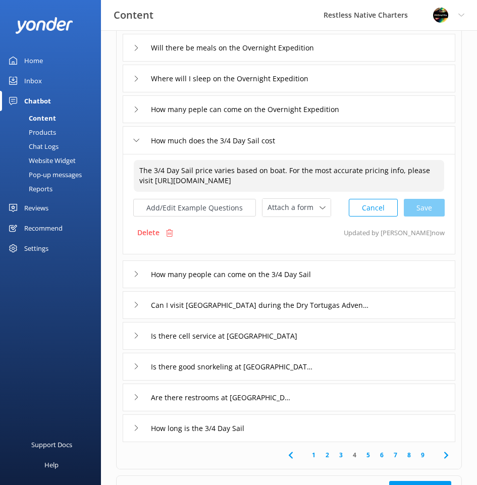
type textarea "The 3/4 Day Sail price varies based on boat. For the most accurate pricing info…"
click at [368, 274] on div "How many people can come on the 3/4 Day Sail" at bounding box center [289, 274] width 333 height 28
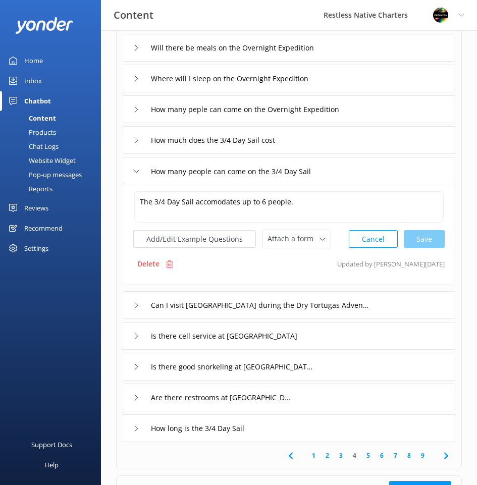
click at [387, 307] on div "Can I visit [GEOGRAPHIC_DATA] during the Dry Tortugas Adventure" at bounding box center [289, 305] width 333 height 28
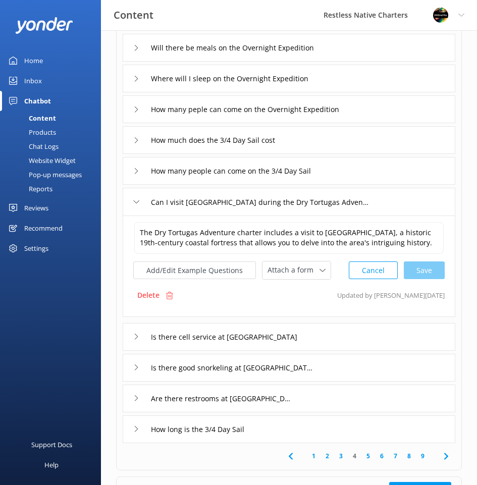
click at [349, 335] on div "Is there cell service at [GEOGRAPHIC_DATA]" at bounding box center [289, 337] width 333 height 28
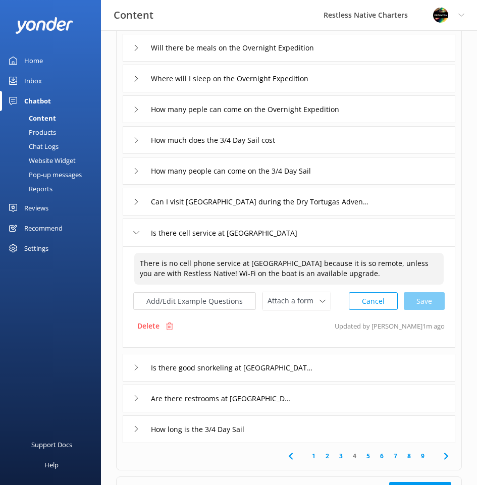
drag, startPoint x: 331, startPoint y: 273, endPoint x: 195, endPoint y: 271, distance: 136.2
click at [195, 271] on textarea "There is no cell phone service at [GEOGRAPHIC_DATA] because it is so remote, un…" at bounding box center [288, 269] width 309 height 32
click at [418, 303] on div "Cancel Save" at bounding box center [397, 301] width 96 height 19
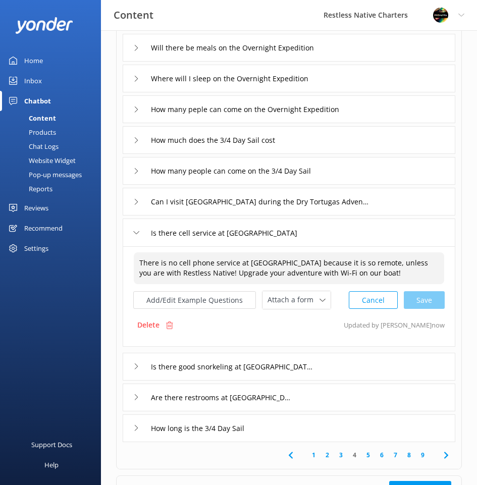
type textarea "There is no cell phone service at [GEOGRAPHIC_DATA] because it is so remote, un…"
click at [338, 366] on div "Is there good snorkeling at [GEOGRAPHIC_DATA]" at bounding box center [289, 367] width 333 height 28
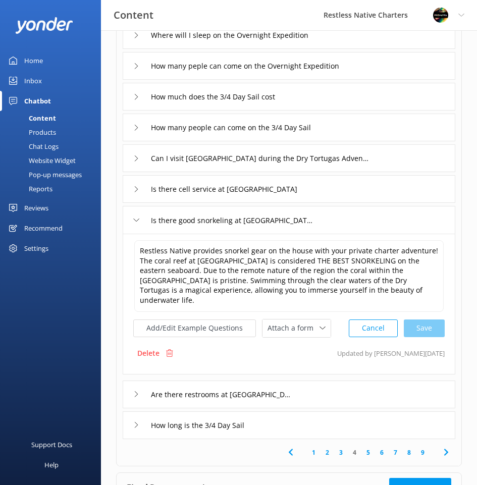
scroll to position [216, 0]
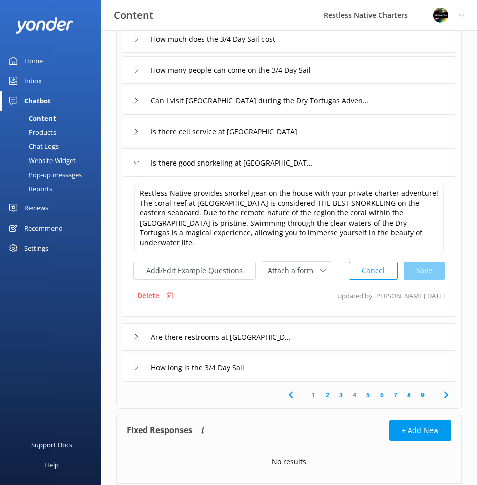
click at [344, 330] on div "Are there restrooms at [GEOGRAPHIC_DATA]" at bounding box center [289, 337] width 333 height 28
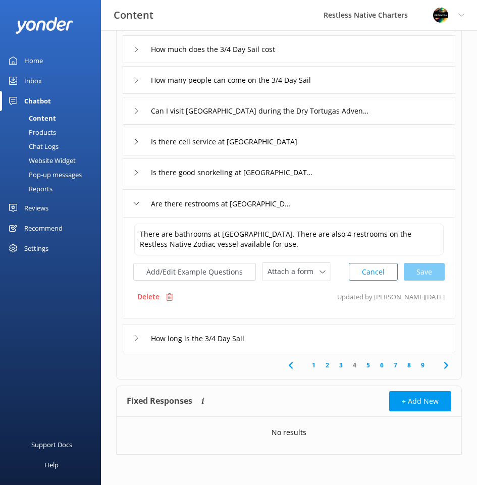
click at [285, 339] on div "How long is the 3/4 Day Sail" at bounding box center [289, 338] width 333 height 28
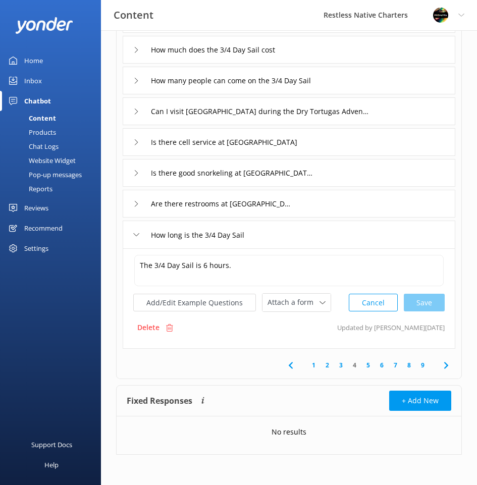
click at [367, 365] on link "5" at bounding box center [368, 365] width 14 height 10
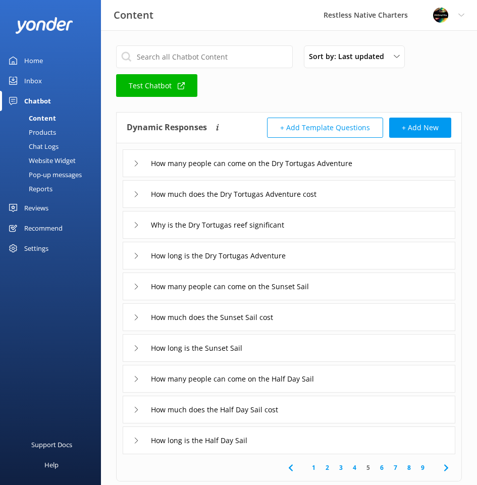
click at [377, 161] on div "How many people can come on the Dry Tortugas Adventure" at bounding box center [289, 163] width 333 height 28
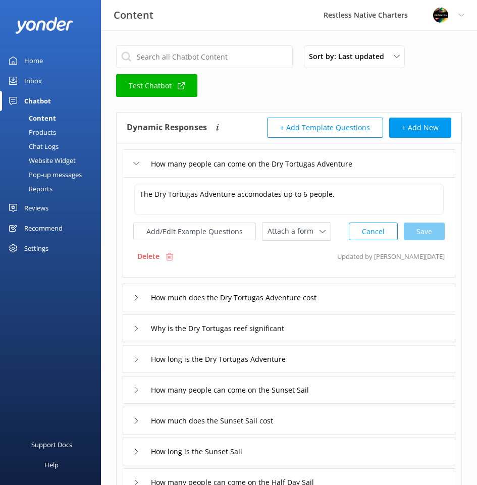
click at [368, 297] on div "How much does the Dry Tortugas Adventure cost" at bounding box center [289, 298] width 333 height 28
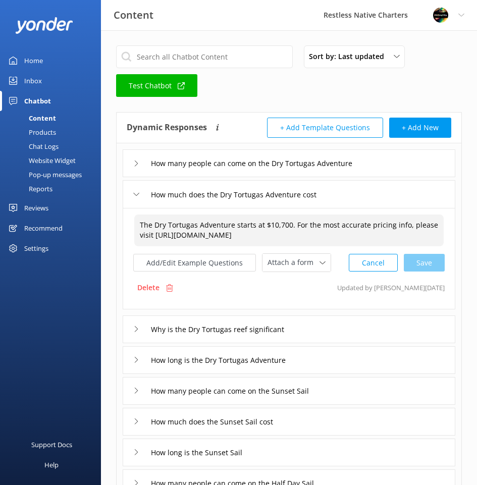
drag, startPoint x: 235, startPoint y: 223, endPoint x: 291, endPoint y: 223, distance: 56.0
click at [291, 223] on textarea "The Dry Tortugas Adventure starts at $10,700. For the most accurate pricing inf…" at bounding box center [288, 230] width 309 height 32
click at [322, 230] on textarea "The Dry Tortugas Adventure starts at $10,700. For the most accurate pricing inf…" at bounding box center [288, 230] width 309 height 32
drag, startPoint x: 292, startPoint y: 225, endPoint x: 142, endPoint y: 222, distance: 150.4
click at [142, 222] on textarea "The Dry Tortugas Adventure starts at $10,700. For the most accurate pricing inf…" at bounding box center [288, 230] width 309 height 32
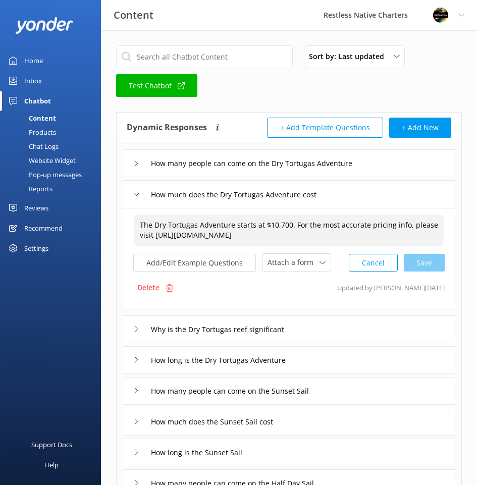
drag, startPoint x: 364, startPoint y: 225, endPoint x: 348, endPoint y: 222, distance: 16.4
click at [348, 222] on textarea "The Dry Tortugas Adventure starts at $10,700. For the most accurate pricing inf…" at bounding box center [288, 230] width 309 height 32
click at [364, 224] on textarea "The Dry Tortugas Adventure starts at $10,700. For the most accurate pricing inf…" at bounding box center [288, 230] width 309 height 32
drag, startPoint x: 304, startPoint y: 224, endPoint x: 365, endPoint y: 225, distance: 60.6
click at [365, 225] on textarea "The Dry Tortugas Adventure starts at $10,700. For the most accurate pricing inf…" at bounding box center [288, 230] width 309 height 32
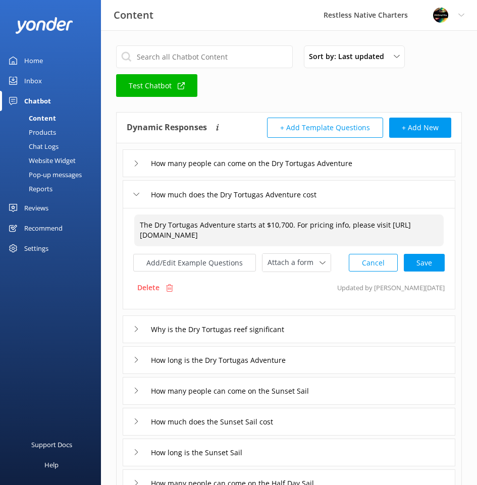
drag, startPoint x: 293, startPoint y: 225, endPoint x: 128, endPoint y: 219, distance: 165.1
click at [128, 219] on div "The Dry Tortugas Adventure starts at $10,700. For pricing info, please visit [U…" at bounding box center [289, 258] width 333 height 101
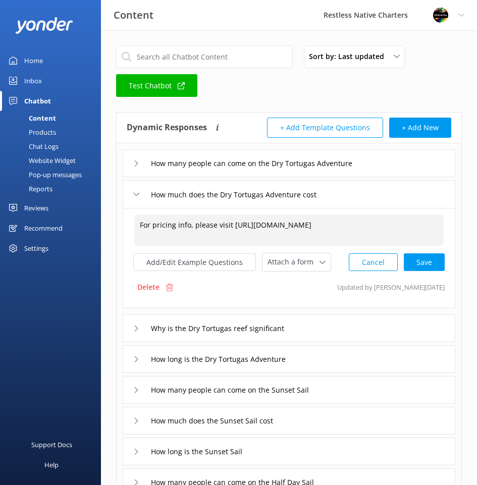
click at [253, 220] on textarea "For pricing info, please visit [URL][DOMAIN_NAME]" at bounding box center [288, 229] width 309 height 31
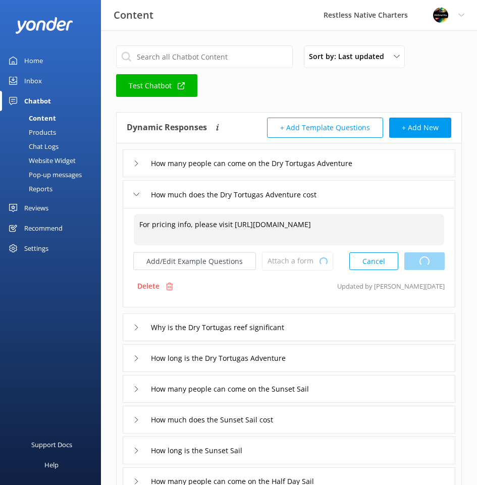
click at [434, 261] on div "Cancel Loading.." at bounding box center [396, 261] width 95 height 19
type textarea "For pricing info, please visit [URL][DOMAIN_NAME]"
click at [329, 328] on div "Why is the Dry Tortugas reef significant" at bounding box center [289, 327] width 333 height 28
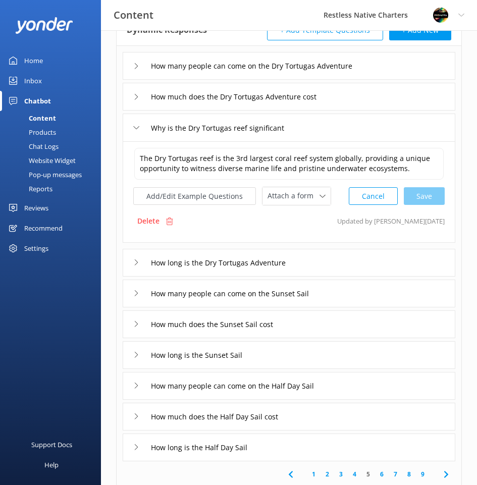
scroll to position [101, 0]
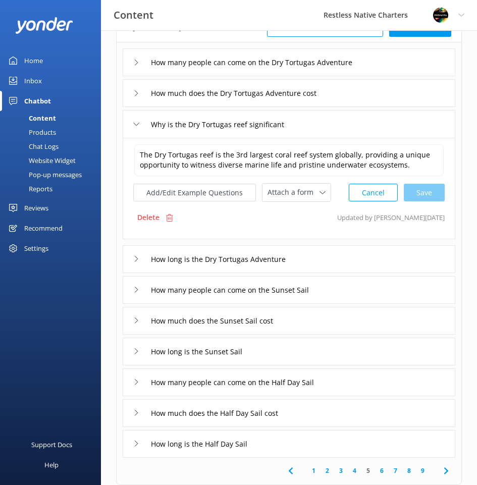
click at [312, 250] on div "How long is the Dry Tortugas Adventure" at bounding box center [289, 259] width 333 height 28
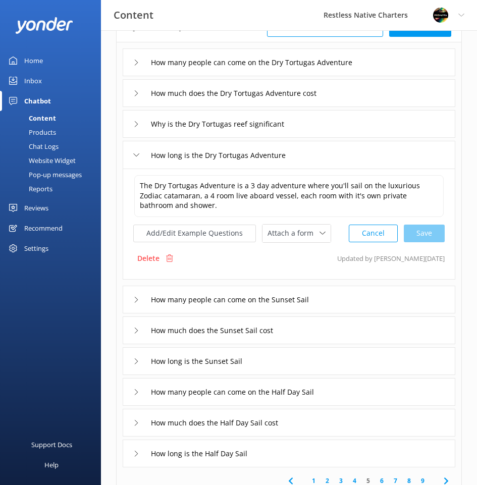
click at [360, 298] on div "How many people can come on the Sunset Sail" at bounding box center [289, 300] width 333 height 28
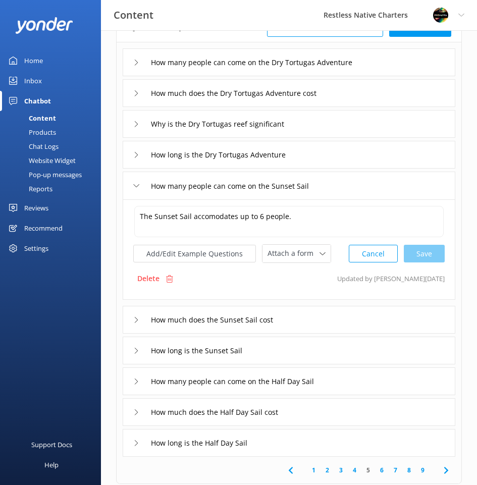
click at [347, 316] on div "How much does the Sunset Sail cost" at bounding box center [289, 320] width 333 height 28
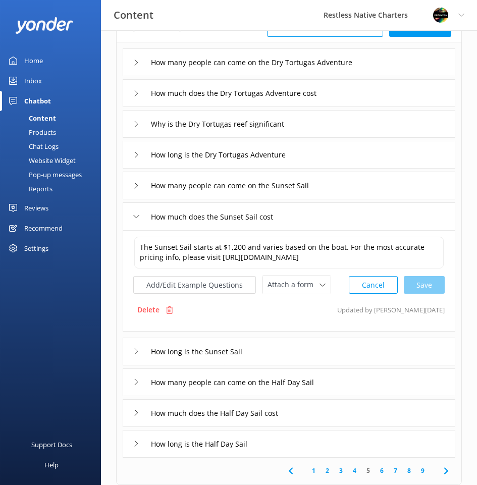
click at [343, 365] on div "How long is the Sunset Sail" at bounding box center [289, 352] width 333 height 28
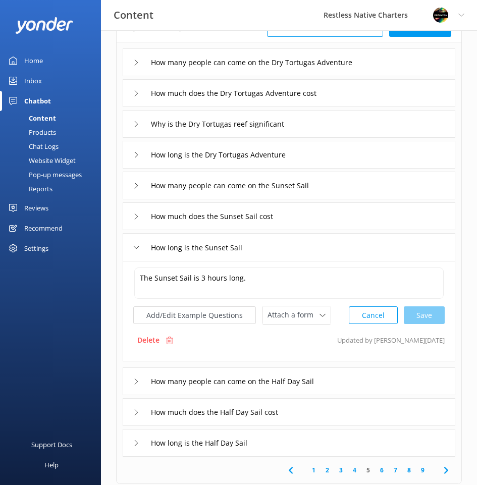
click at [375, 382] on div "How many people can come on the Half Day Sail" at bounding box center [289, 381] width 333 height 28
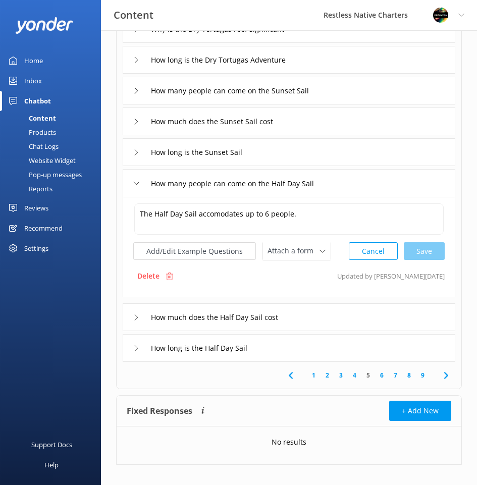
scroll to position [202, 0]
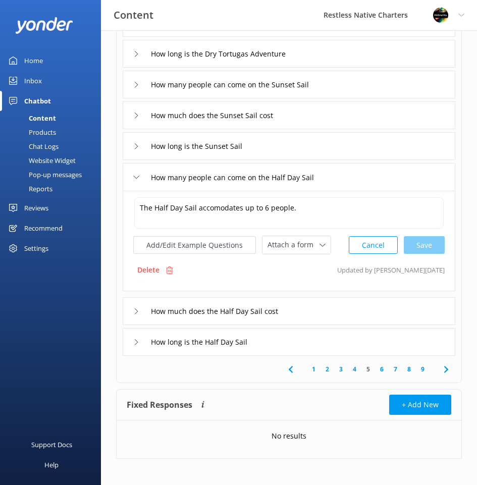
click at [355, 313] on div "How much does the Half Day Sail cost" at bounding box center [289, 311] width 333 height 28
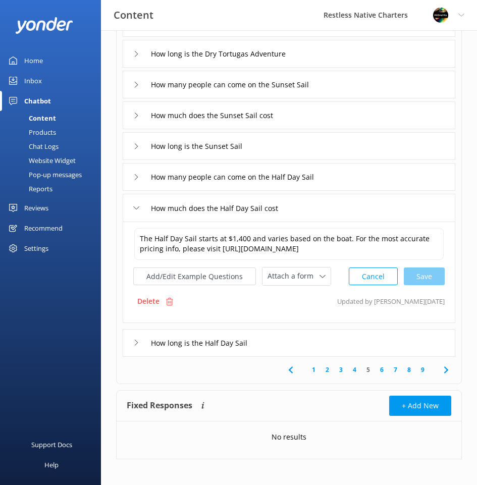
click at [361, 344] on div "How long is the Half Day Sail" at bounding box center [289, 343] width 333 height 28
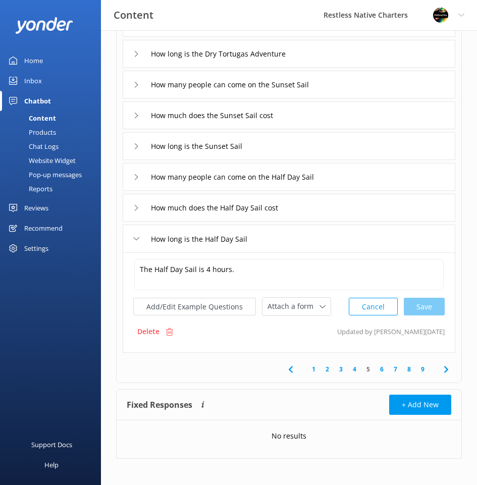
click at [348, 239] on div "How long is the Half Day Sail" at bounding box center [289, 239] width 333 height 28
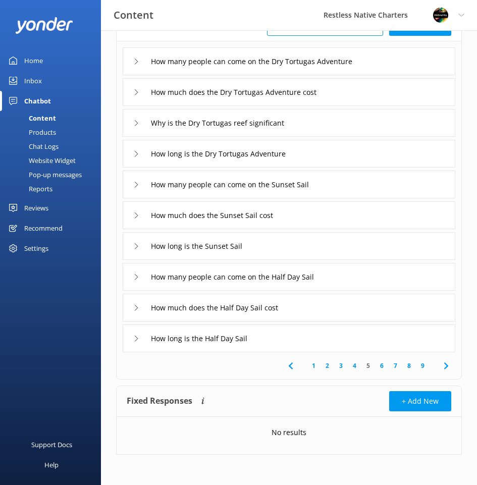
click at [348, 271] on div "How many people can come on the Half Day Sail" at bounding box center [289, 277] width 333 height 28
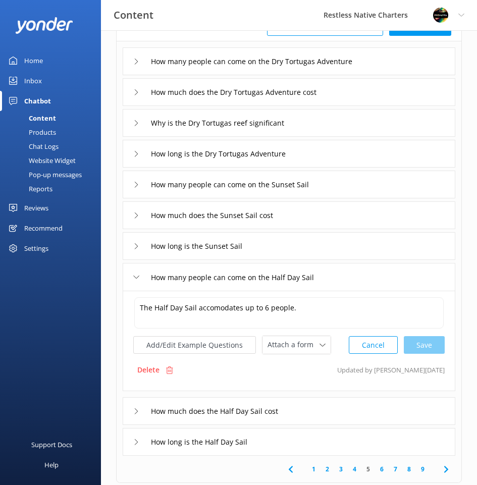
scroll to position [202, 0]
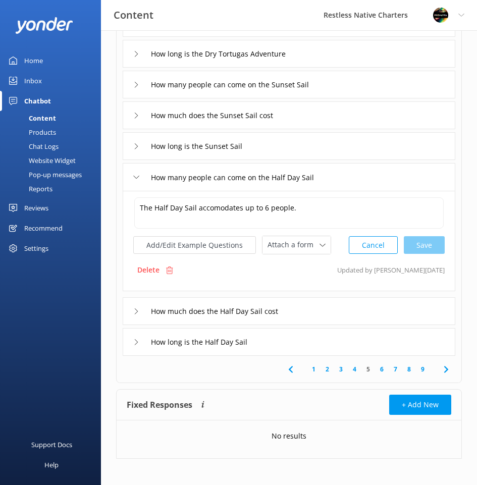
click at [359, 176] on div "How many people can come on the Half Day Sail" at bounding box center [289, 177] width 333 height 28
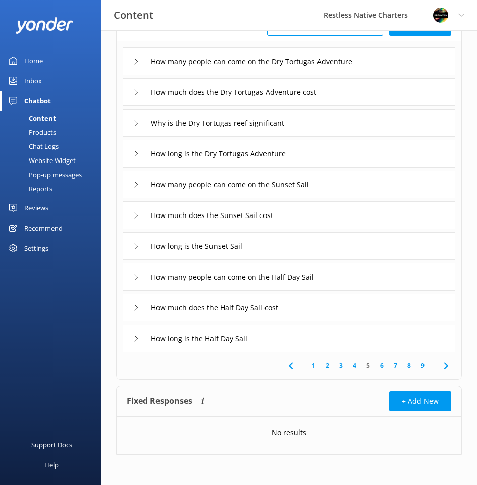
click at [359, 176] on div "How many people can come on the Sunset Sail" at bounding box center [289, 185] width 333 height 28
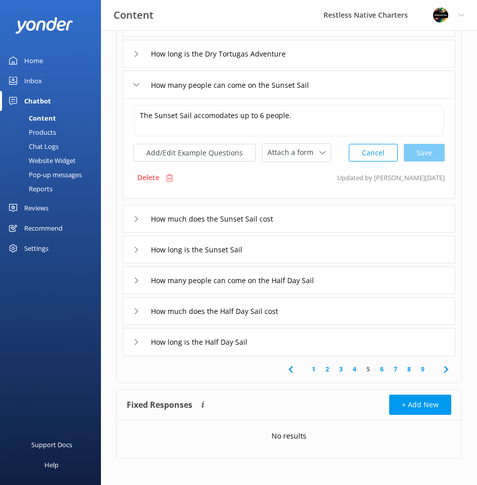
click at [354, 85] on div "How many people can come on the Sunset Sail" at bounding box center [289, 85] width 333 height 28
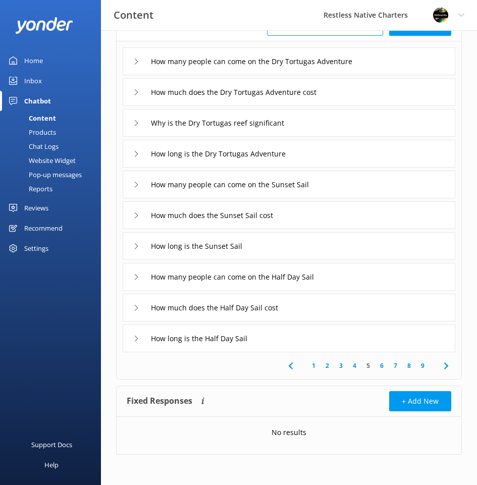
click at [358, 89] on div "How much does the Dry Tortugas Adventure cost" at bounding box center [289, 92] width 333 height 28
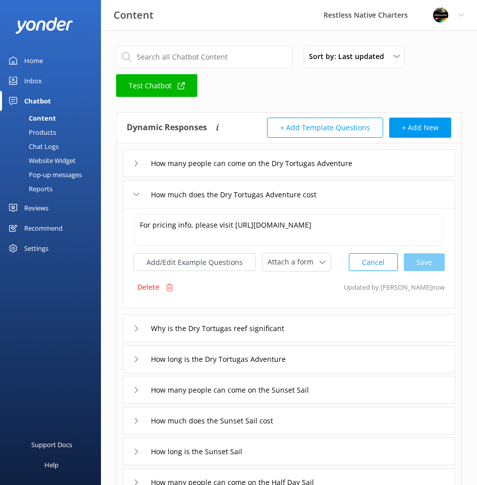
click at [405, 161] on div "How many people can come on the Dry Tortugas Adventure" at bounding box center [289, 163] width 333 height 28
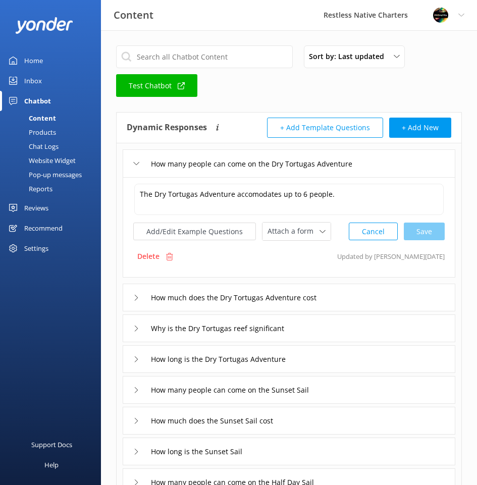
click at [391, 305] on div "How much does the Dry Tortugas Adventure cost" at bounding box center [289, 298] width 333 height 28
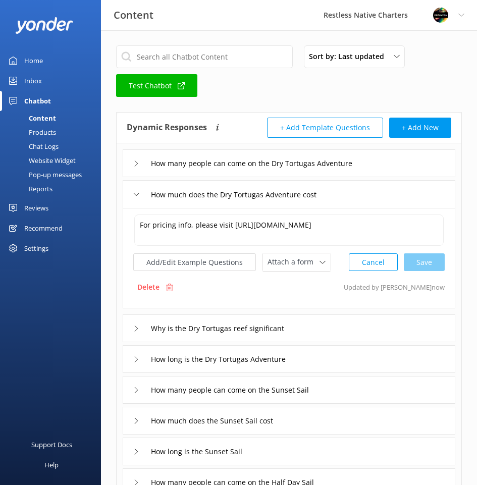
click at [357, 328] on div "Why is the Dry Tortugas reef significant" at bounding box center [289, 328] width 333 height 28
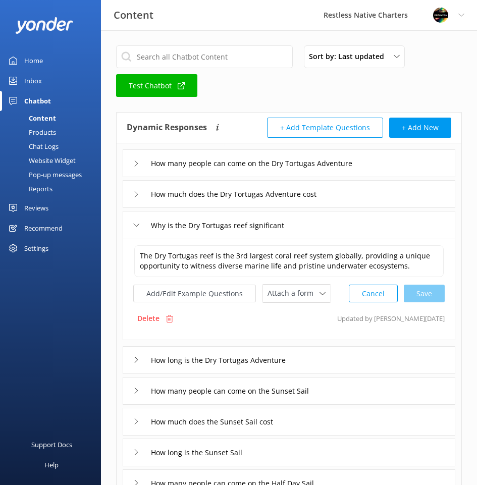
click at [364, 356] on div "How long is the Dry Tortugas Adventure" at bounding box center [289, 360] width 333 height 28
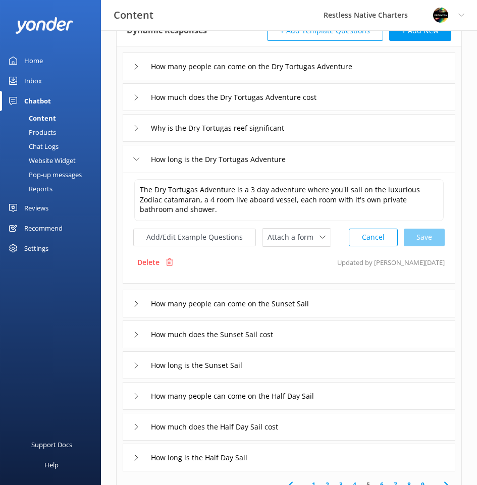
scroll to position [101, 0]
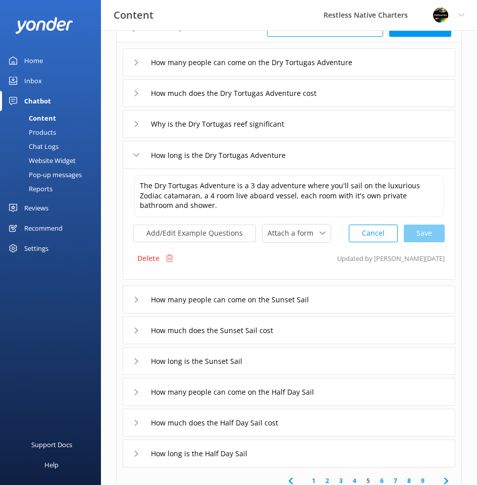
click at [377, 304] on div "How many people can come on the Sunset Sail" at bounding box center [289, 300] width 333 height 28
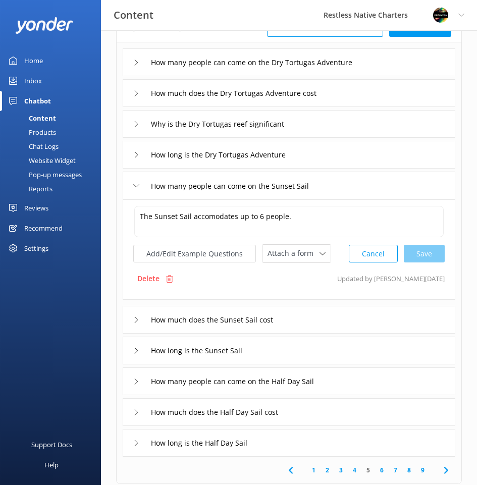
click at [368, 319] on div "How much does the Sunset Sail cost" at bounding box center [289, 320] width 333 height 28
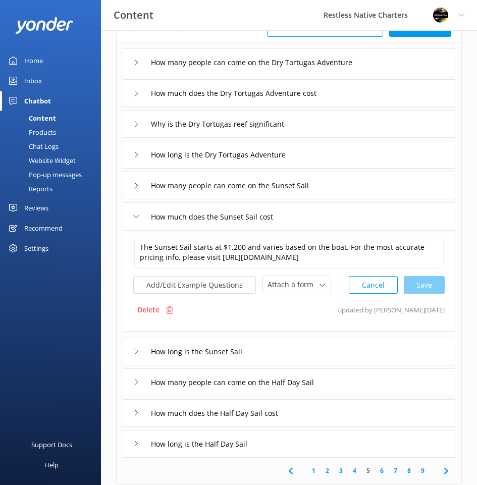
click at [362, 124] on div "Why is the Dry Tortugas reef significant" at bounding box center [289, 124] width 333 height 28
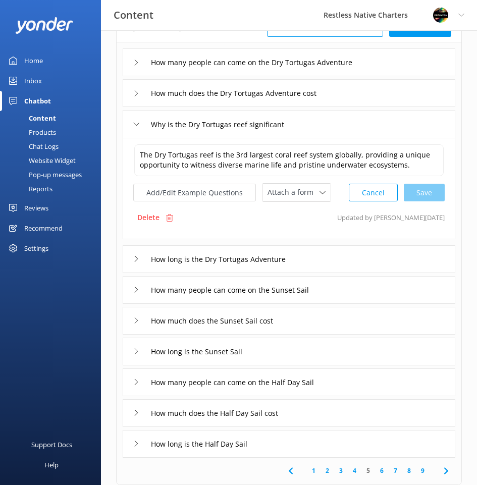
click at [377, 88] on div "How much does the Dry Tortugas Adventure cost" at bounding box center [289, 93] width 333 height 28
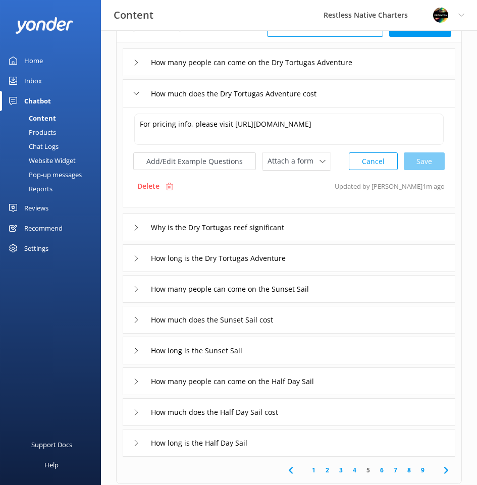
click at [386, 186] on p "Updated by [PERSON_NAME] 1m ago" at bounding box center [390, 186] width 110 height 19
click at [224, 193] on div "Delete Updated by [PERSON_NAME] 1m ago" at bounding box center [288, 186] width 311 height 19
click at [306, 322] on div "How much does the Sunset Sail cost" at bounding box center [289, 320] width 333 height 28
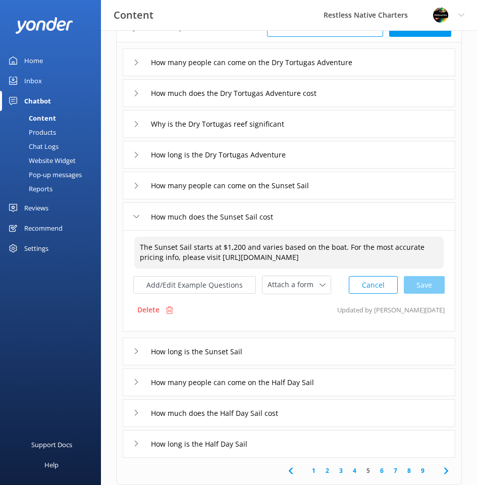
click at [240, 247] on textarea "The Sunset Sail starts at $1,200 and varies based on the boat. For the most acc…" at bounding box center [288, 253] width 309 height 32
drag, startPoint x: 243, startPoint y: 249, endPoint x: 139, endPoint y: 247, distance: 104.5
click at [139, 247] on textarea "The Sunset Sail starts at $1,200 and varies based on the boat. For the most acc…" at bounding box center [288, 253] width 309 height 32
click at [337, 156] on div "How long is the Dry Tortugas Adventure" at bounding box center [289, 155] width 333 height 28
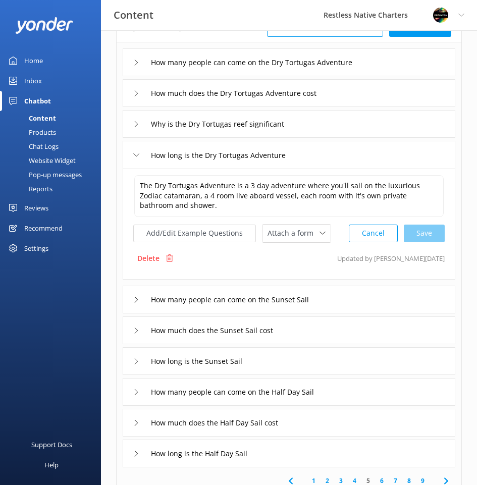
click at [354, 95] on div "How much does the Dry Tortugas Adventure cost" at bounding box center [289, 93] width 333 height 28
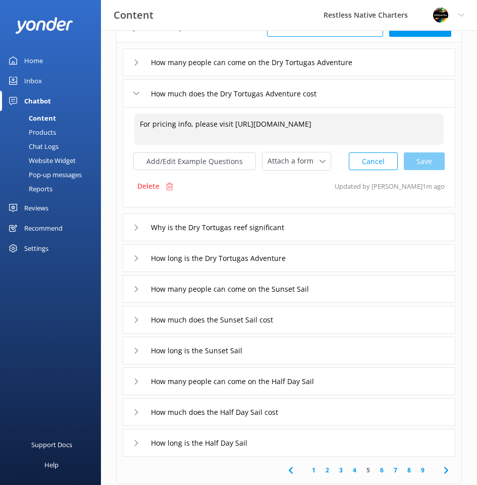
click at [137, 127] on textarea "For pricing info, please visit [URL][DOMAIN_NAME]" at bounding box center [288, 129] width 309 height 31
paste textarea "The Sunset Sail starts at $1,200"
drag, startPoint x: 218, startPoint y: 123, endPoint x: 153, endPoint y: 123, distance: 64.6
click at [153, 123] on textarea "The Sunset Sail starts at $1,200 For pricing info, please visit [URL][DOMAIN_NA…" at bounding box center [288, 129] width 309 height 31
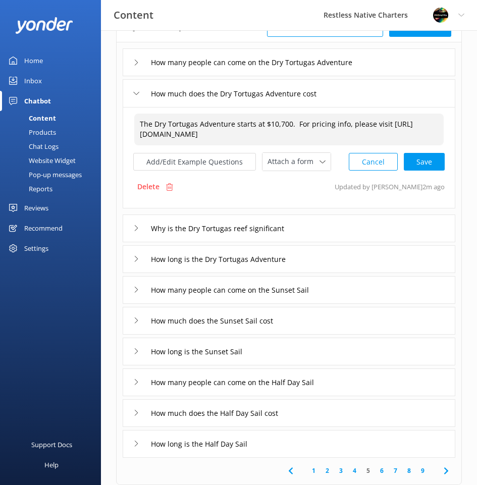
type textarea "The Dry Tortugas Adventure starts at $10,700. For pricing info, please visit [U…"
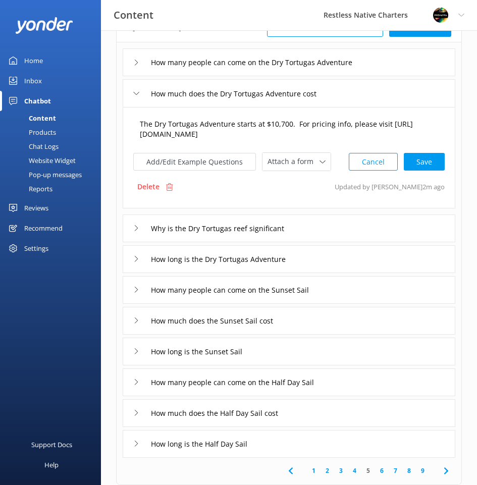
click at [424, 164] on div "Cancel Save" at bounding box center [397, 161] width 96 height 19
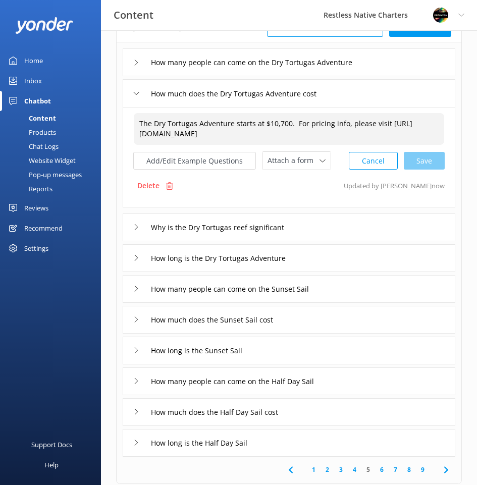
click at [329, 232] on div "Why is the Dry Tortugas reef significant" at bounding box center [289, 227] width 333 height 28
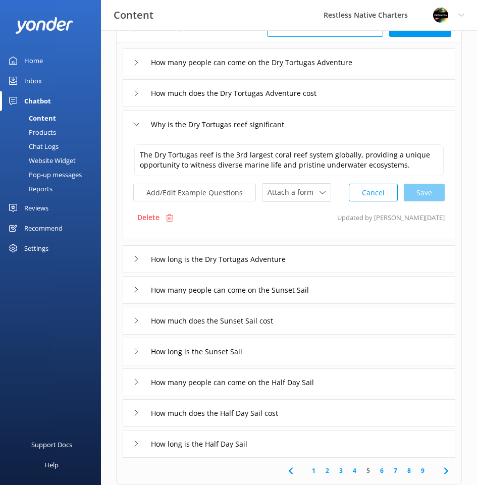
click at [367, 98] on div "How much does the Dry Tortugas Adventure cost" at bounding box center [289, 93] width 333 height 28
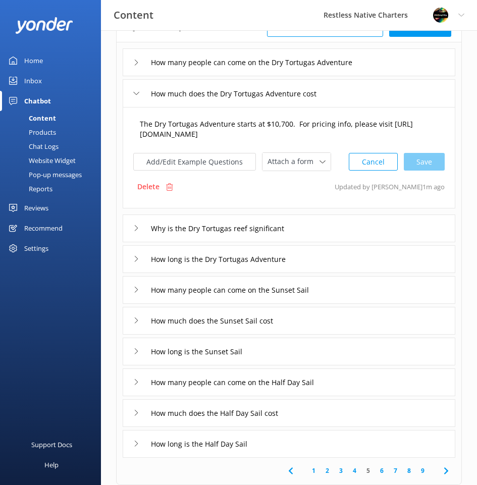
click at [308, 125] on textarea "The Dry Tortugas Adventure starts at $10,700. For pricing info, please visit [U…" at bounding box center [288, 130] width 309 height 32
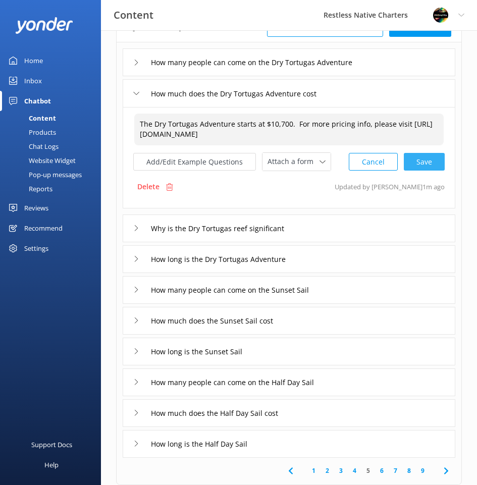
click at [430, 162] on div "Cancel Save" at bounding box center [397, 161] width 96 height 19
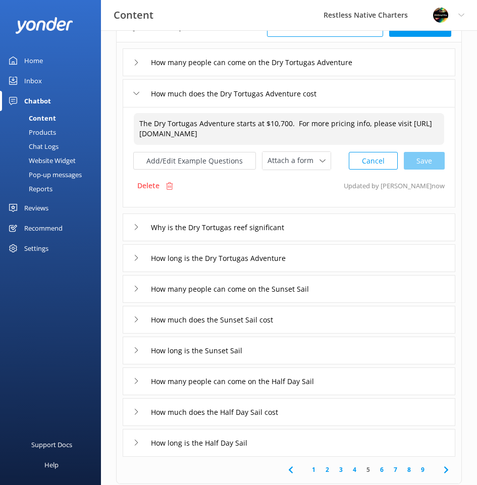
type textarea "The Dry Tortugas Adventure starts at $10,700. For more pricing info, please vis…"
click at [313, 320] on div "How much does the Sunset Sail cost" at bounding box center [289, 320] width 333 height 28
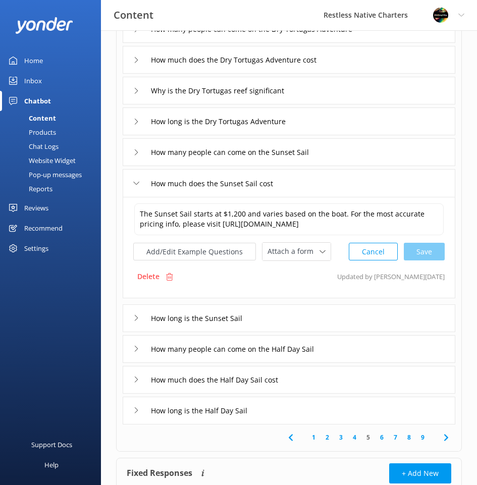
scroll to position [151, 0]
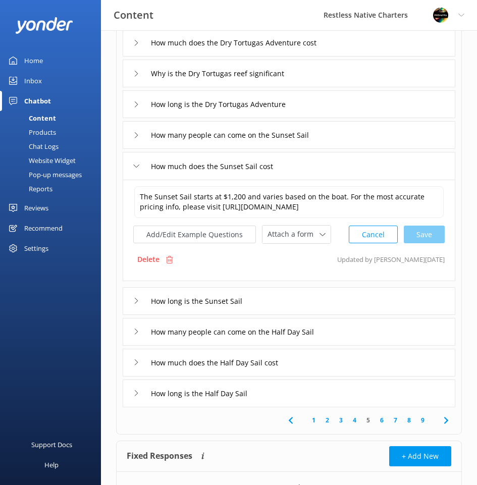
click at [325, 315] on div "How long is the Sunset Sail" at bounding box center [289, 301] width 333 height 28
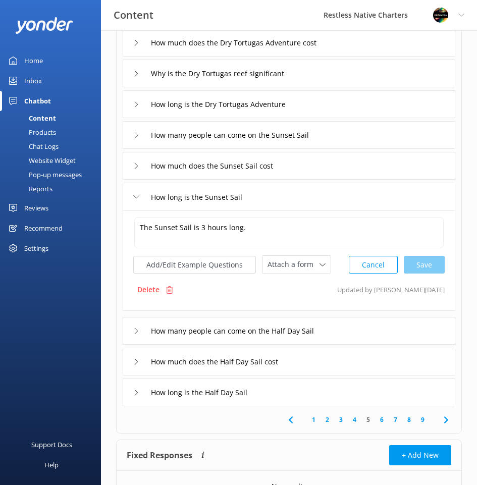
click at [355, 332] on div "How many people can come on the Half Day Sail" at bounding box center [289, 331] width 333 height 28
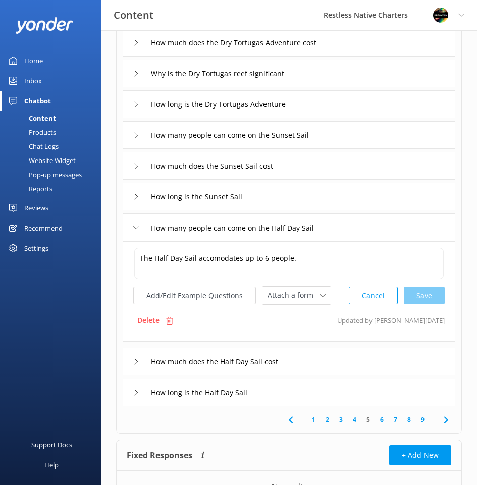
scroll to position [202, 0]
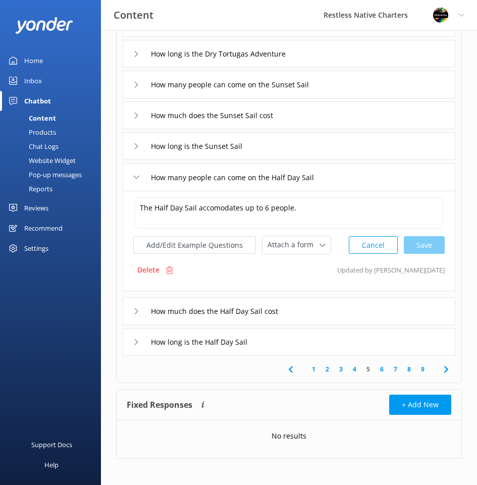
click at [330, 312] on div "How much does the Half Day Sail cost" at bounding box center [289, 311] width 333 height 28
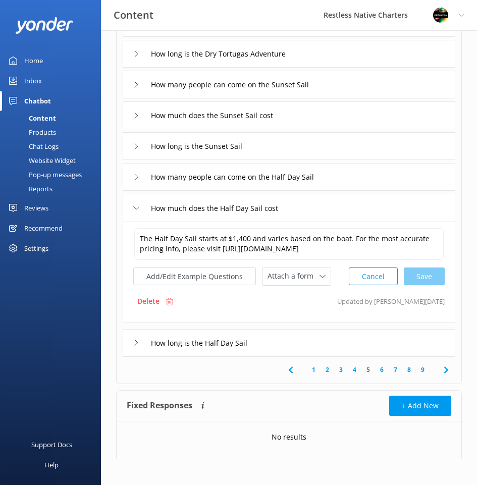
drag, startPoint x: 310, startPoint y: 348, endPoint x: 311, endPoint y: 354, distance: 6.2
click at [310, 348] on div "How long is the Half Day Sail" at bounding box center [289, 343] width 333 height 28
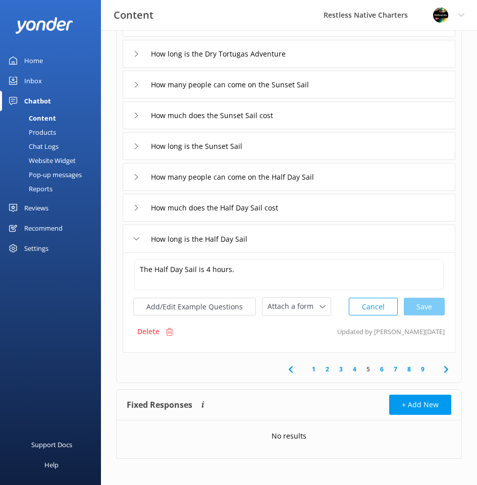
click at [380, 369] on link "6" at bounding box center [382, 369] width 14 height 10
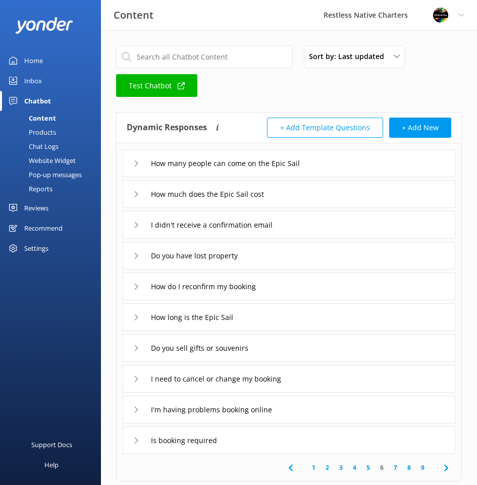
click at [349, 162] on div "How many people can come on the Epic Sail" at bounding box center [289, 163] width 333 height 28
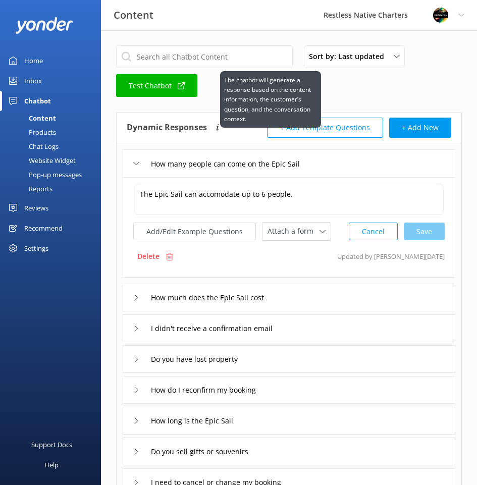
click at [218, 127] on icon at bounding box center [217, 128] width 9 height 9
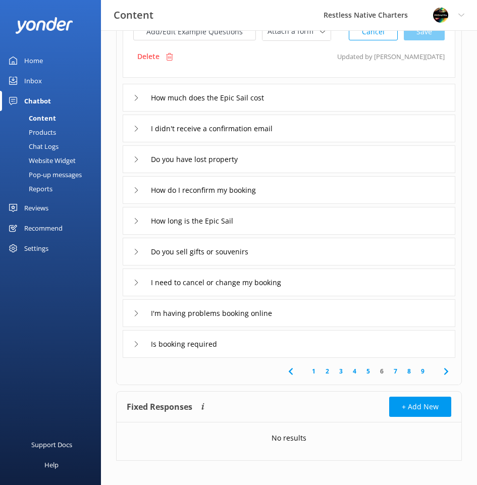
scroll to position [206, 0]
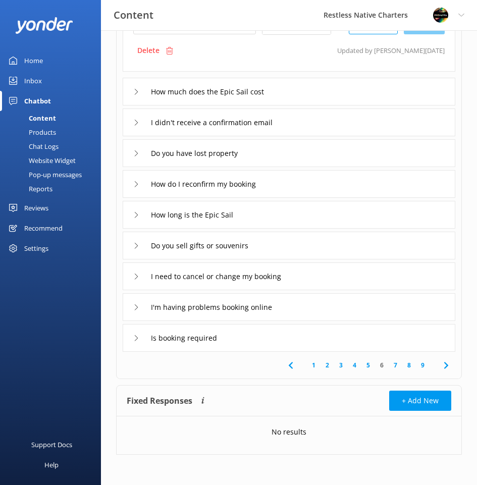
click at [309, 94] on div "How much does the Epic Sail cost" at bounding box center [289, 92] width 333 height 28
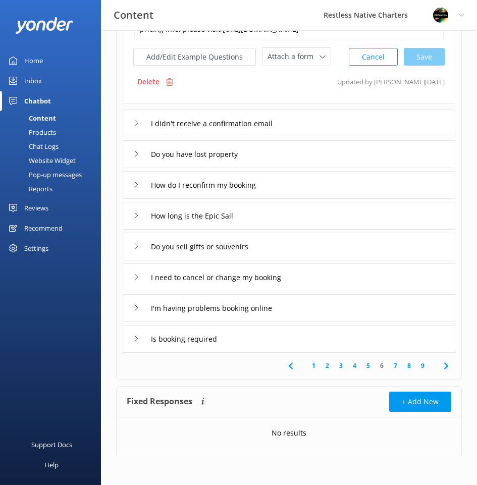
scroll to position [102, 0]
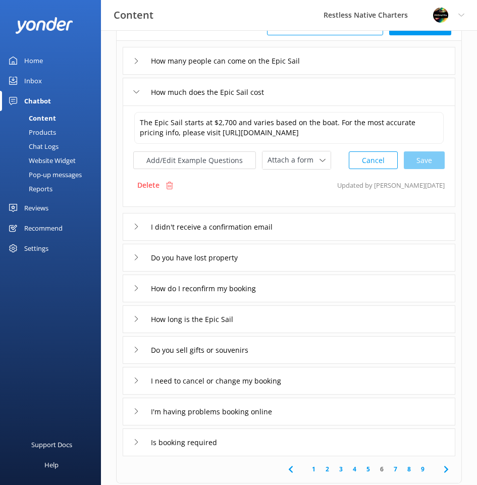
click at [345, 232] on div "I didn't receive a confirmation email" at bounding box center [289, 227] width 333 height 28
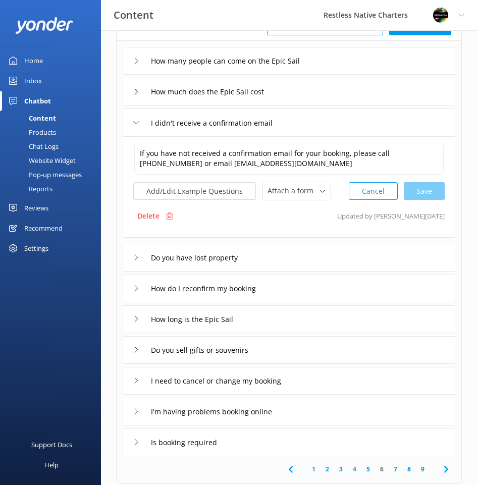
click at [303, 261] on div "Do you have lost property" at bounding box center [289, 258] width 333 height 28
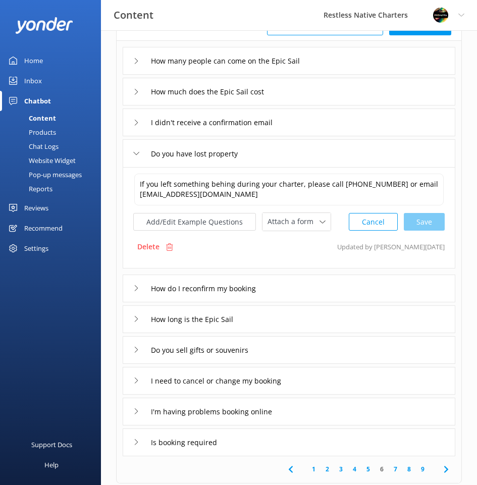
click at [343, 290] on div "How do I reconfirm my booking" at bounding box center [289, 288] width 333 height 28
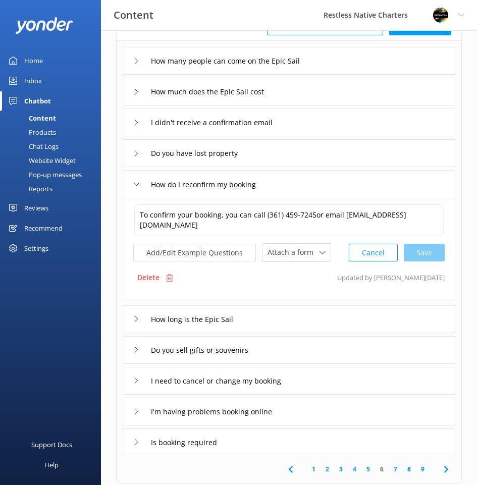
click at [338, 317] on div "How long is the Epic Sail" at bounding box center [289, 319] width 333 height 28
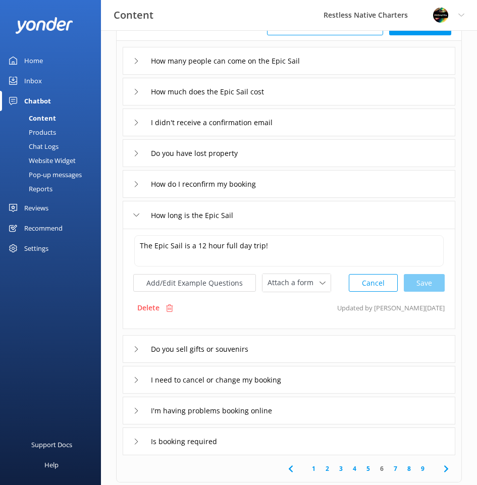
click at [360, 65] on div "How many people can come on the Epic Sail" at bounding box center [289, 61] width 333 height 28
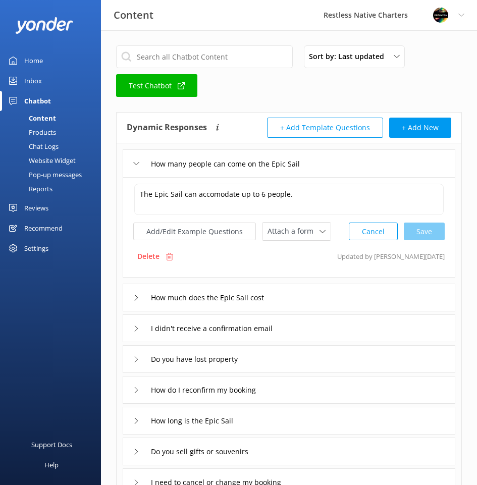
click at [375, 168] on div "How many people can come on the Epic Sail" at bounding box center [289, 163] width 333 height 28
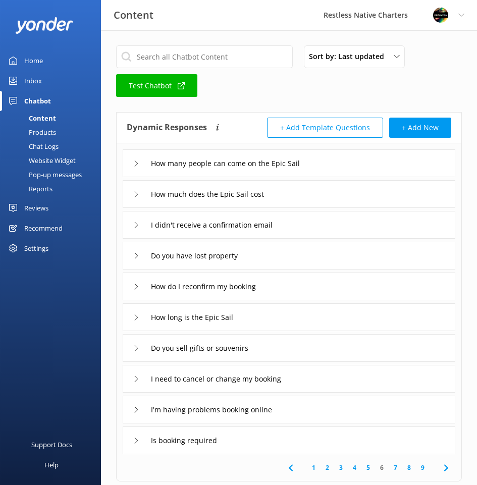
click at [358, 219] on div "I didn't receive a confirmation email" at bounding box center [289, 225] width 333 height 28
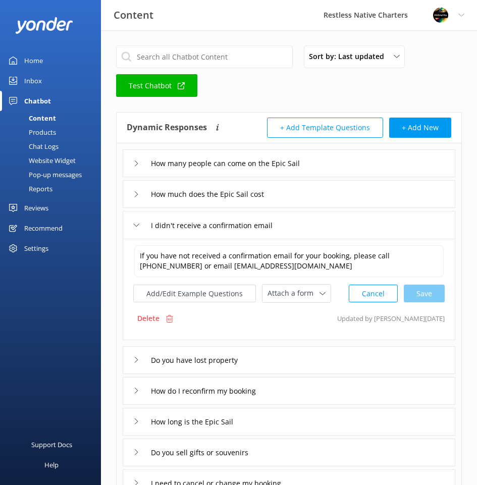
click at [308, 360] on div "Do you have lost property" at bounding box center [289, 360] width 333 height 28
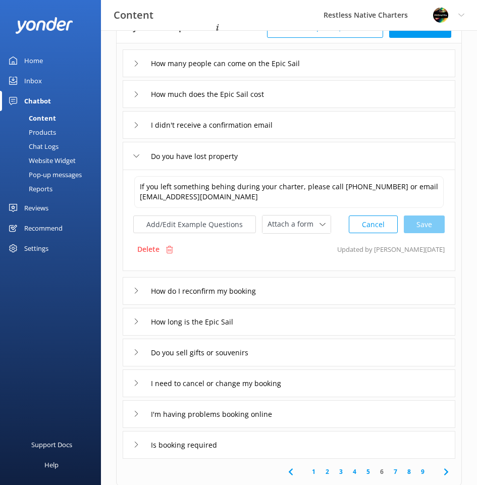
scroll to position [101, 0]
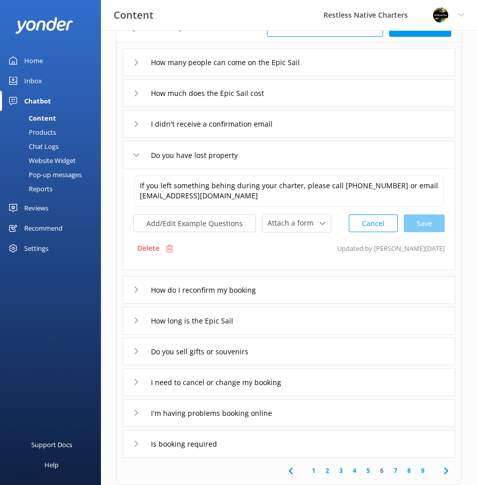
click at [315, 289] on div "How do I reconfirm my booking" at bounding box center [289, 290] width 333 height 28
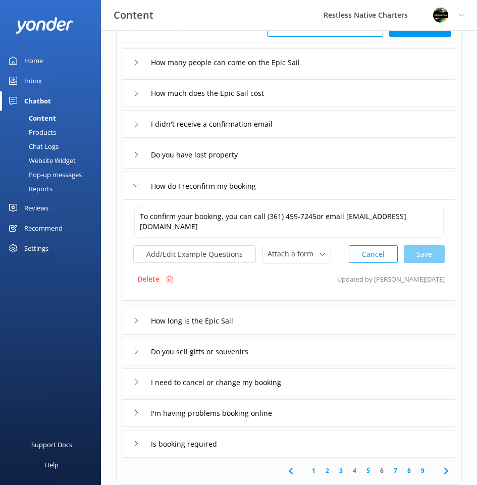
click at [315, 321] on div "How long is the Epic Sail" at bounding box center [289, 321] width 333 height 28
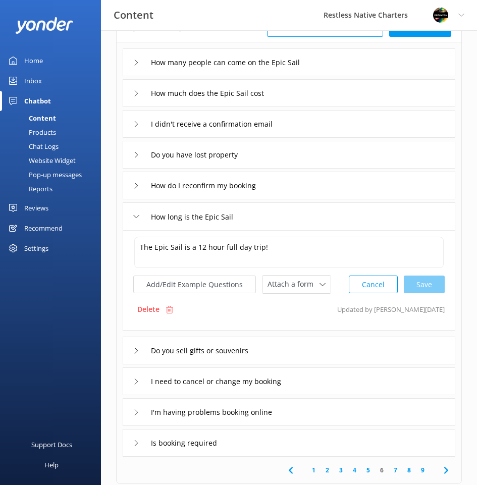
click at [319, 356] on div "Do you sell gifts or souvenirs" at bounding box center [289, 351] width 333 height 28
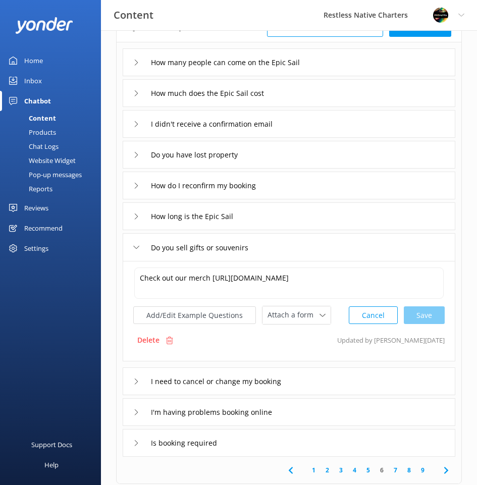
scroll to position [151, 0]
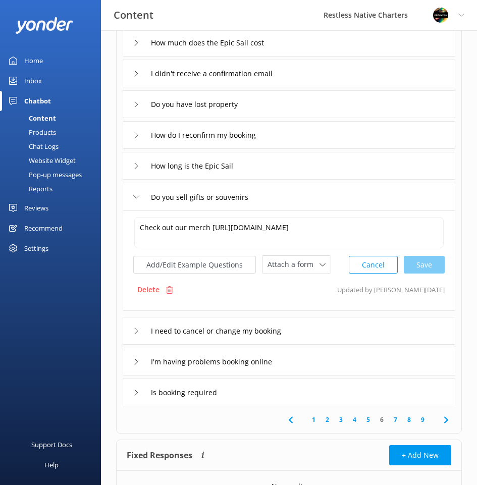
click at [321, 329] on div "I need to cancel or change my booking" at bounding box center [289, 331] width 333 height 28
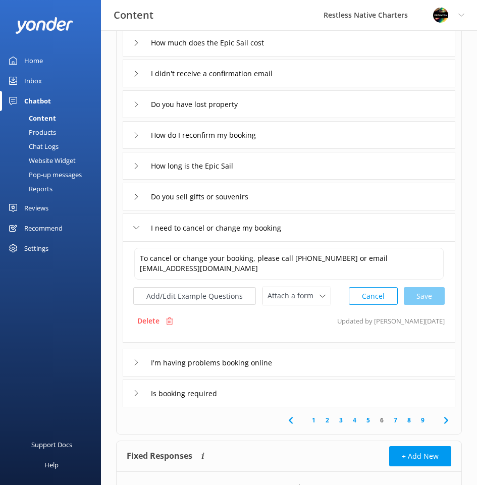
click at [320, 364] on div "I'm having problems booking online" at bounding box center [289, 363] width 333 height 28
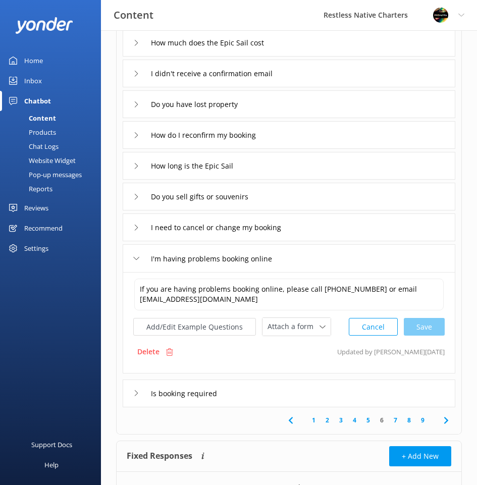
click at [254, 390] on div "Is booking required" at bounding box center [289, 393] width 333 height 28
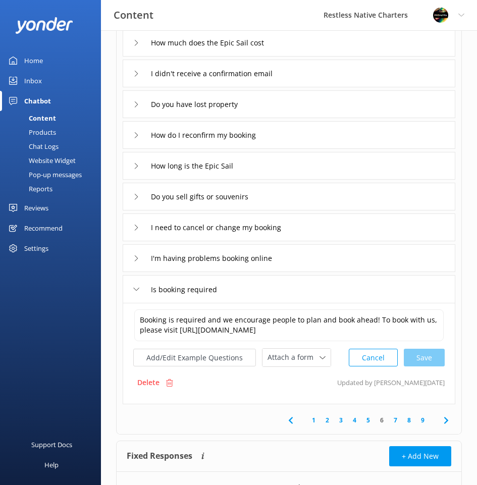
scroll to position [206, 0]
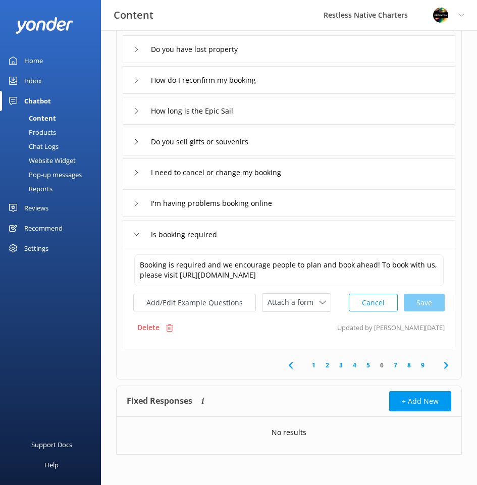
click at [396, 366] on link "7" at bounding box center [396, 365] width 14 height 10
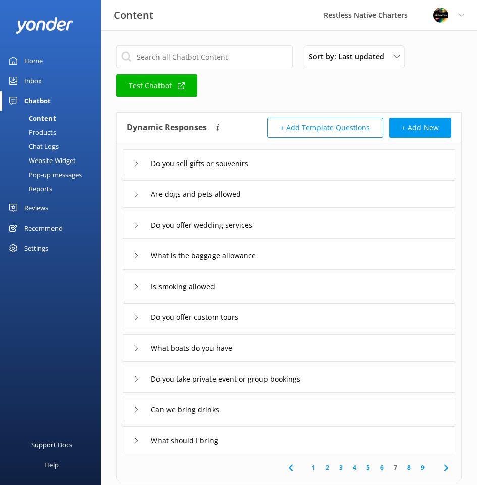
click at [341, 161] on div "Do you sell gifts or souvenirs" at bounding box center [289, 163] width 333 height 28
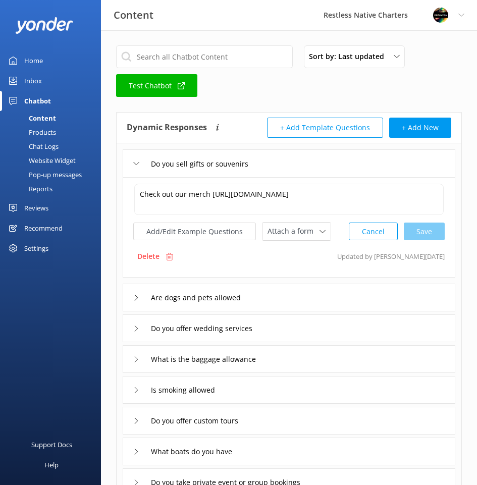
click at [323, 298] on div "Are dogs and pets allowed" at bounding box center [289, 298] width 333 height 28
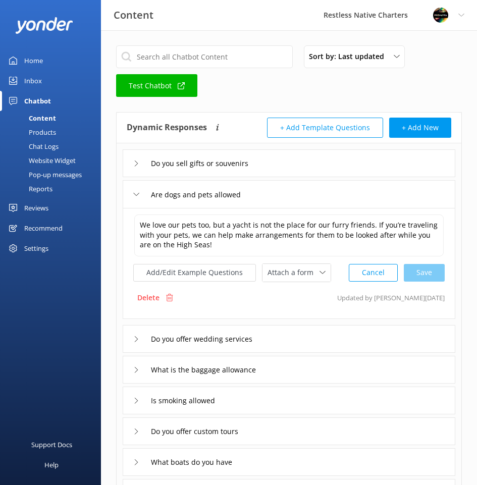
scroll to position [101, 0]
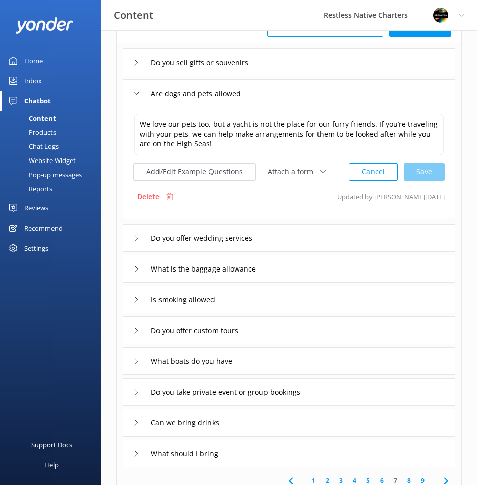
click at [342, 249] on div "Do you offer wedding services" at bounding box center [289, 238] width 333 height 28
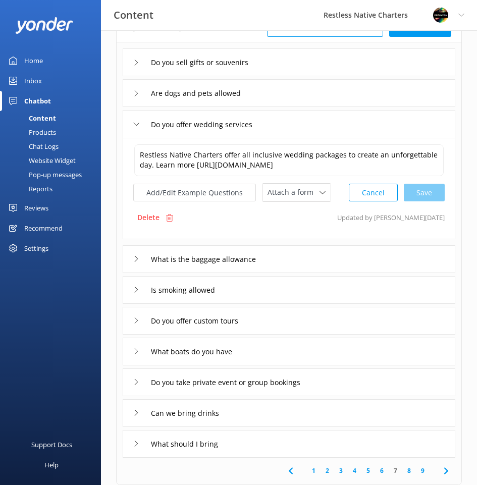
click at [345, 263] on div "What is the baggage allowance" at bounding box center [289, 259] width 333 height 28
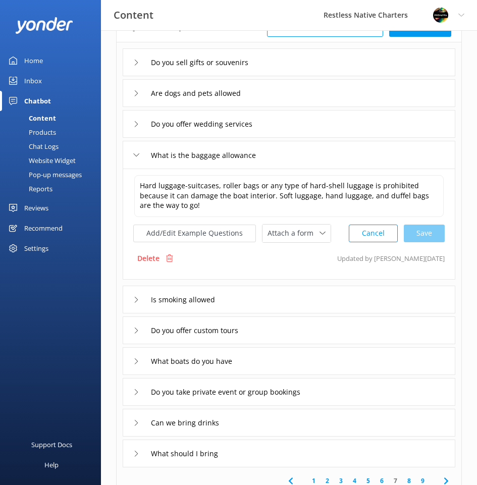
click at [349, 300] on div "Is smoking allowed" at bounding box center [289, 300] width 333 height 28
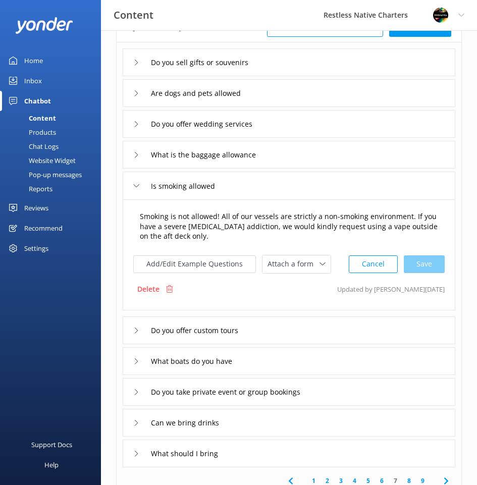
click at [231, 227] on textarea "Smoking is not allowed! All of our vessels are strictly a non-smoking environme…" at bounding box center [288, 227] width 309 height 42
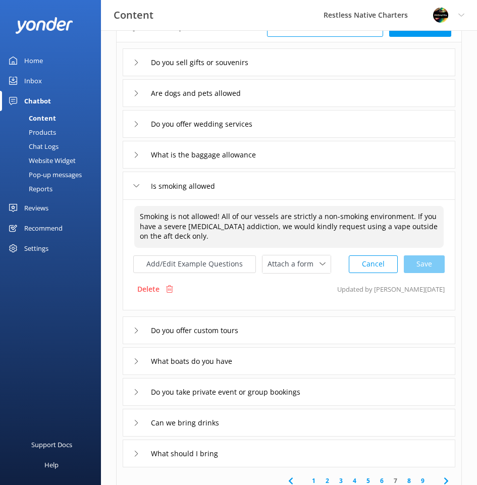
click at [231, 227] on textarea "Smoking is not allowed! All of our vessels are strictly a non-smoking environme…" at bounding box center [288, 227] width 309 height 42
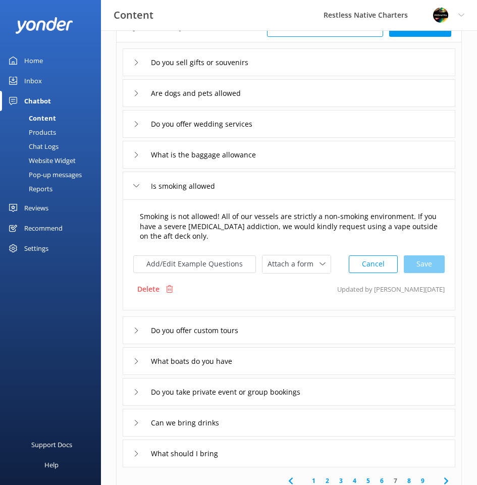
click at [237, 225] on textarea "Smoking is not allowed! All of our vessels are strictly a non-smoking environme…" at bounding box center [288, 227] width 309 height 42
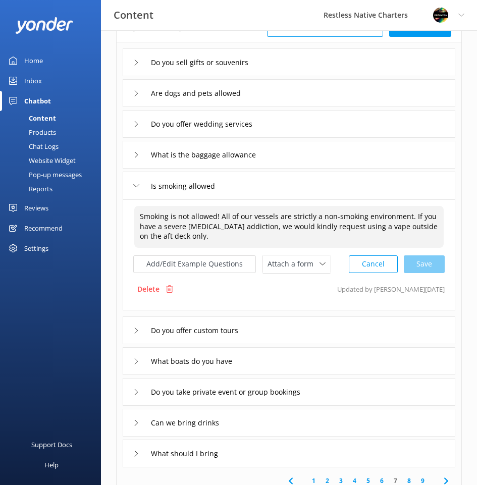
drag, startPoint x: 215, startPoint y: 227, endPoint x: 245, endPoint y: 224, distance: 30.0
click at [245, 224] on textarea "Smoking is not allowed! All of our vessels are strictly a non-smoking environme…" at bounding box center [288, 227] width 309 height 42
click at [399, 238] on textarea "Smoking is not allowed! All of our vessels are strictly a non-smoking environme…" at bounding box center [288, 227] width 309 height 42
click at [428, 262] on div "Cancel Save" at bounding box center [397, 264] width 96 height 19
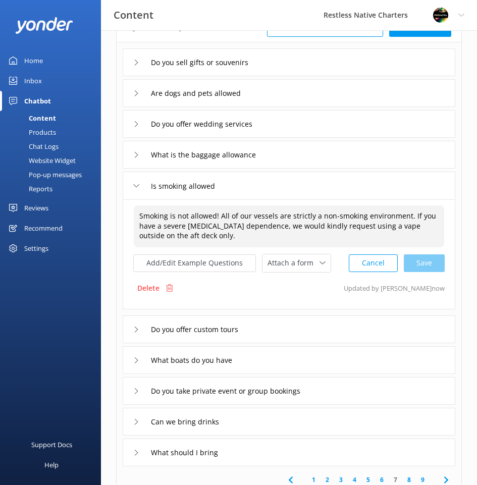
type textarea "Smoking is not allowed! All of our vessels are strictly a non-smoking environme…"
click at [305, 329] on div "Do you offer custom tours" at bounding box center [289, 329] width 333 height 28
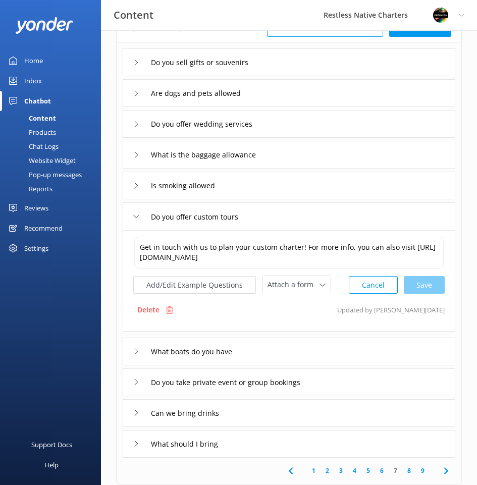
scroll to position [151, 0]
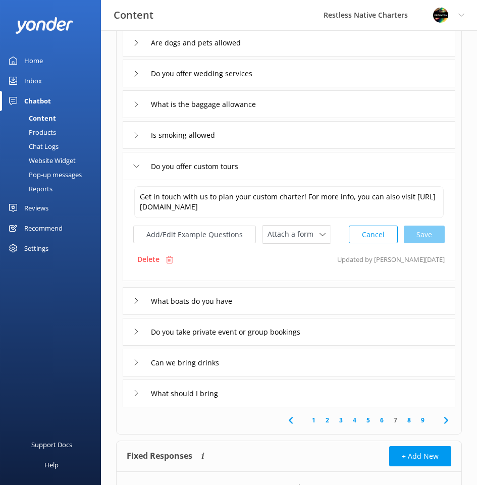
click at [302, 301] on div "What boats do you have" at bounding box center [289, 301] width 333 height 28
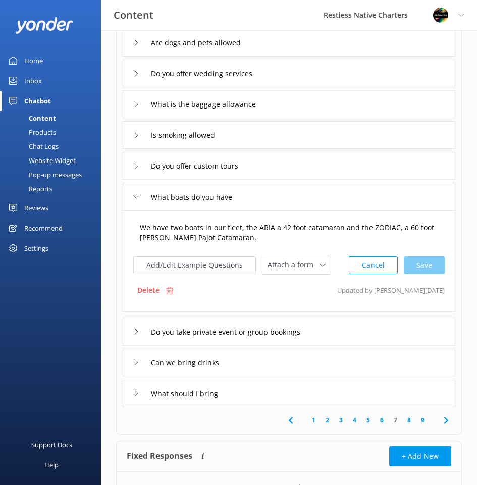
click at [278, 239] on textarea "We have two boats in our fleet, the ARIA a 42 foot catamaran and the ZODIAC, a …" at bounding box center [288, 233] width 309 height 32
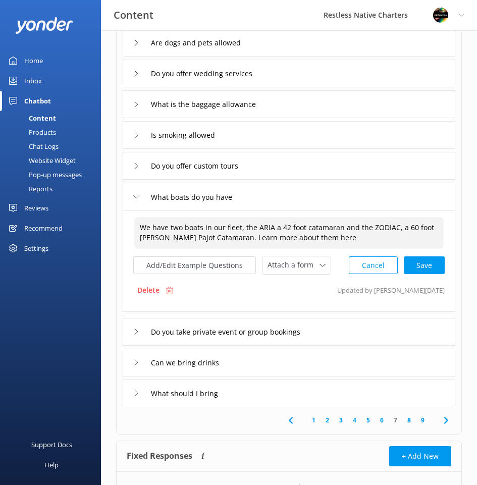
paste textarea "[URL][DOMAIN_NAME]"
click at [423, 274] on div "Cancel Save" at bounding box center [397, 265] width 96 height 19
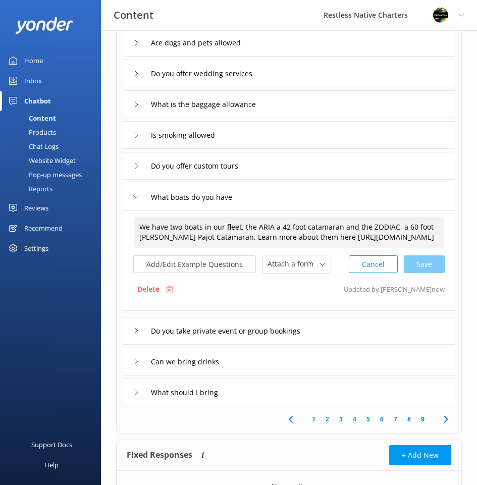
type textarea "We have two boats in our fleet, the ARIA a 42 foot catamaran and the ZODIAC, a …"
click at [345, 343] on div "Do you take private event or group bookings" at bounding box center [289, 331] width 333 height 28
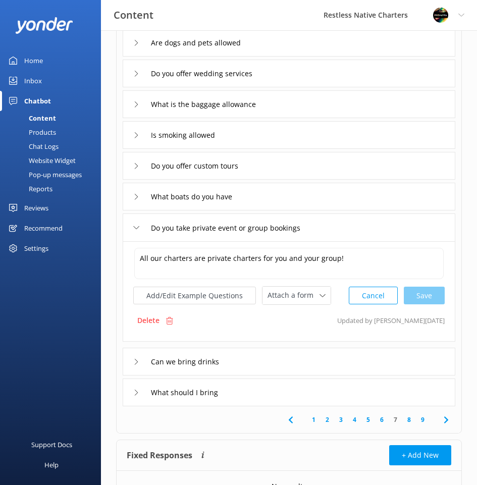
click at [334, 360] on div "Can we bring drinks" at bounding box center [289, 362] width 333 height 28
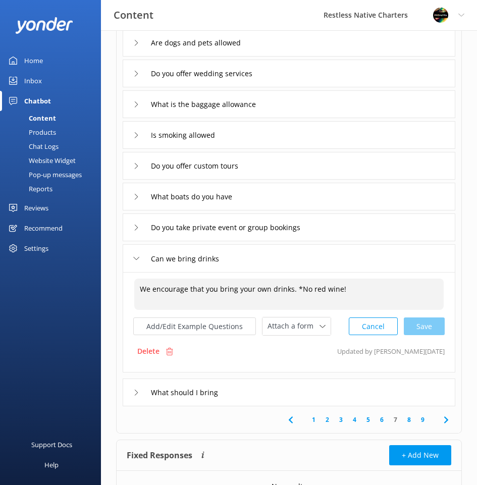
click at [362, 289] on textarea "We encourage that you bring your own drinks. *No red wine!" at bounding box center [288, 294] width 309 height 31
click at [433, 331] on div "Cancel Loading.." at bounding box center [396, 325] width 95 height 19
type textarea "We encourage that you bring your own drinks. *No red wine! We will also provide…"
click at [258, 394] on div "What should I bring" at bounding box center [289, 392] width 333 height 28
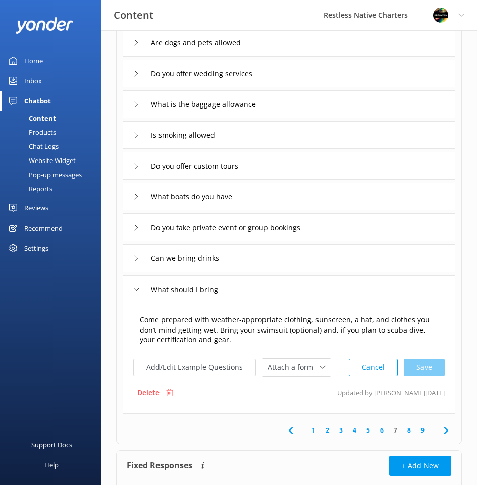
click at [243, 337] on textarea "Come prepared with weather-appropriate clothing, sunscreen, a hat, and clothes …" at bounding box center [288, 330] width 309 height 42
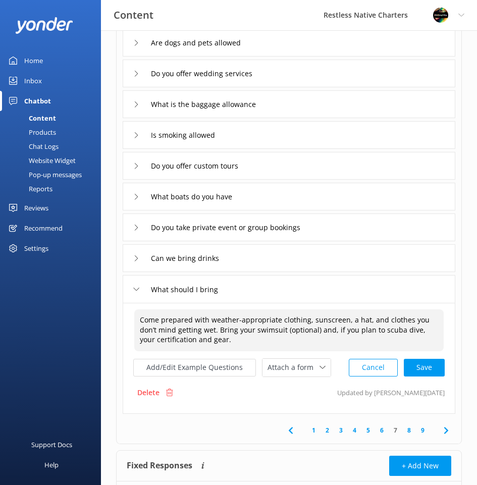
paste textarea "In the winter months sunset tours it can get cold so we suggest a windbreaker."
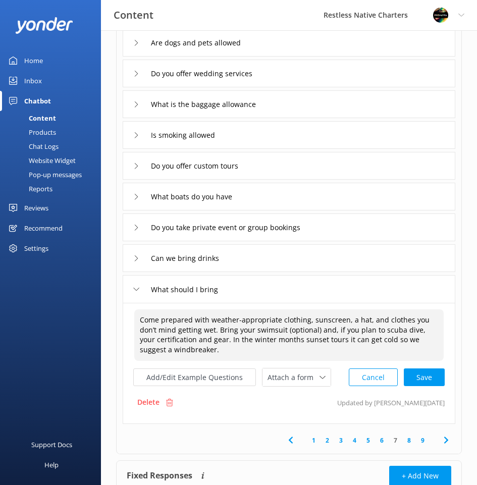
click at [295, 347] on textarea "Come prepared with weather-appropriate clothing, sunscreen, a hat, and clothes …" at bounding box center [288, 334] width 309 height 51
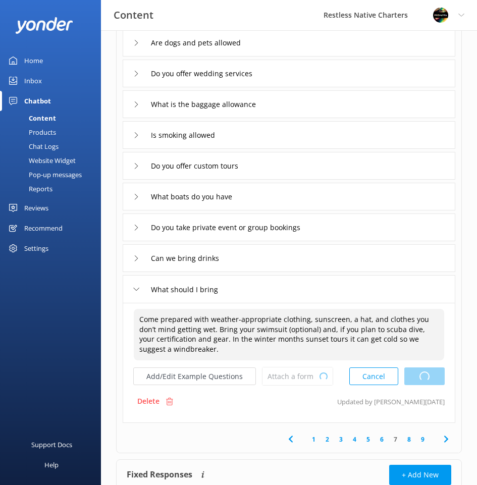
click at [424, 376] on div "Cancel Loading.." at bounding box center [396, 376] width 95 height 19
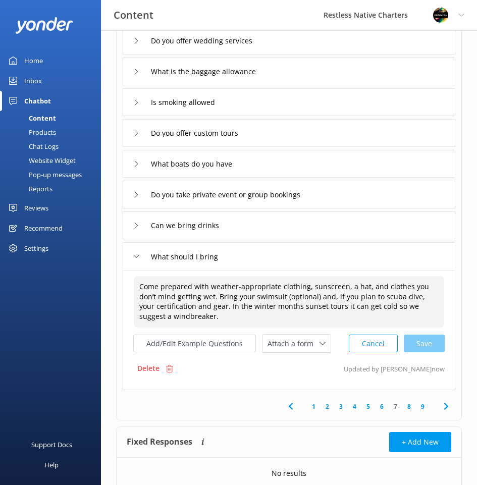
scroll to position [202, 0]
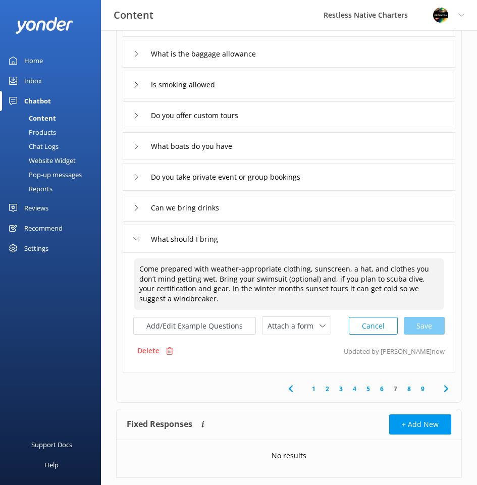
type textarea "Come prepared with weather-appropriate clothing, sunscreen, a hat, and clothes …"
click at [409, 387] on link "8" at bounding box center [409, 389] width 14 height 10
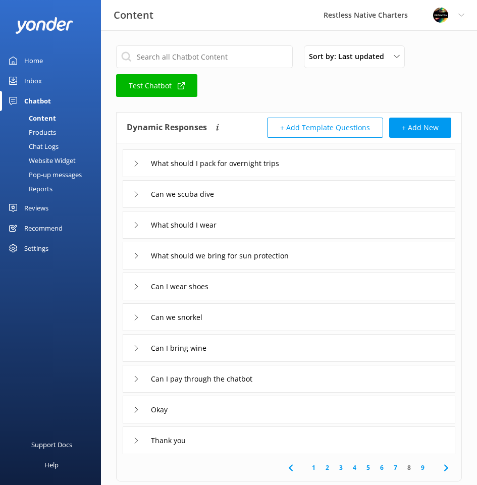
click at [354, 172] on div "What should I pack for overnight trips" at bounding box center [289, 163] width 333 height 28
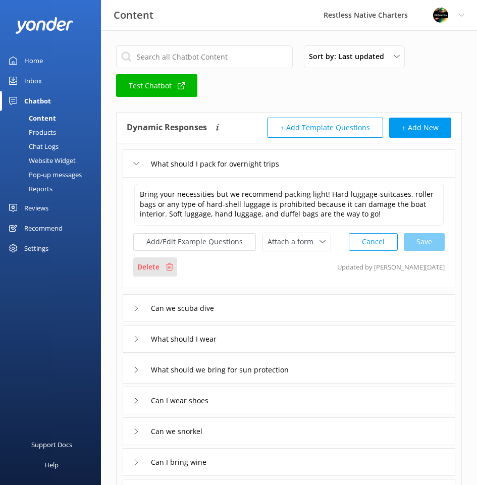
click at [170, 265] on use at bounding box center [169, 267] width 7 height 8
click at [362, 247] on button "Cancel" at bounding box center [373, 242] width 49 height 18
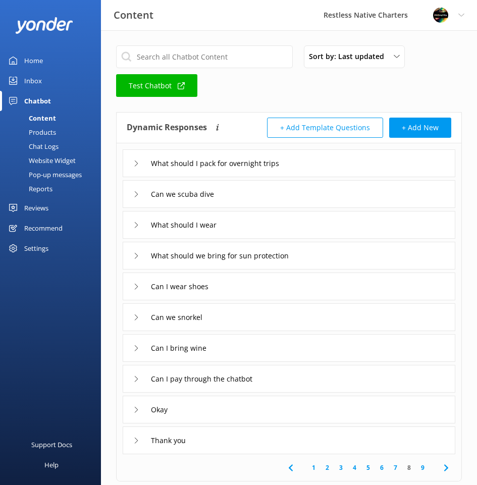
click at [326, 195] on div "Can we scuba dive" at bounding box center [289, 194] width 333 height 28
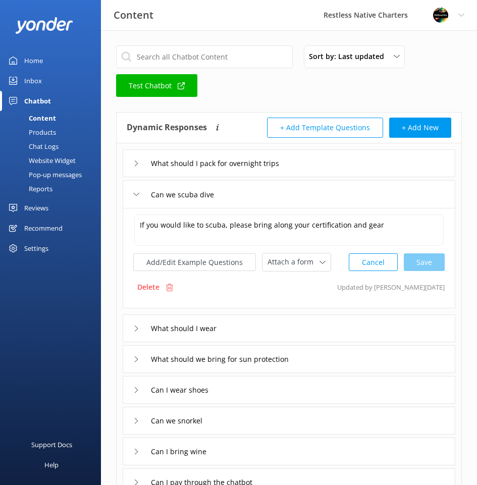
click at [315, 331] on div "What should I wear" at bounding box center [289, 328] width 333 height 28
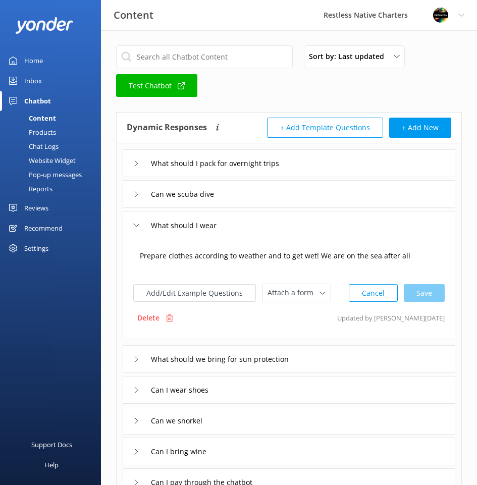
click at [408, 254] on textarea "Prepare clothes according to weather and to get wet! We are on the sea after all" at bounding box center [288, 260] width 309 height 31
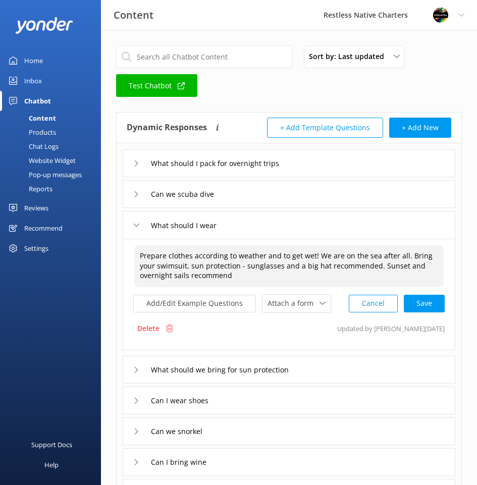
drag, startPoint x: 378, startPoint y: 266, endPoint x: 383, endPoint y: 274, distance: 9.5
click at [383, 274] on textarea "Prepare clothes according to weather and to get wet! We are on the sea after al…" at bounding box center [288, 266] width 309 height 42
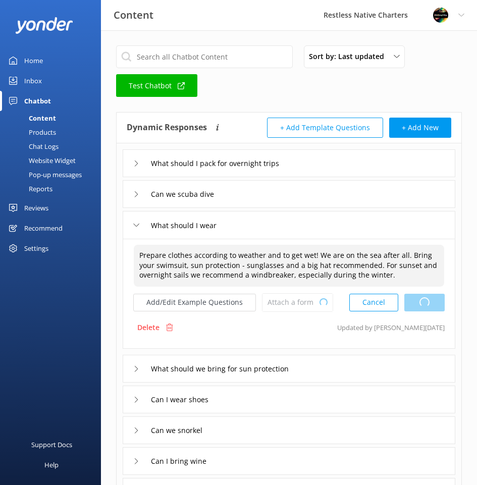
click at [423, 306] on div "Cancel Loading.." at bounding box center [396, 302] width 95 height 19
type textarea "Prepare clothes according to weather and to get wet! We are on the sea after al…"
click at [340, 365] on div "What should we bring for sun protection" at bounding box center [289, 369] width 333 height 28
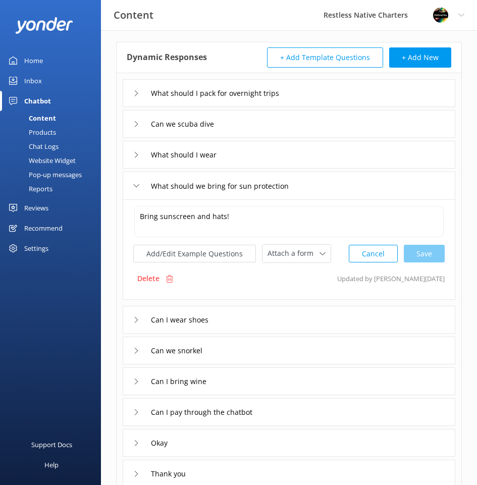
scroll to position [101, 0]
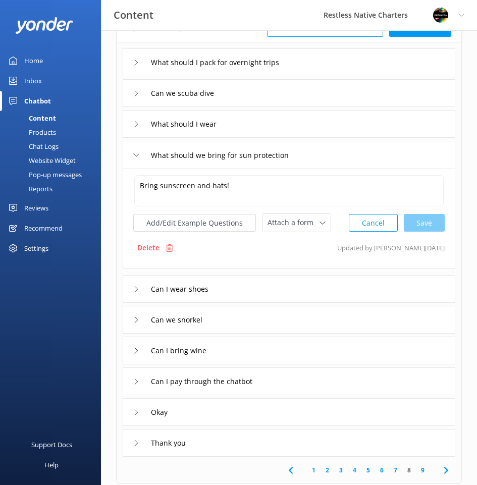
click at [266, 282] on div "Can I wear shoes" at bounding box center [289, 289] width 333 height 28
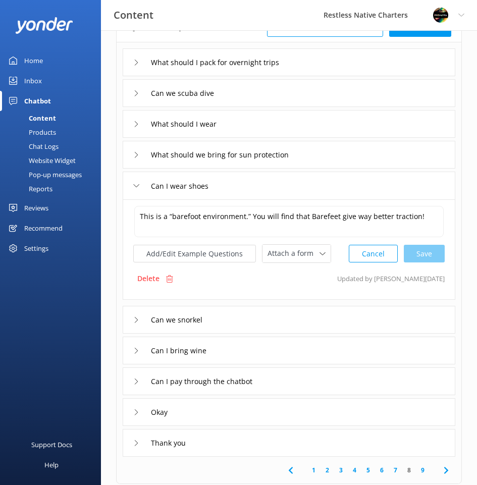
click at [387, 119] on div "What should I wear" at bounding box center [289, 124] width 333 height 28
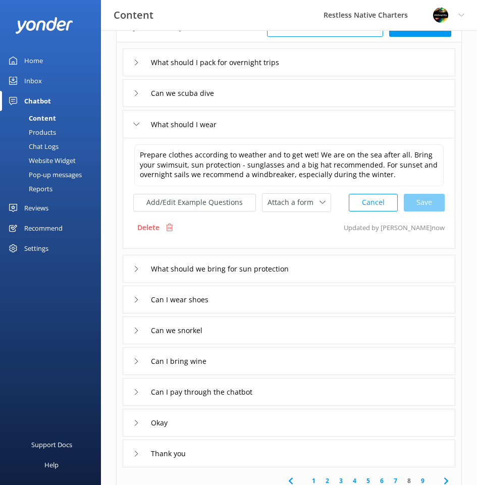
click at [342, 302] on div "Can I wear shoes" at bounding box center [289, 300] width 333 height 28
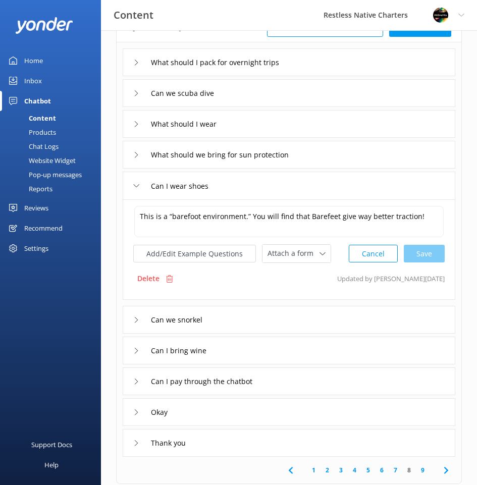
click at [364, 185] on div "Can I wear shoes" at bounding box center [289, 186] width 333 height 28
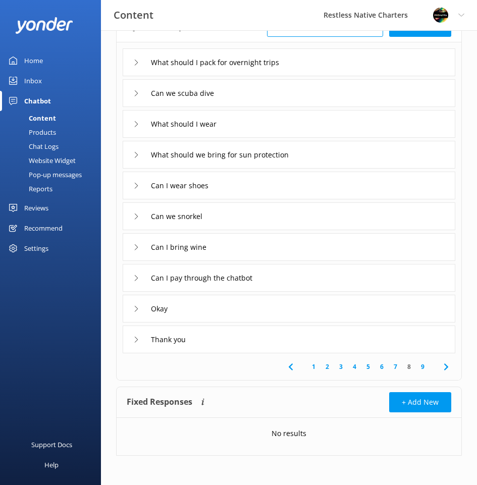
click at [366, 162] on div "What should we bring for sun protection" at bounding box center [289, 155] width 333 height 28
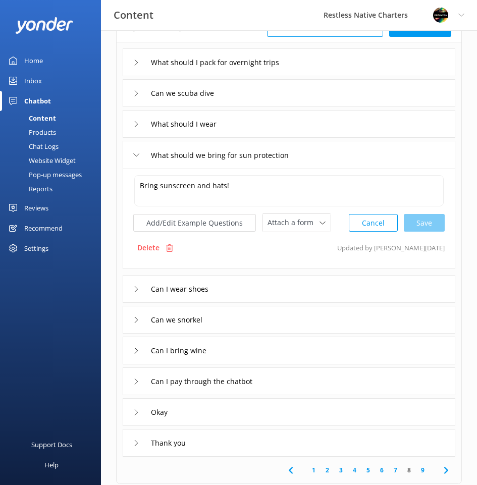
click at [363, 132] on div "What should I wear" at bounding box center [289, 124] width 333 height 28
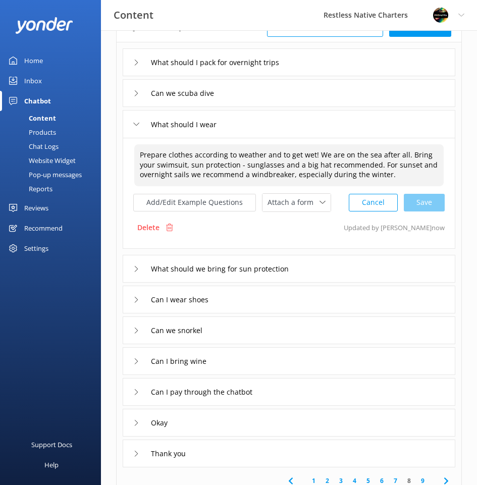
click at [410, 171] on textarea "Prepare clothes according to weather and to get wet! We are on the sea after al…" at bounding box center [288, 165] width 309 height 42
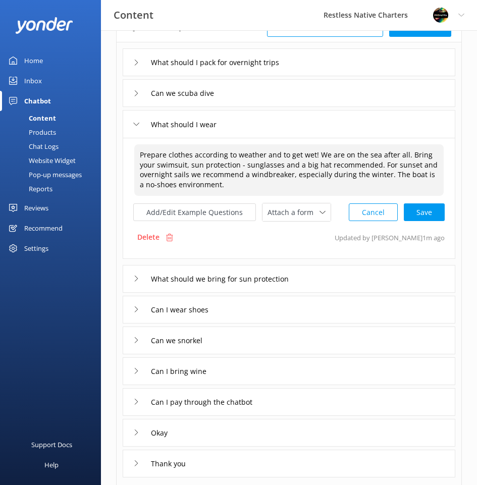
click at [390, 174] on textarea "Prepare clothes according to weather and to get wet! We are on the sea after al…" at bounding box center [288, 169] width 309 height 51
click at [432, 208] on div "Cancel Save" at bounding box center [397, 212] width 96 height 19
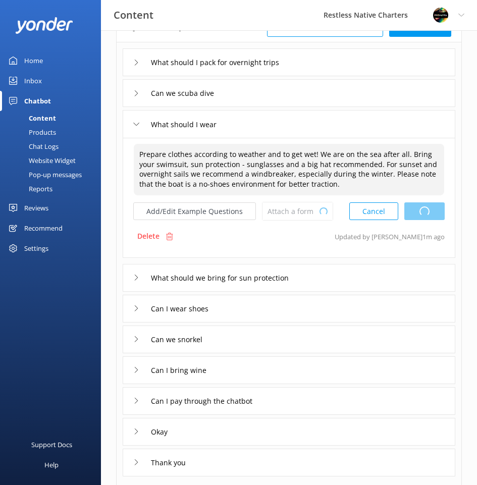
type textarea "Prepare clothes according to weather and to get wet! We are on the sea after al…"
click at [267, 311] on div "Can I wear shoes" at bounding box center [289, 309] width 333 height 28
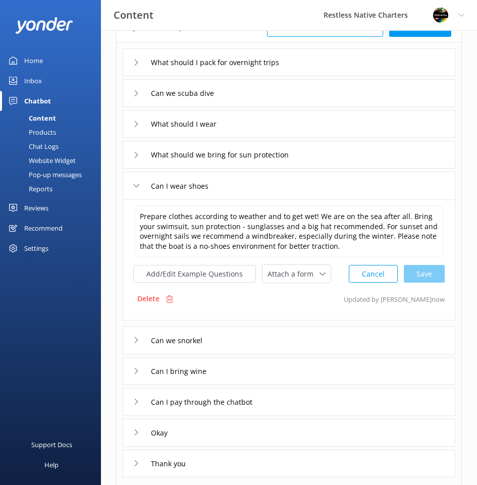
click at [316, 131] on div "What should I wear" at bounding box center [289, 124] width 333 height 28
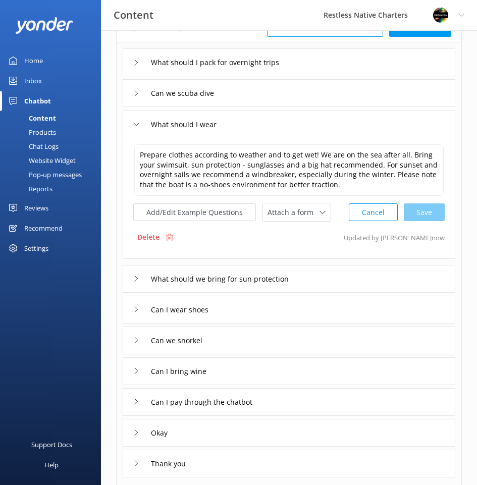
click at [331, 316] on div "Can I wear shoes" at bounding box center [289, 310] width 333 height 28
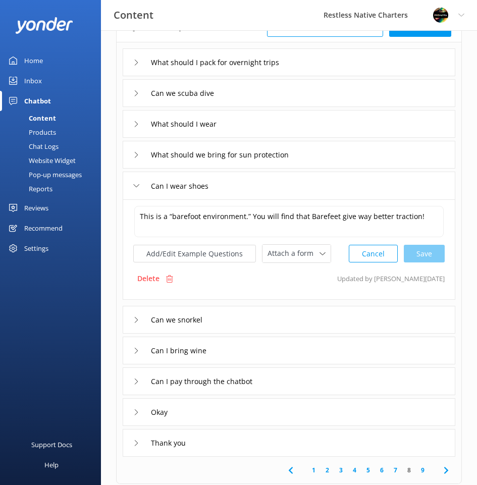
click at [332, 132] on div "What should I wear" at bounding box center [289, 124] width 333 height 28
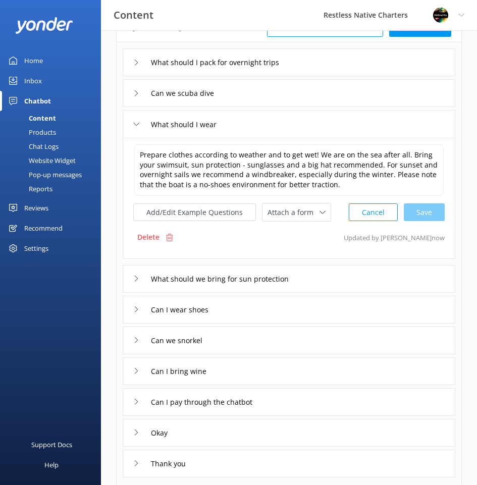
click at [344, 276] on div "What should we bring for sun protection" at bounding box center [289, 279] width 333 height 28
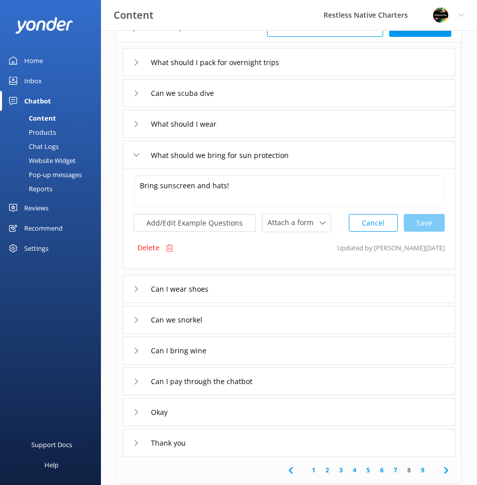
click at [318, 295] on div "Can I wear shoes" at bounding box center [289, 289] width 333 height 28
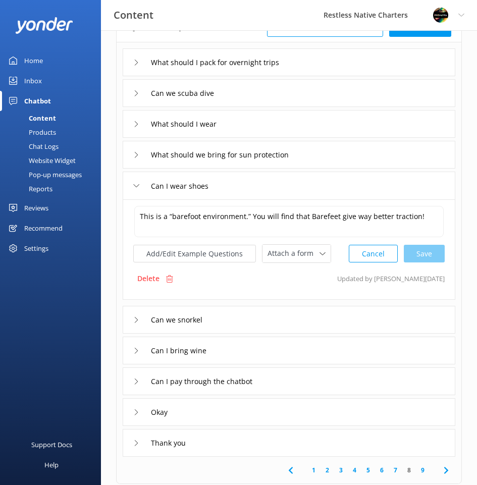
click at [301, 323] on div "Can we snorkel" at bounding box center [289, 320] width 333 height 28
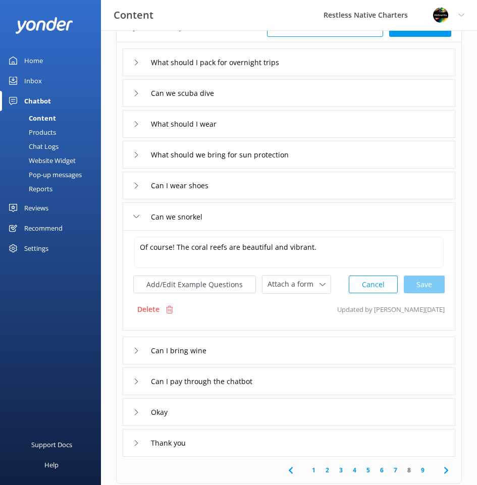
click at [346, 236] on div "Of course! The coral reefs are beautiful and vibrant. Of course! The coral reef…" at bounding box center [288, 252] width 311 height 33
click at [349, 250] on textarea "Of course! The coral reefs are beautiful and vibrant." at bounding box center [288, 252] width 309 height 31
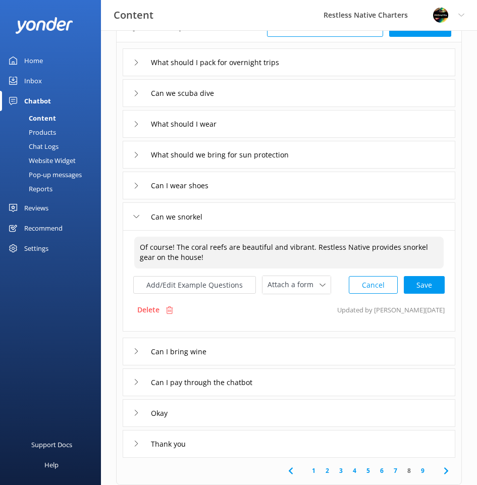
click at [393, 247] on textarea "Of course! The coral reefs are beautiful and vibrant. Restless Native provides …" at bounding box center [288, 253] width 309 height 32
drag, startPoint x: 287, startPoint y: 261, endPoint x: 215, endPoint y: 256, distance: 71.8
click at [215, 256] on textarea "Of course! The coral reefs are beautiful and vibrant. Restless Native provides …" at bounding box center [288, 253] width 309 height 32
click at [307, 247] on textarea "Of course! The coral reefs are beautiful and vibrant. Restless Native provides …" at bounding box center [288, 253] width 309 height 32
click at [298, 257] on textarea "Of course! The coral reefs are beautiful and vibrant so we encourage an underwa…" at bounding box center [288, 253] width 309 height 32
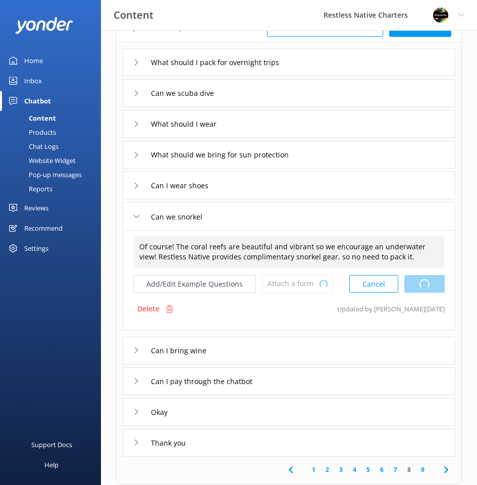
click at [423, 286] on div "Cancel Loading.." at bounding box center [396, 283] width 95 height 19
type textarea "Of course! The coral reefs are beautiful and vibrant so we encourage an underwa…"
click at [283, 346] on div "Can I bring wine" at bounding box center [289, 351] width 333 height 28
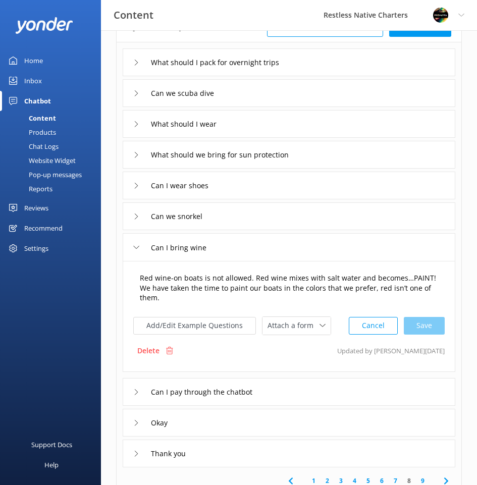
click at [206, 298] on textarea "Red wine-on boats is not allowed. Red wine mixes with salt water and becomes…PA…" at bounding box center [288, 288] width 309 height 42
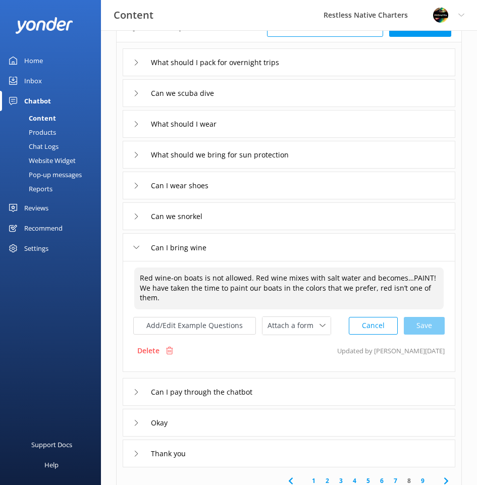
click at [139, 276] on textarea "Red wine-on boats is not allowed. Red wine mixes with salt water and becomes…PA…" at bounding box center [288, 288] width 309 height 42
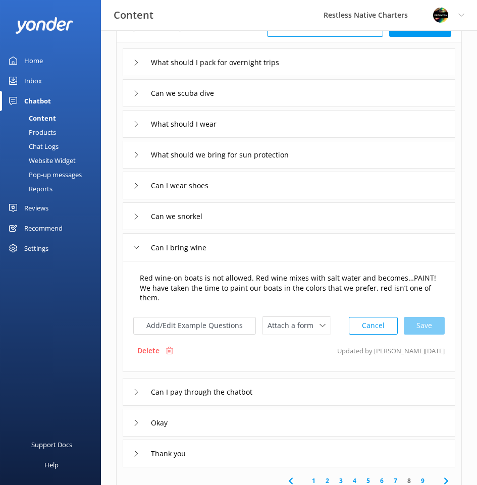
click at [314, 301] on textarea "Red wine-on boats is not allowed. Red wine mixes with salt water and becomes…PA…" at bounding box center [288, 288] width 309 height 42
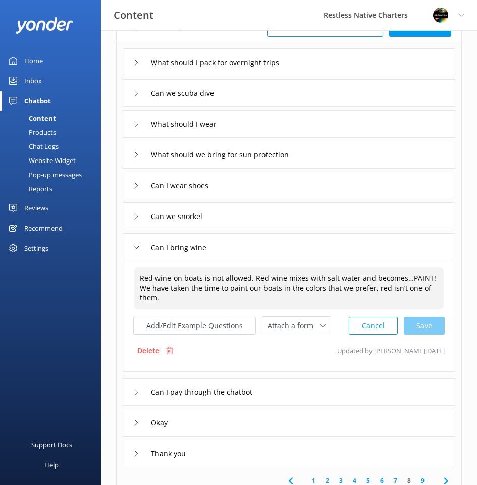
click at [141, 274] on textarea "Red wine-on boats is not allowed. Red wine mixes with salt water and becomes…PA…" at bounding box center [288, 288] width 309 height 42
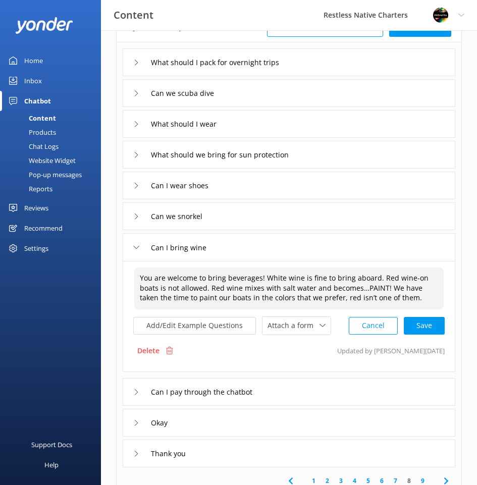
click at [404, 296] on textarea "You are welcome to bring beverages! White wine is fine to bring aboard. Red win…" at bounding box center [288, 288] width 309 height 42
click at [422, 335] on div "Cancel Save" at bounding box center [397, 325] width 96 height 19
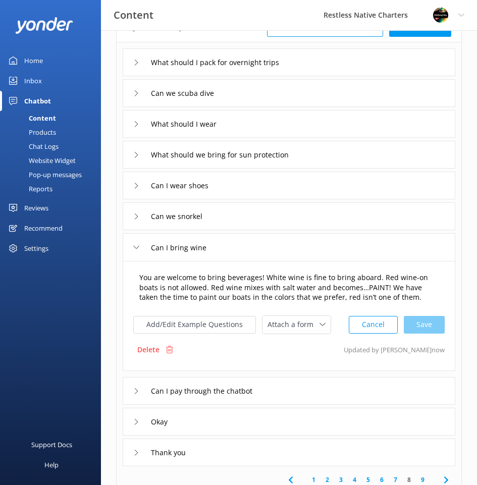
click at [387, 295] on textarea "You are welcome to bring beverages! White wine is fine to bring aboard. Red win…" at bounding box center [289, 288] width 310 height 42
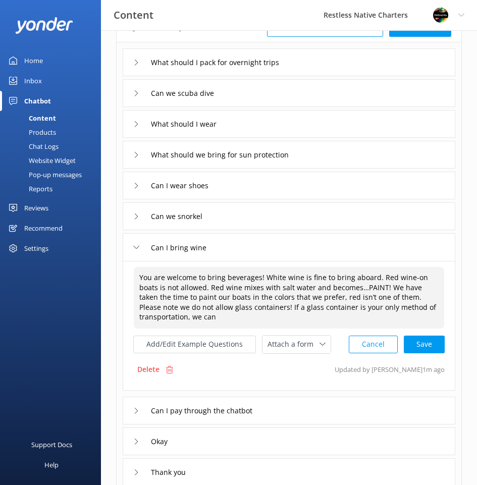
drag, startPoint x: 139, startPoint y: 307, endPoint x: 229, endPoint y: 313, distance: 90.0
click at [234, 309] on textarea "You are welcome to bring beverages! White wine is fine to bring aboard. Red win…" at bounding box center [289, 298] width 310 height 62
click at [182, 319] on textarea "You are welcome to bring beverages! White wine is fine to bring aboard. Red win…" at bounding box center [289, 298] width 310 height 62
click at [178, 316] on textarea "You are welcome to bring beverages! White wine is fine to bring aboard. Red win…" at bounding box center [289, 298] width 310 height 62
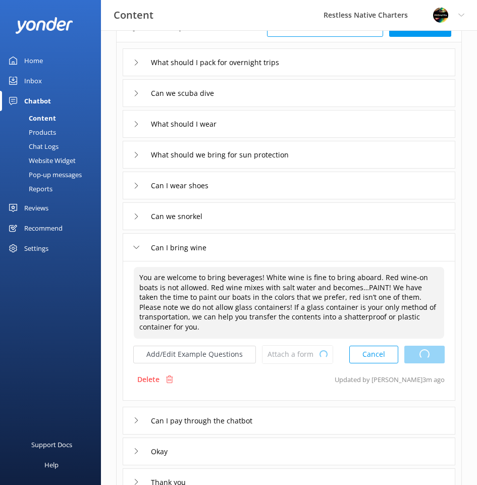
click at [416, 364] on div "Cancel Loading.." at bounding box center [396, 354] width 95 height 19
type textarea "You are welcome to bring beverages! White wine is fine to bring aboard. Red win…"
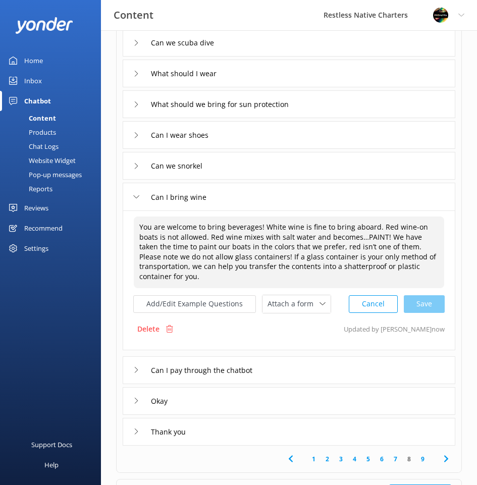
click at [424, 312] on div "Cancel Save" at bounding box center [397, 304] width 96 height 19
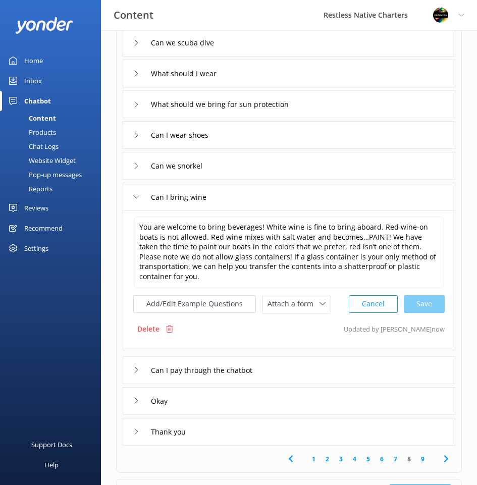
click at [323, 382] on div "Can I pay through the chatbot" at bounding box center [289, 370] width 333 height 28
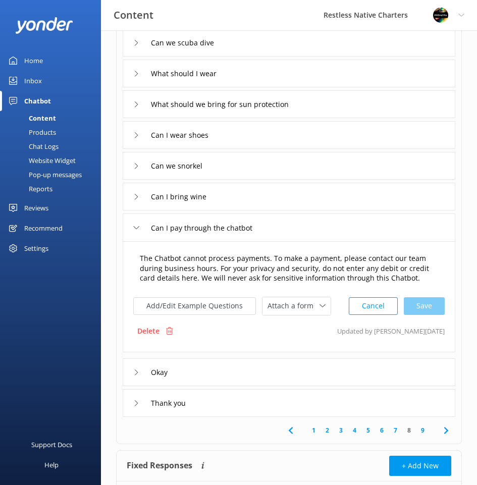
click at [405, 280] on textarea "The Chatbot cannot process payments. To make a payment, please contact our team…" at bounding box center [288, 269] width 309 height 42
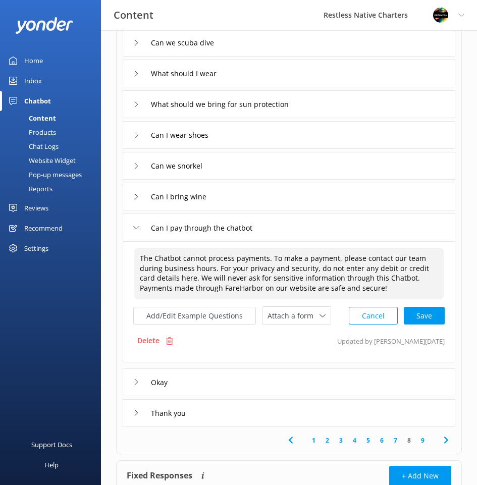
type textarea "The Chatbot cannot process payments. To make a payment, please contact our team…"
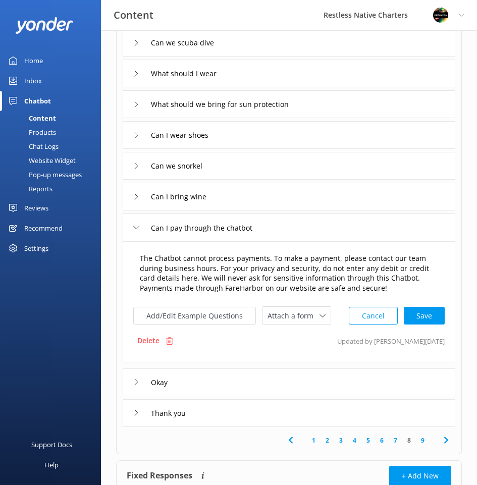
click at [425, 312] on div "Cancel Save" at bounding box center [397, 315] width 96 height 19
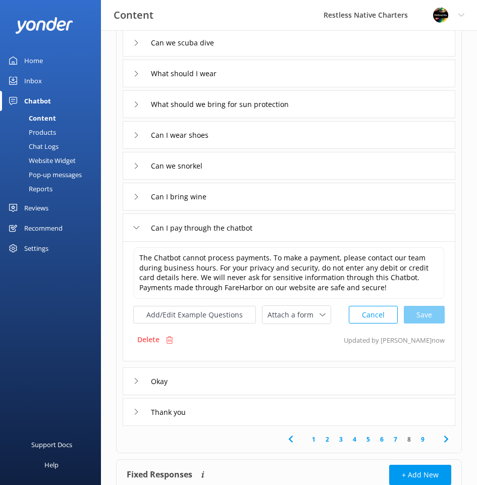
click at [215, 377] on div "Okay" at bounding box center [289, 381] width 333 height 28
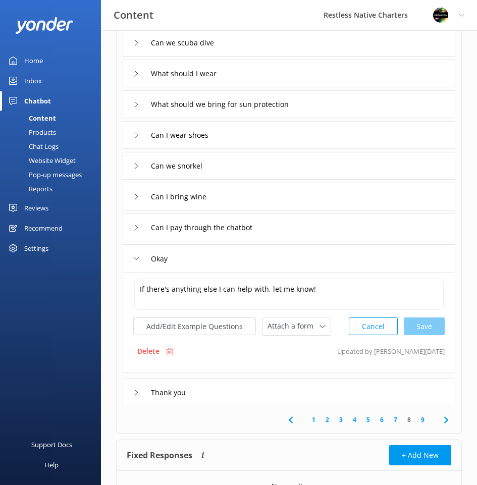
click at [251, 390] on div "Thank you" at bounding box center [289, 392] width 333 height 28
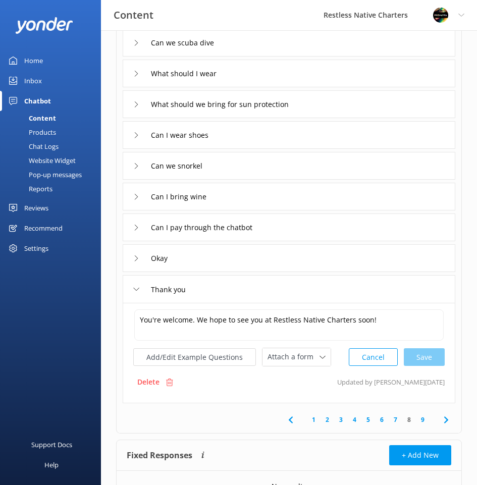
click at [422, 420] on link "9" at bounding box center [423, 420] width 14 height 10
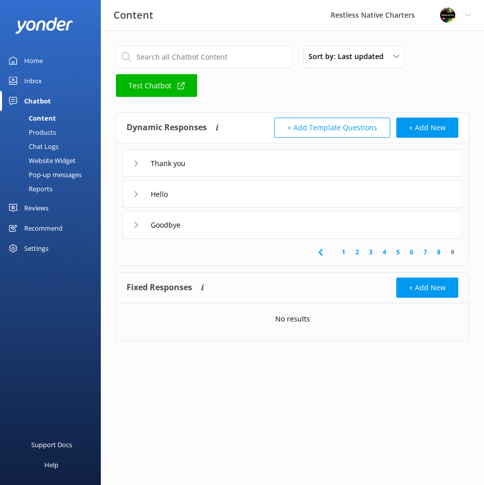
click at [293, 167] on div "Thank you" at bounding box center [293, 163] width 340 height 28
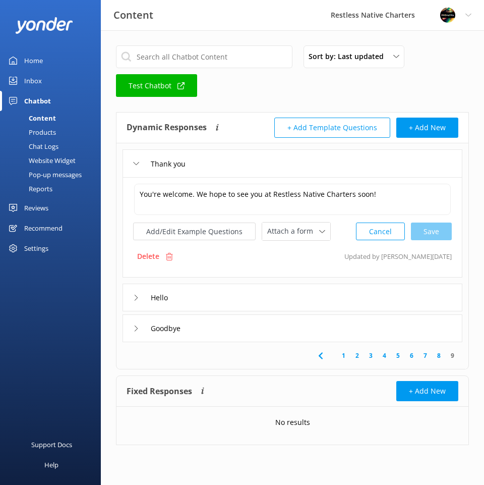
click at [289, 297] on div "Hello" at bounding box center [293, 298] width 340 height 28
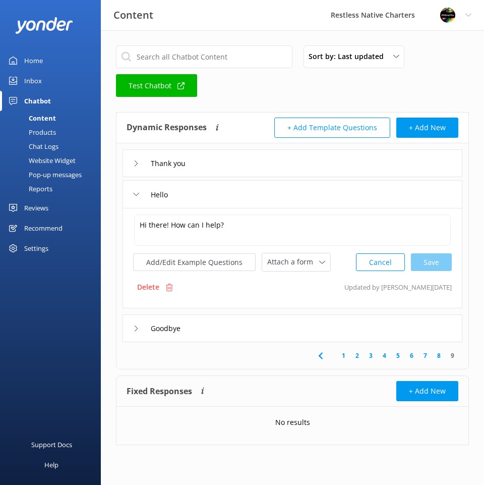
click at [259, 332] on div "Goodbye" at bounding box center [293, 328] width 340 height 28
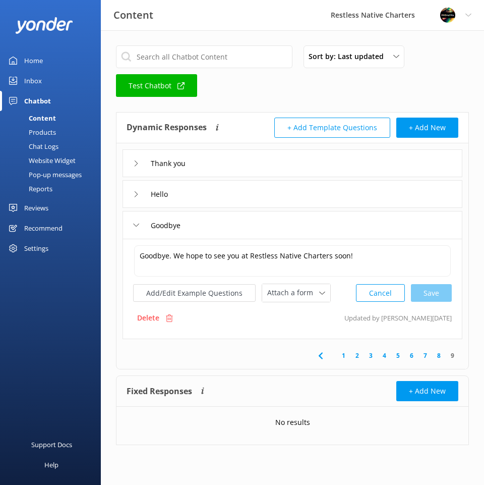
click at [277, 88] on div "Sort by: Last updated Title (A-Z) Last updated Test Chatbot" at bounding box center [292, 74] width 353 height 58
click at [344, 358] on link "1" at bounding box center [344, 356] width 14 height 10
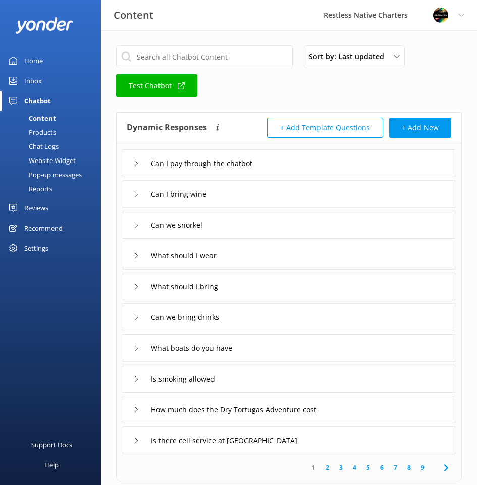
click at [342, 168] on div "Can I pay through the chatbot" at bounding box center [289, 163] width 333 height 28
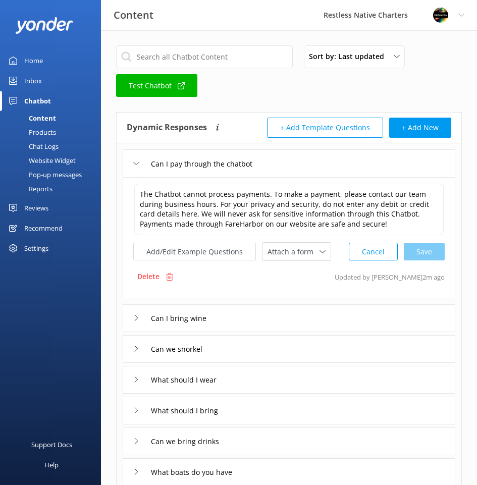
click at [318, 322] on div "Can I bring wine" at bounding box center [289, 318] width 333 height 28
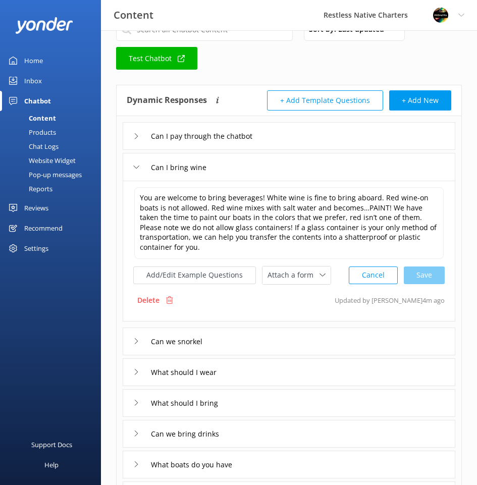
scroll to position [50, 0]
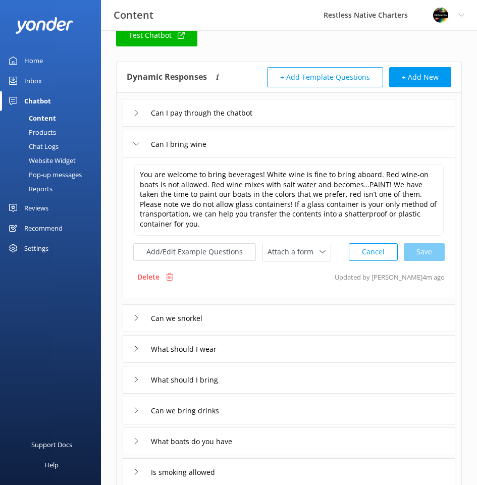
click at [302, 321] on div "Can we snorkel" at bounding box center [289, 318] width 333 height 28
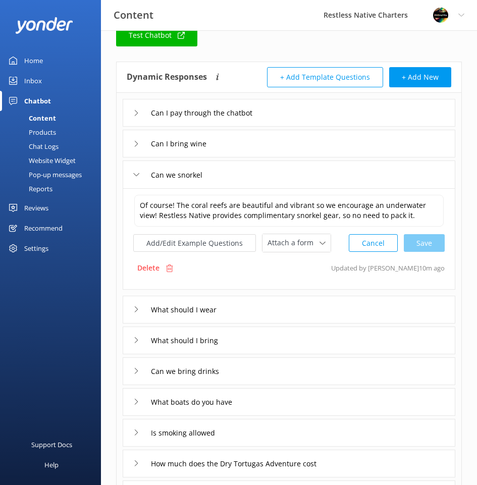
click at [288, 305] on div "What should I wear" at bounding box center [289, 310] width 333 height 28
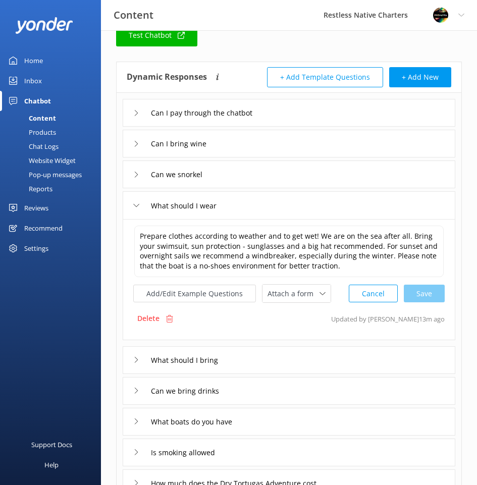
click at [280, 361] on div "What should I bring" at bounding box center [289, 360] width 333 height 28
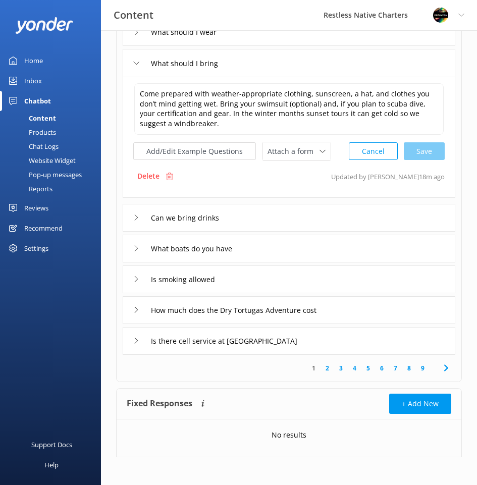
scroll to position [226, 0]
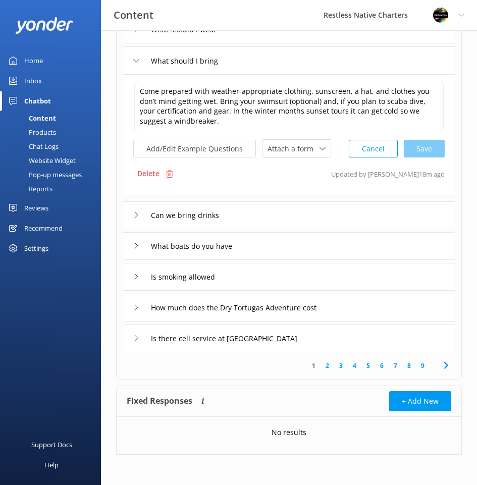
click at [284, 278] on div "Is smoking allowed" at bounding box center [289, 277] width 333 height 28
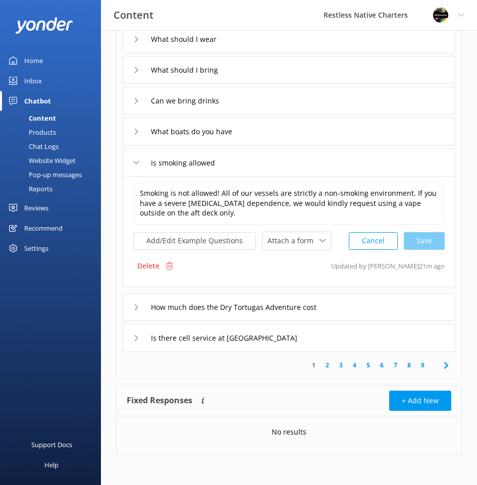
scroll to position [216, 0]
click at [403, 304] on div "How much does the Dry Tortugas Adventure cost" at bounding box center [289, 307] width 333 height 28
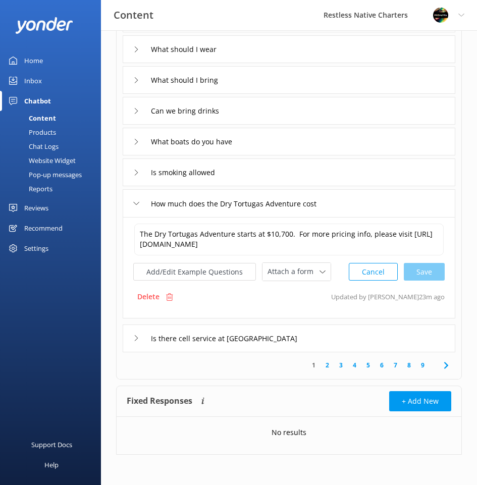
click at [324, 334] on div "Is there cell service at [GEOGRAPHIC_DATA]" at bounding box center [289, 338] width 333 height 28
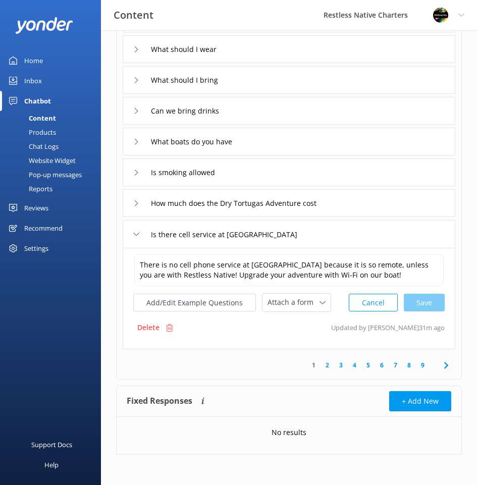
click at [327, 364] on link "2" at bounding box center [327, 365] width 14 height 10
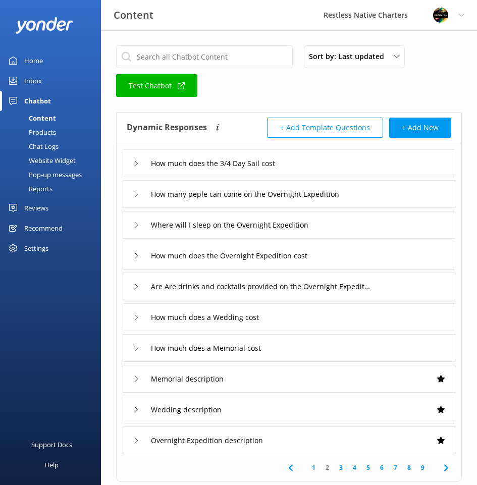
click at [372, 160] on div "How much does the 3/4 Day Sail cost" at bounding box center [289, 163] width 333 height 28
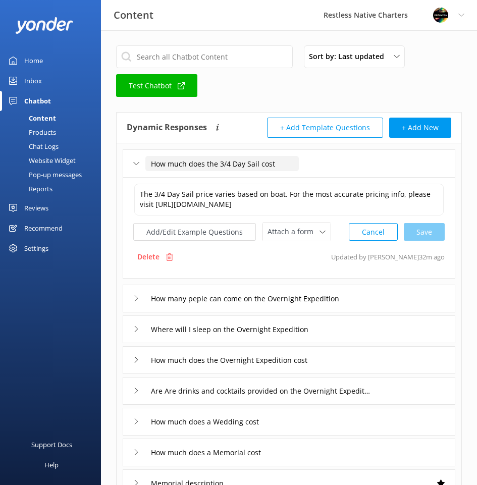
drag, startPoint x: 285, startPoint y: 160, endPoint x: 148, endPoint y: 162, distance: 137.2
click at [148, 162] on input "How much does the 3/4 Day Sail cost" at bounding box center [221, 163] width 153 height 15
click at [410, 297] on div "How many peple can come on the Overnight Expedition" at bounding box center [289, 299] width 333 height 28
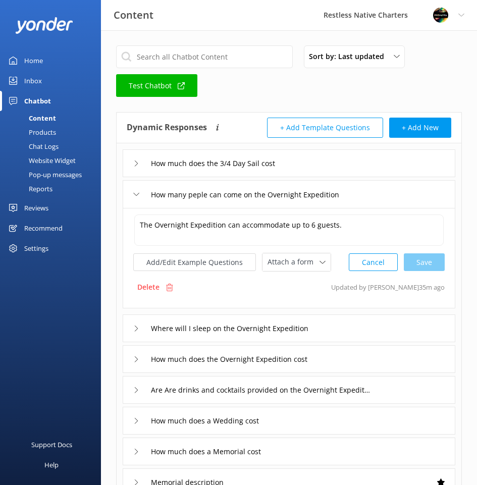
click at [408, 193] on div "How many peple can come on the Overnight Expedition" at bounding box center [289, 194] width 333 height 28
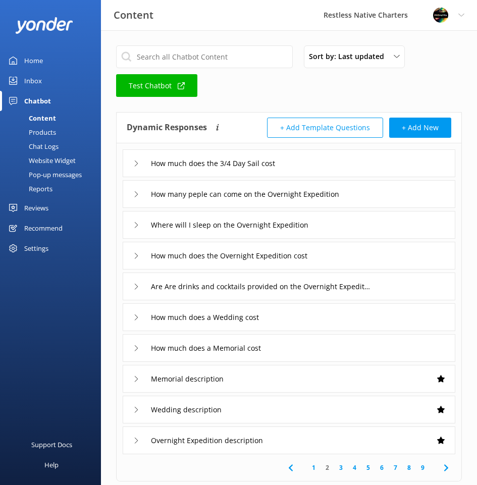
click at [391, 169] on div "How much does the 3/4 Day Sail cost" at bounding box center [289, 163] width 333 height 28
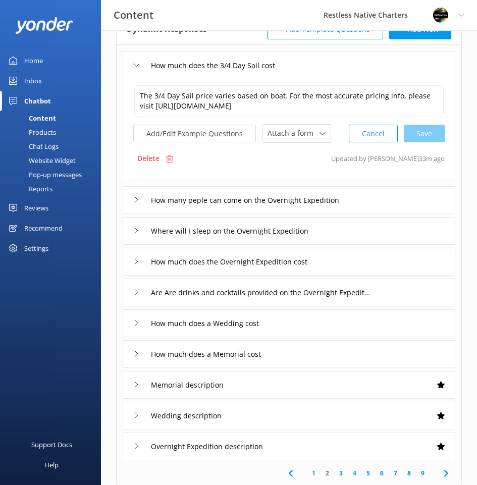
scroll to position [101, 0]
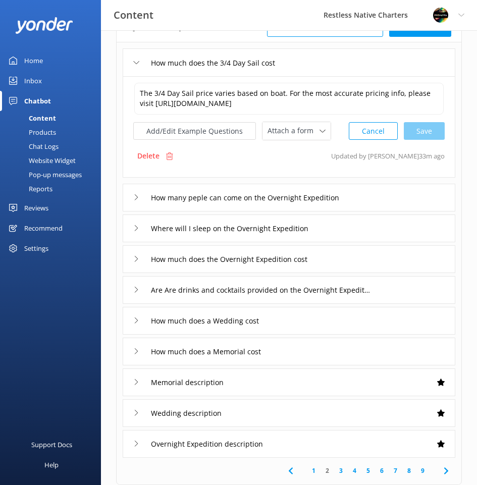
click at [362, 351] on div "How much does a Memorial cost" at bounding box center [289, 352] width 333 height 28
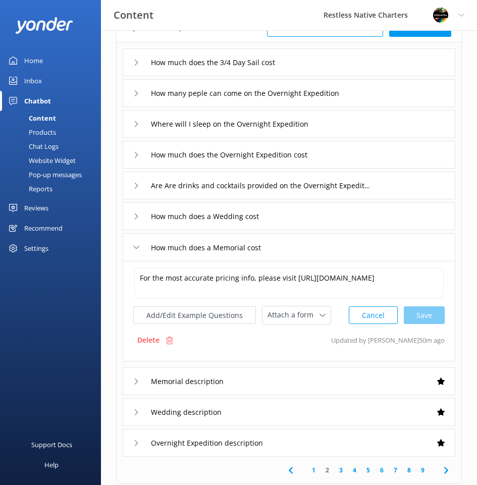
click at [344, 248] on div "How much does a Memorial cost" at bounding box center [289, 247] width 333 height 28
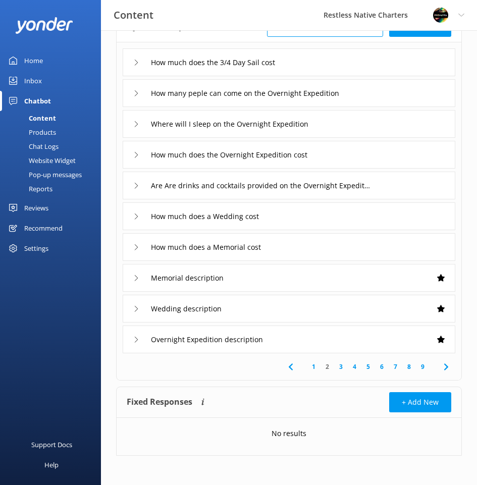
click at [344, 214] on div "How much does a Wedding cost" at bounding box center [289, 216] width 333 height 28
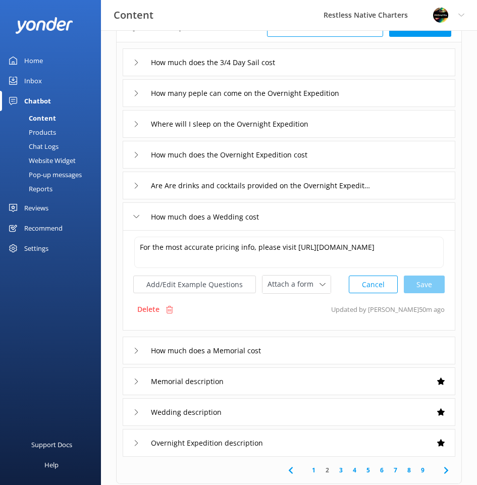
click at [341, 350] on div "How much does a Memorial cost" at bounding box center [289, 351] width 333 height 28
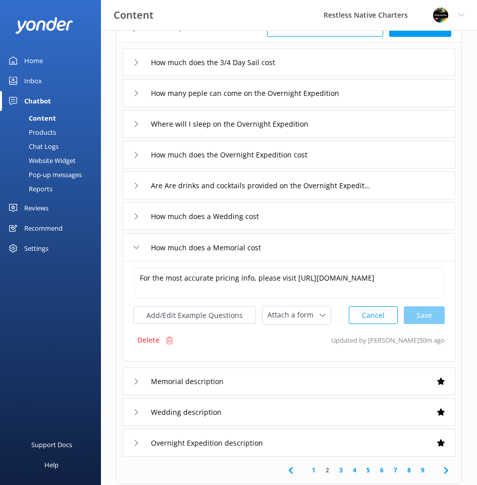
click at [341, 382] on div "Memorial description" at bounding box center [289, 381] width 333 height 28
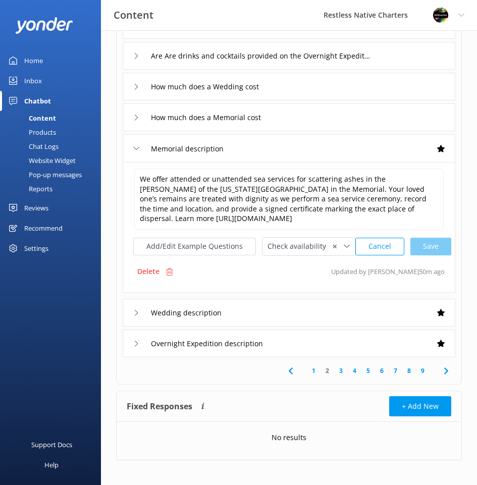
scroll to position [236, 0]
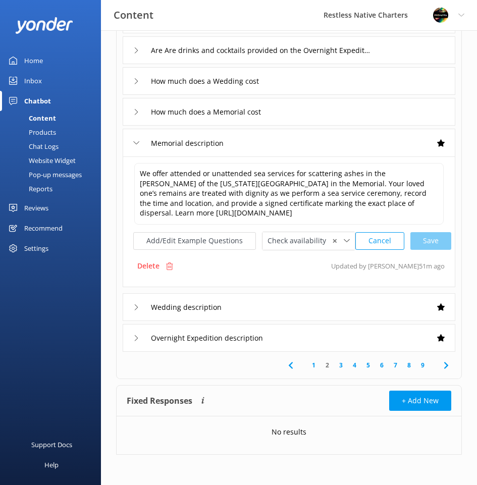
click at [254, 307] on div "Wedding description" at bounding box center [289, 307] width 333 height 28
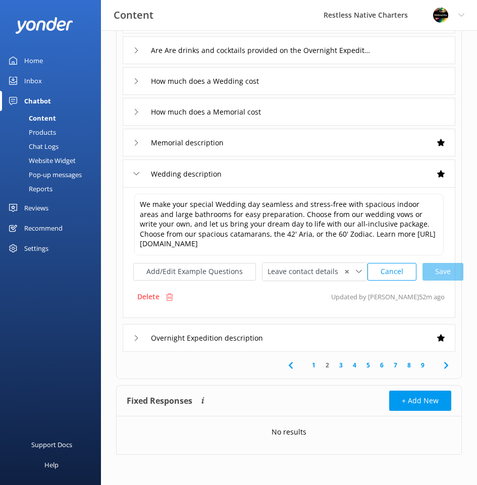
click at [315, 339] on div "Overnight Expedition description" at bounding box center [289, 338] width 333 height 28
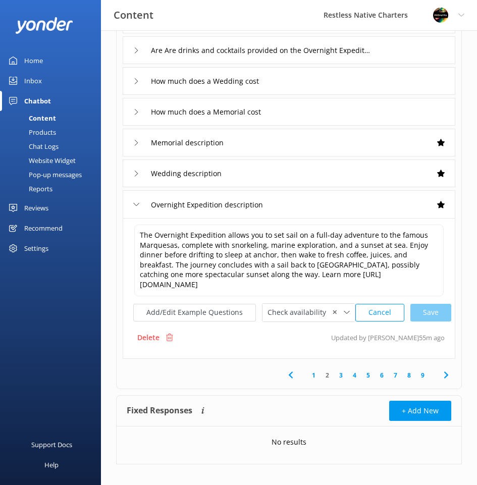
click at [273, 346] on div "Delete Updated by [PERSON_NAME] 55m ago" at bounding box center [288, 337] width 311 height 19
click at [329, 210] on div "Overnight Expedition description" at bounding box center [289, 204] width 333 height 28
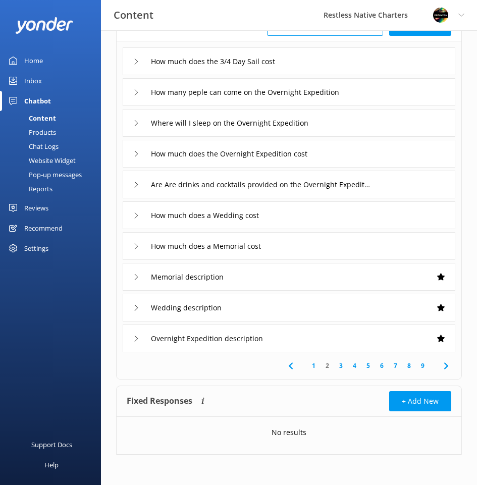
scroll to position [102, 0]
click at [264, 305] on div "Wedding description" at bounding box center [289, 308] width 333 height 28
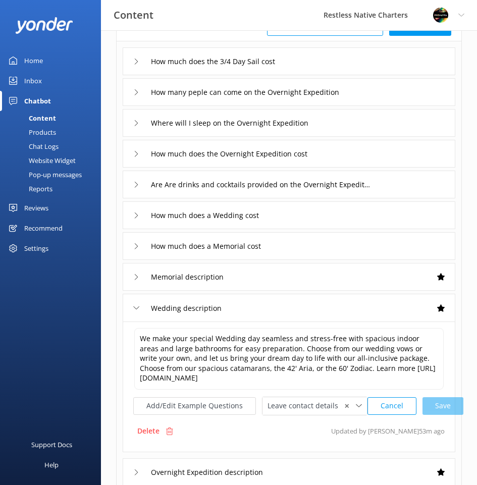
scroll to position [236, 0]
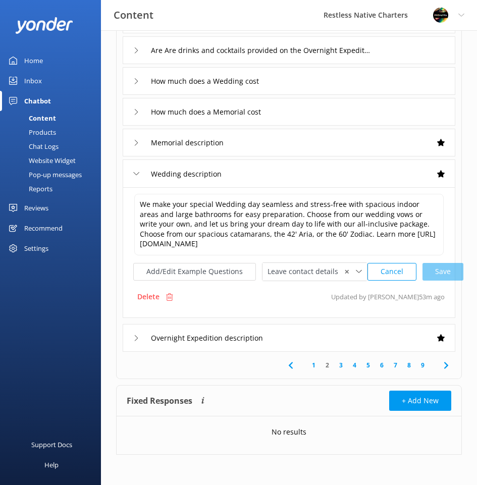
click at [272, 173] on div "Wedding description" at bounding box center [289, 173] width 333 height 28
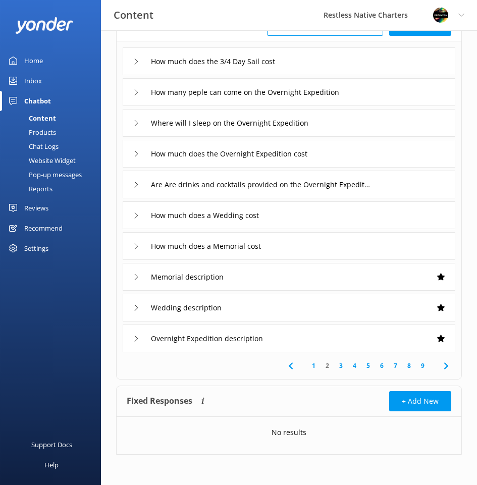
scroll to position [102, 0]
click at [362, 152] on div "How much does the Overnight Expedition cost" at bounding box center [289, 154] width 333 height 28
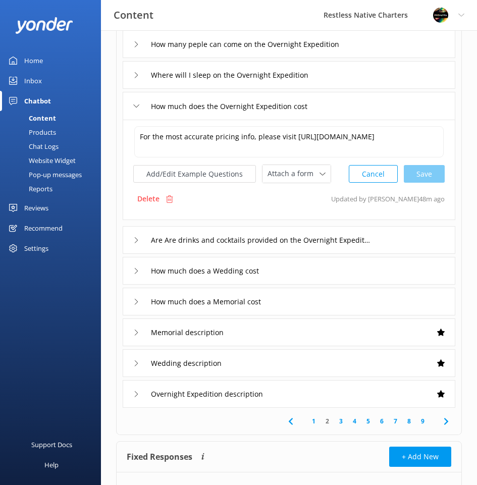
scroll to position [105, 0]
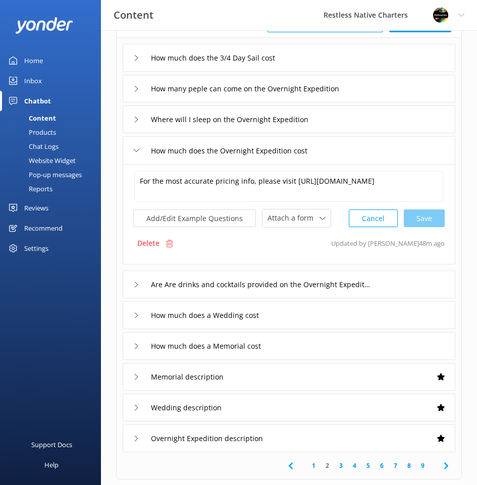
click at [363, 153] on div "How much does the Overnight Expedition cost" at bounding box center [289, 150] width 333 height 28
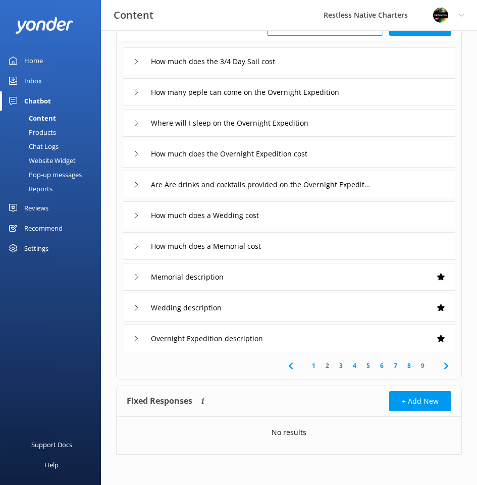
drag, startPoint x: 363, startPoint y: 153, endPoint x: 355, endPoint y: 152, distance: 8.1
click at [363, 153] on div "How much does the Overnight Expedition cost" at bounding box center [289, 154] width 333 height 28
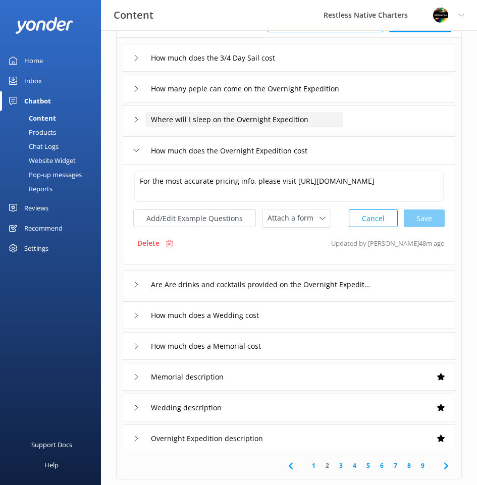
click at [272, 118] on input "Where will I sleep on the Overnight Expedition" at bounding box center [244, 119] width 198 height 15
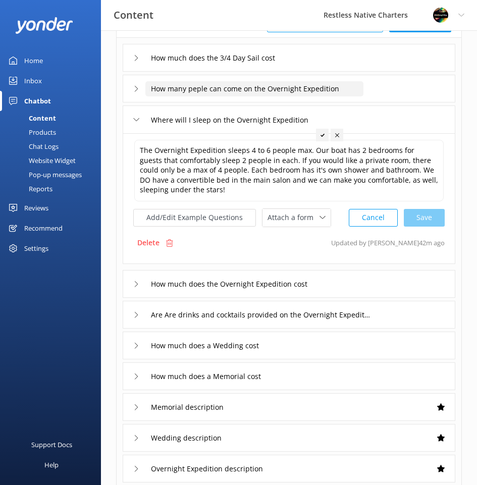
click at [246, 86] on input "How many peple can come on the Overnight Expedition" at bounding box center [254, 88] width 218 height 15
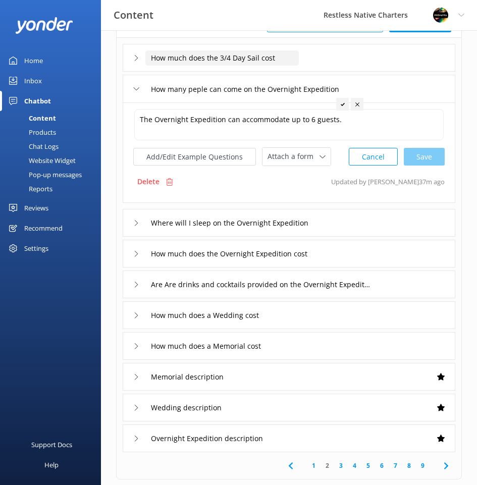
click at [217, 57] on input "How much does the 3/4 Day Sail cost" at bounding box center [221, 57] width 153 height 15
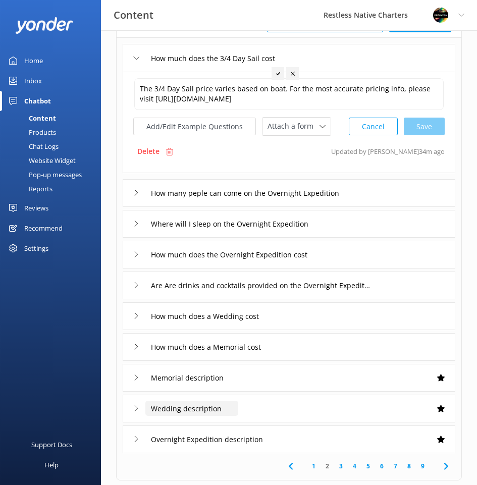
click at [194, 406] on input "Wedding description" at bounding box center [191, 408] width 93 height 15
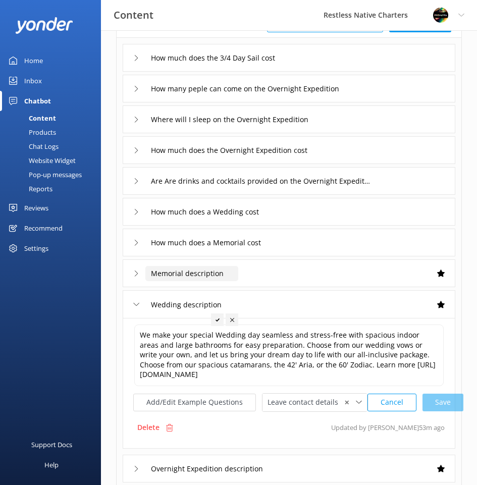
click at [175, 270] on input "Memorial description" at bounding box center [191, 273] width 93 height 15
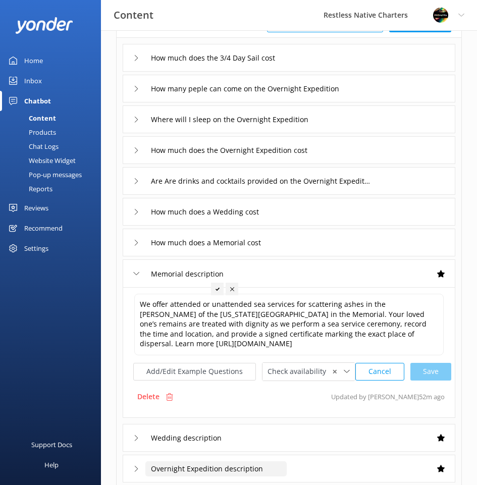
click at [197, 466] on input "Overnight Expedition description" at bounding box center [215, 468] width 141 height 15
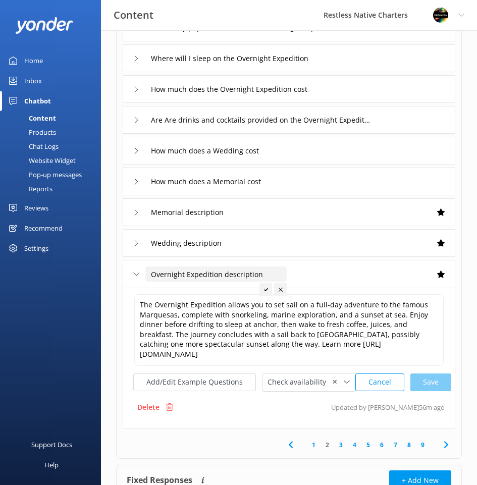
scroll to position [246, 0]
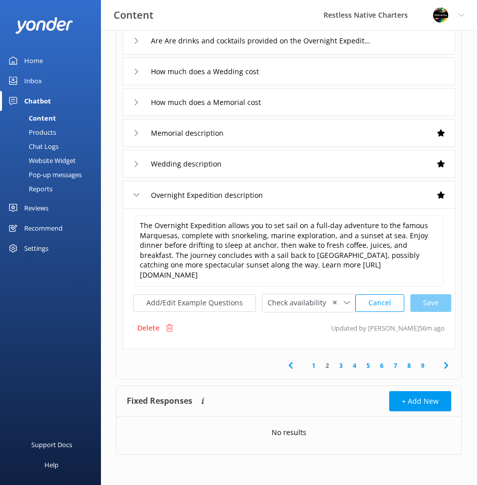
click at [341, 366] on link "3" at bounding box center [341, 366] width 14 height 10
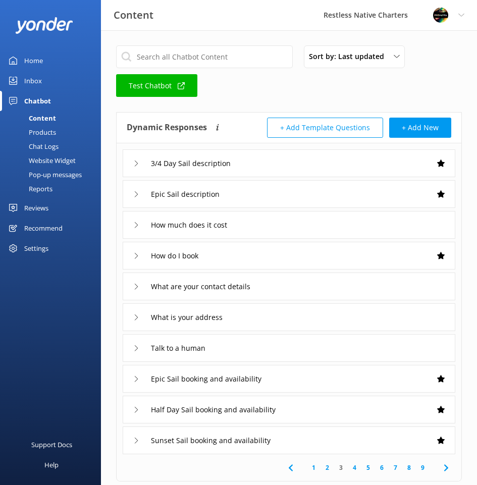
click at [281, 193] on div "Epic Sail description" at bounding box center [289, 194] width 333 height 28
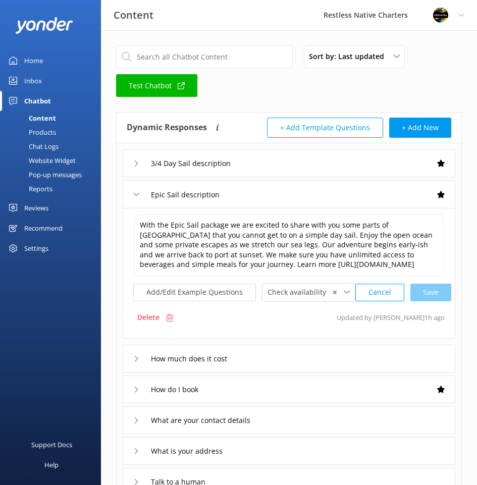
click at [279, 162] on div "3/4 Day Sail description" at bounding box center [289, 163] width 333 height 28
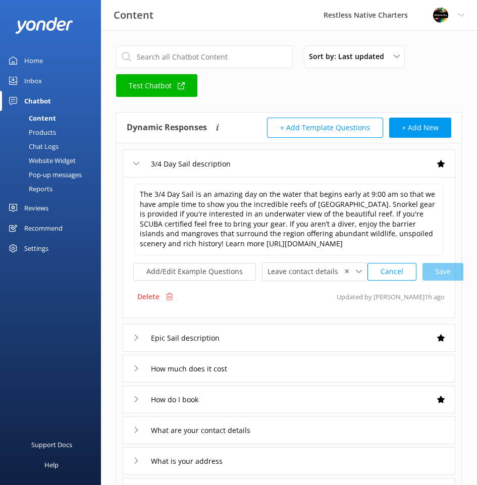
click at [319, 402] on div "How do I book" at bounding box center [289, 399] width 333 height 28
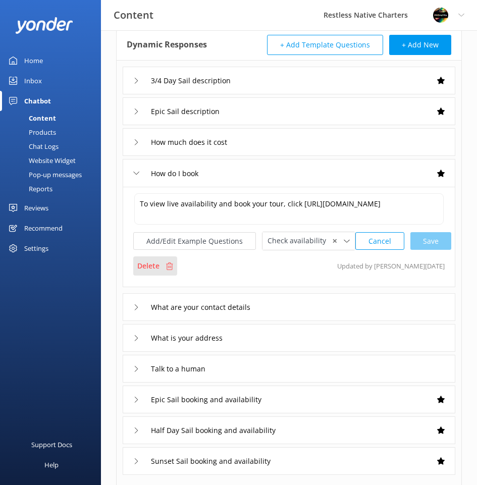
scroll to position [101, 0]
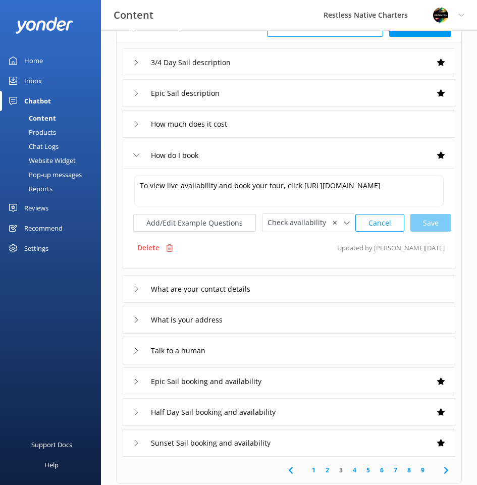
click at [299, 122] on div "How much does it cost" at bounding box center [289, 124] width 333 height 28
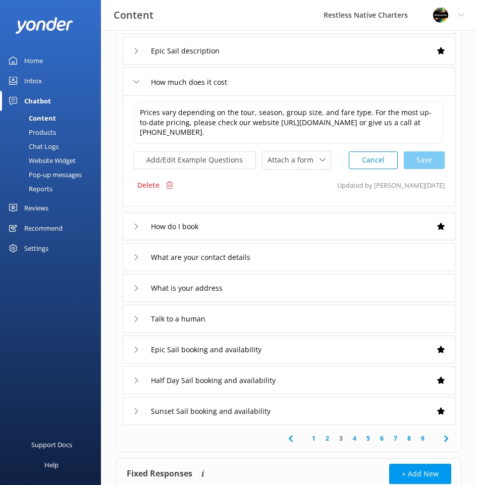
scroll to position [202, 0]
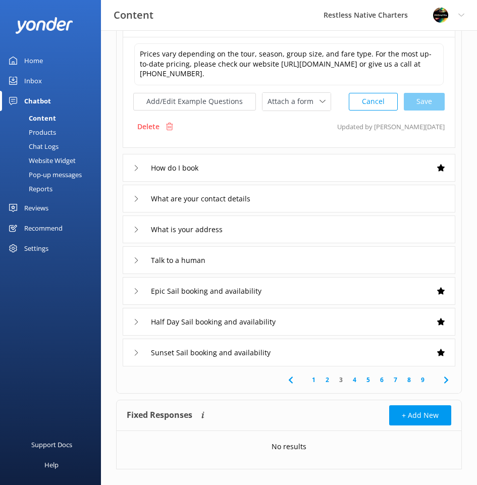
click at [347, 294] on div "Epic Sail booking and availability" at bounding box center [289, 291] width 333 height 28
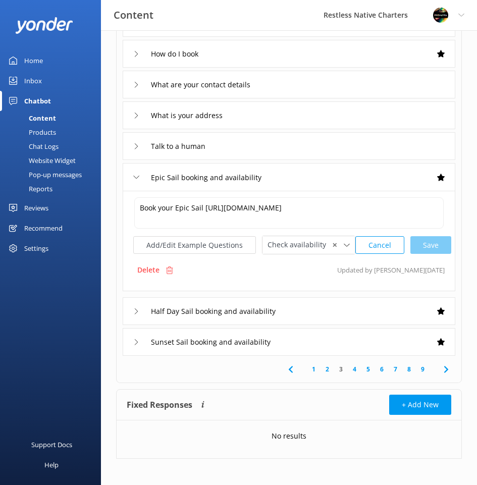
click at [325, 308] on div "Half Day Sail booking and availability" at bounding box center [289, 311] width 333 height 28
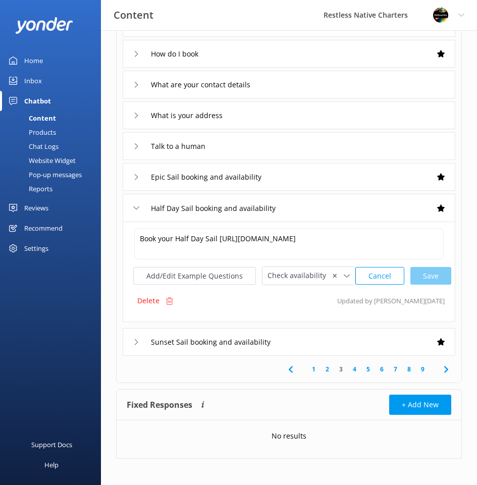
click at [310, 341] on div "Sunset Sail booking and availability" at bounding box center [289, 342] width 333 height 28
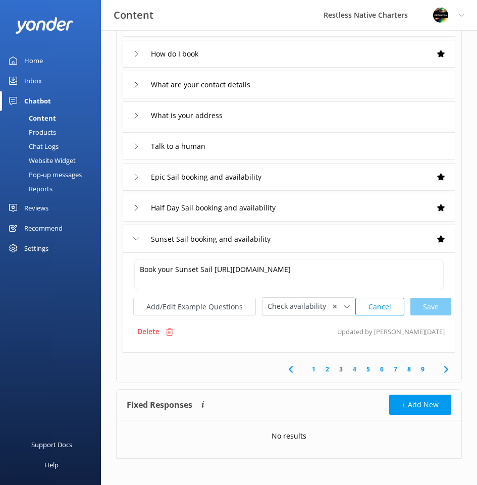
click at [441, 144] on div at bounding box center [441, 146] width 8 height 8
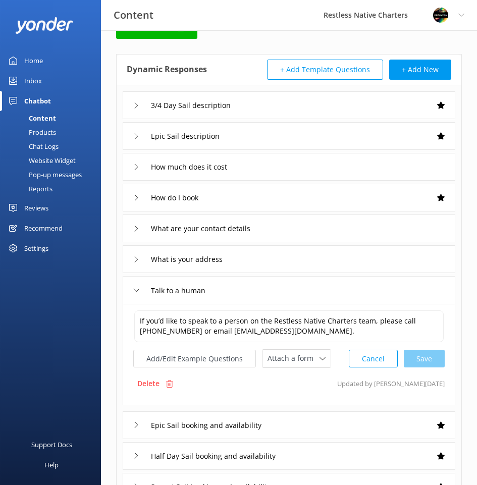
scroll to position [202, 0]
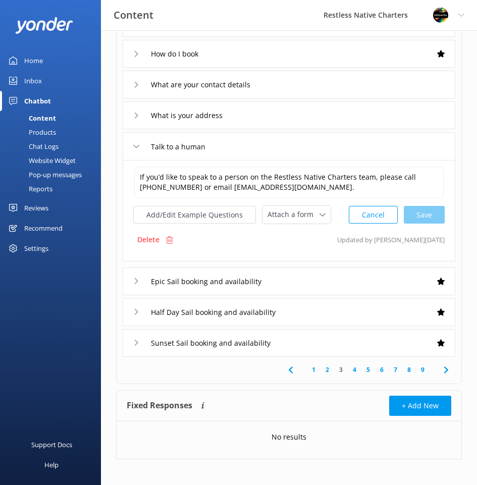
click at [326, 283] on div "Epic Sail booking and availability" at bounding box center [289, 281] width 333 height 28
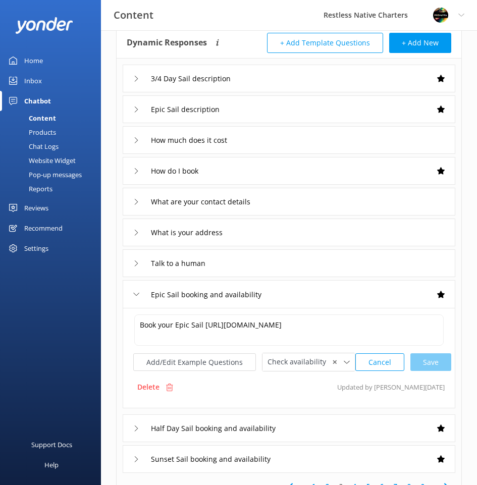
scroll to position [206, 0]
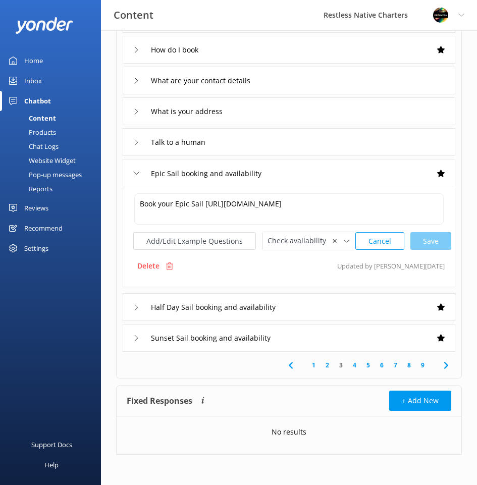
click at [303, 337] on div "Sunset Sail booking and availability" at bounding box center [289, 338] width 333 height 28
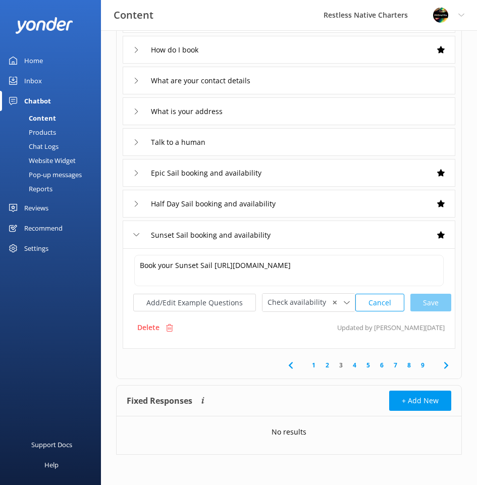
click at [354, 367] on link "4" at bounding box center [355, 365] width 14 height 10
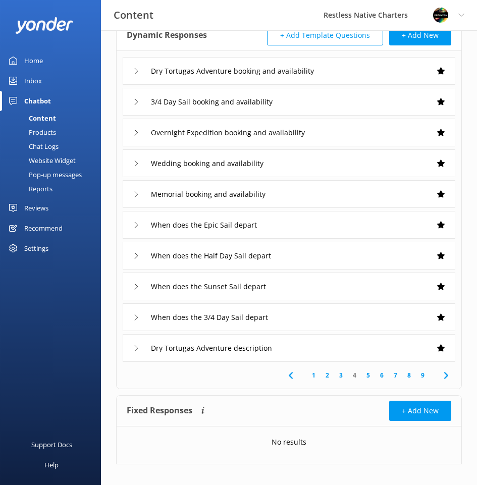
scroll to position [102, 0]
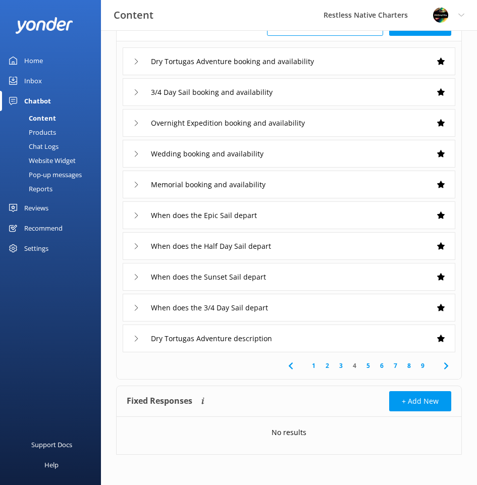
click at [369, 365] on link "5" at bounding box center [368, 366] width 14 height 10
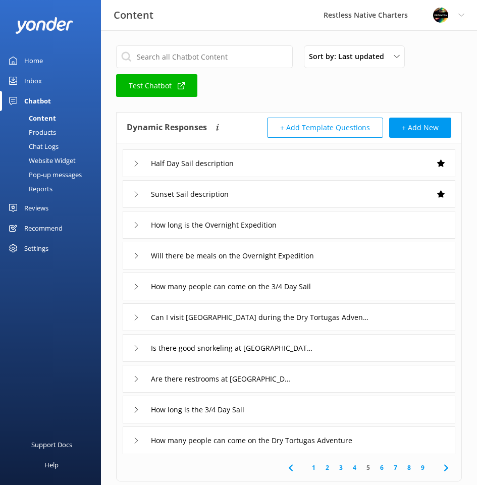
click at [361, 347] on div "Is there good snorkeling at [GEOGRAPHIC_DATA]" at bounding box center [289, 348] width 333 height 28
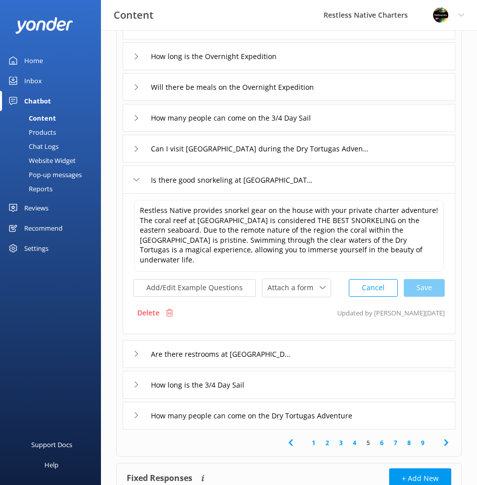
scroll to position [236, 0]
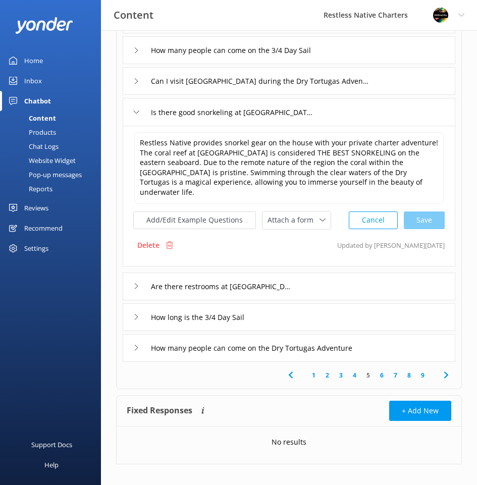
click at [384, 272] on div "Are there restrooms at [GEOGRAPHIC_DATA]" at bounding box center [289, 286] width 333 height 28
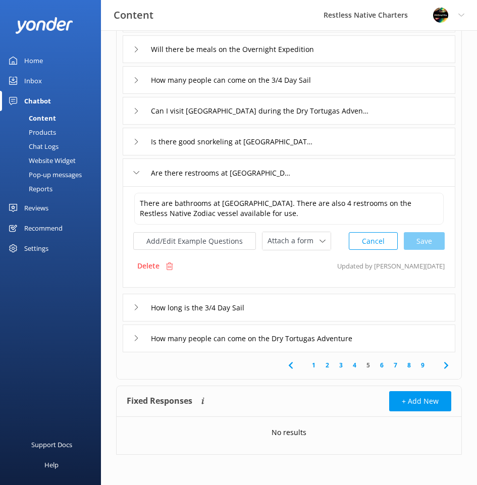
click at [387, 304] on div "How long is the 3/4 Day Sail" at bounding box center [289, 308] width 333 height 28
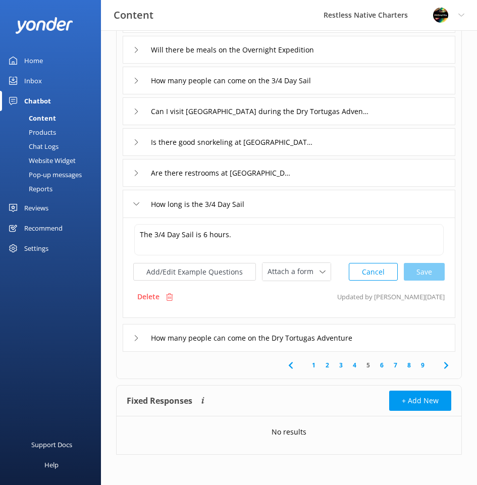
scroll to position [206, 0]
click at [405, 336] on div "How many people can come on the Dry Tortugas Adventure" at bounding box center [289, 338] width 333 height 28
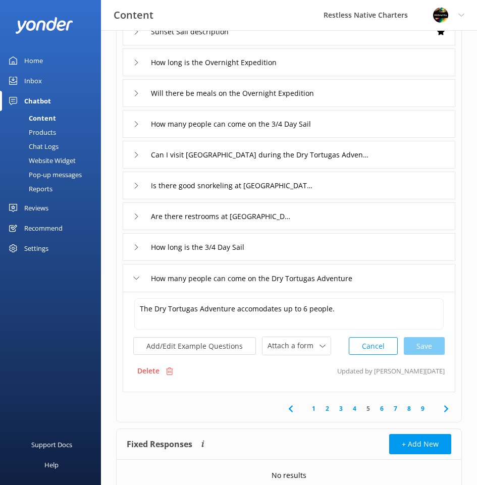
scroll to position [105, 0]
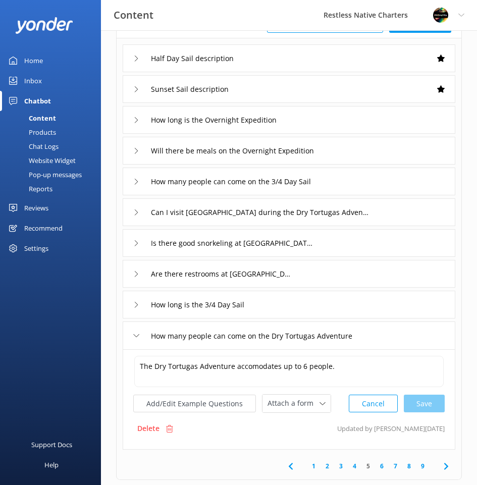
click at [315, 465] on link "1" at bounding box center [314, 466] width 14 height 10
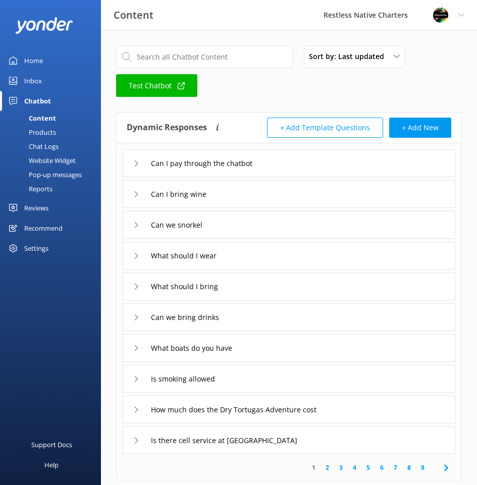
click at [302, 96] on div "Sort by: Last updated Title (A-Z) Last updated Test Chatbot" at bounding box center [289, 74] width 346 height 58
click at [51, 146] on div "Chat Logs" at bounding box center [32, 146] width 52 height 14
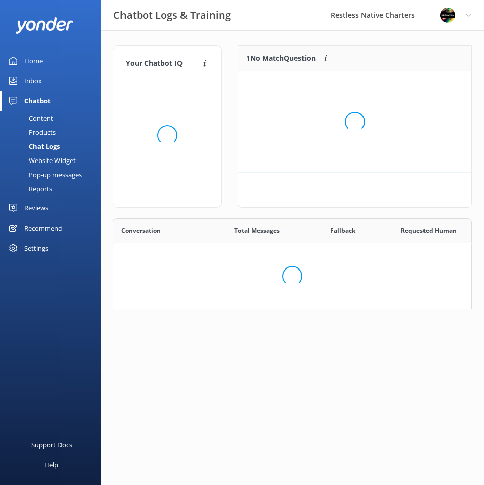
scroll to position [84, 352]
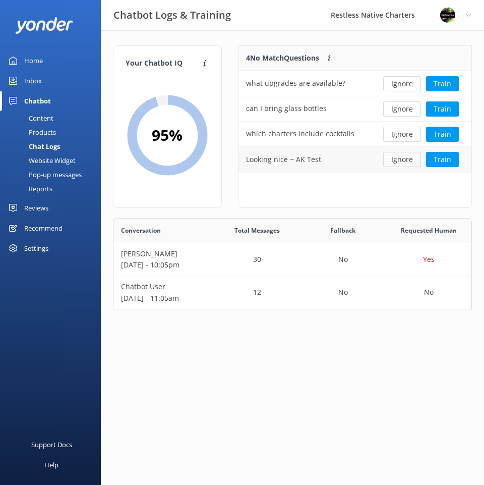
click at [394, 159] on button "Ignore" at bounding box center [402, 159] width 38 height 15
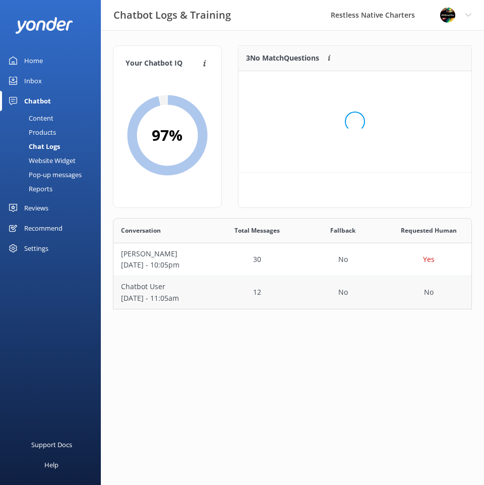
scroll to position [94, 226]
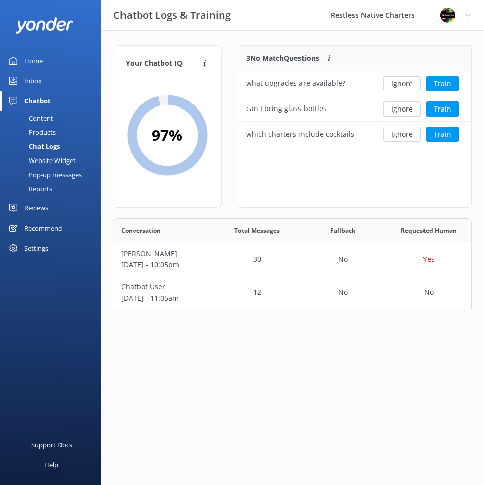
click at [217, 343] on html "Chatbot Logs & Training Restless Native Charters Profile Settings Logout Home I…" at bounding box center [242, 242] width 484 height 485
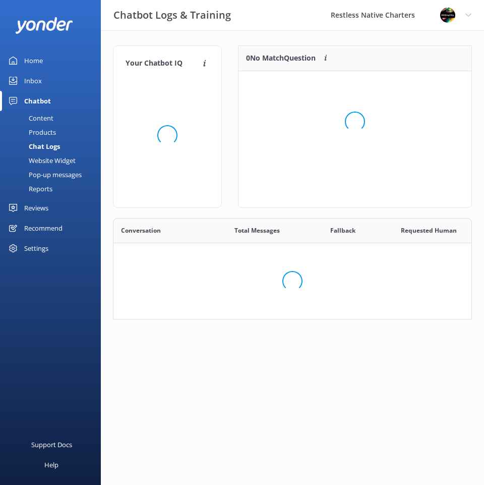
scroll to position [119, 226]
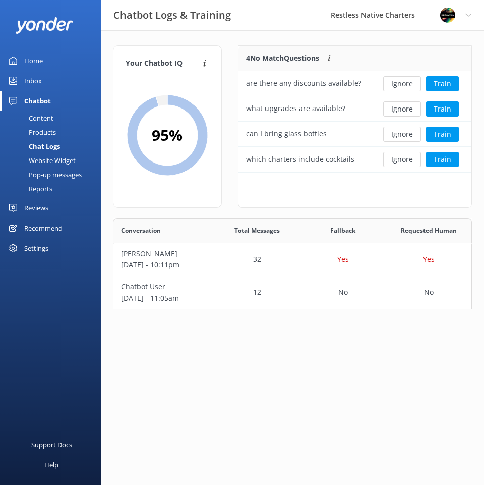
click at [249, 372] on html "Chatbot Logs & Training Restless Native Charters Profile Settings Logout Home I…" at bounding box center [242, 242] width 484 height 485
